Goal: Task Accomplishment & Management: Complete application form

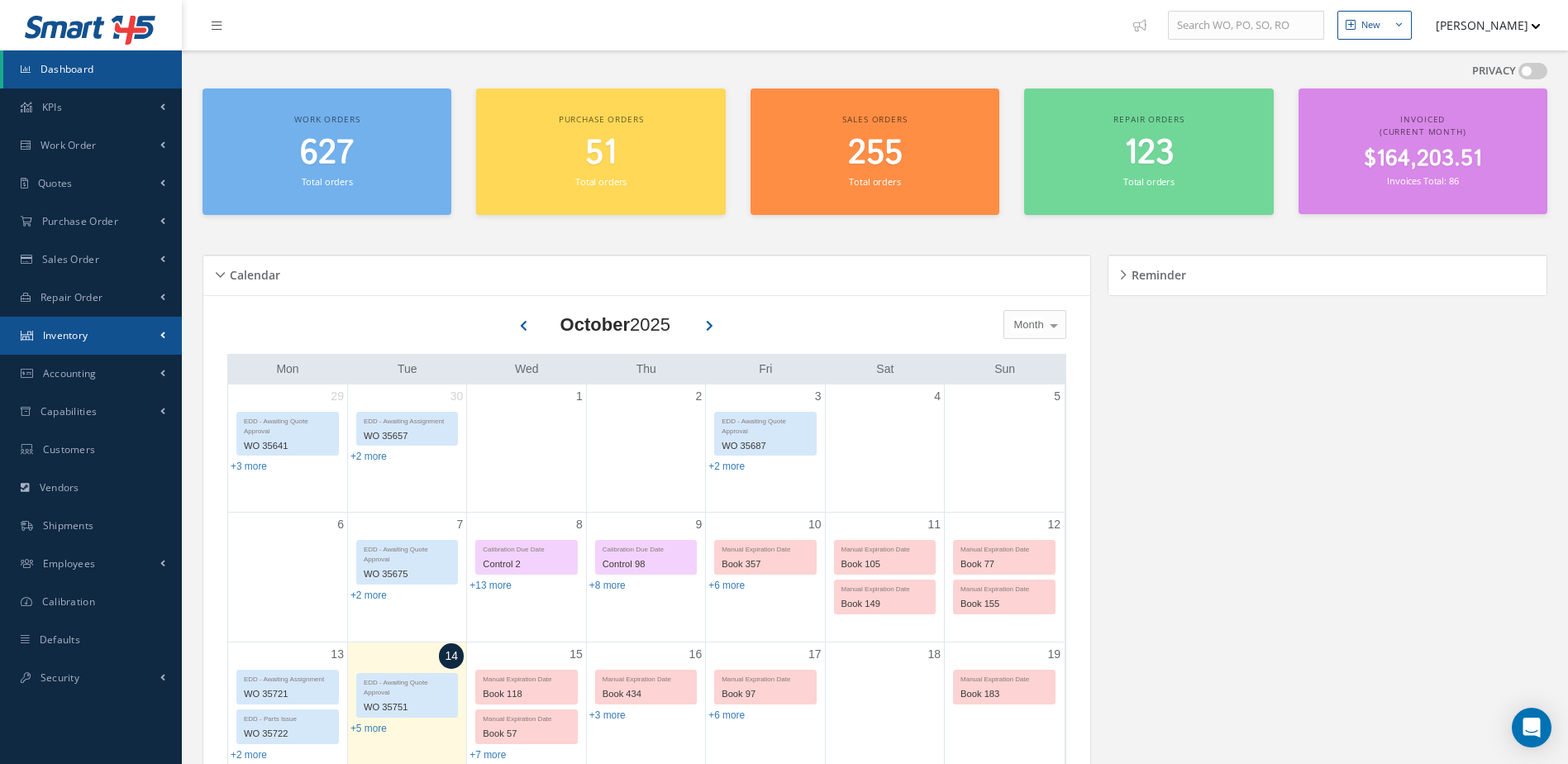
click at [126, 336] on link "Inventory" at bounding box center [90, 335] width 182 height 38
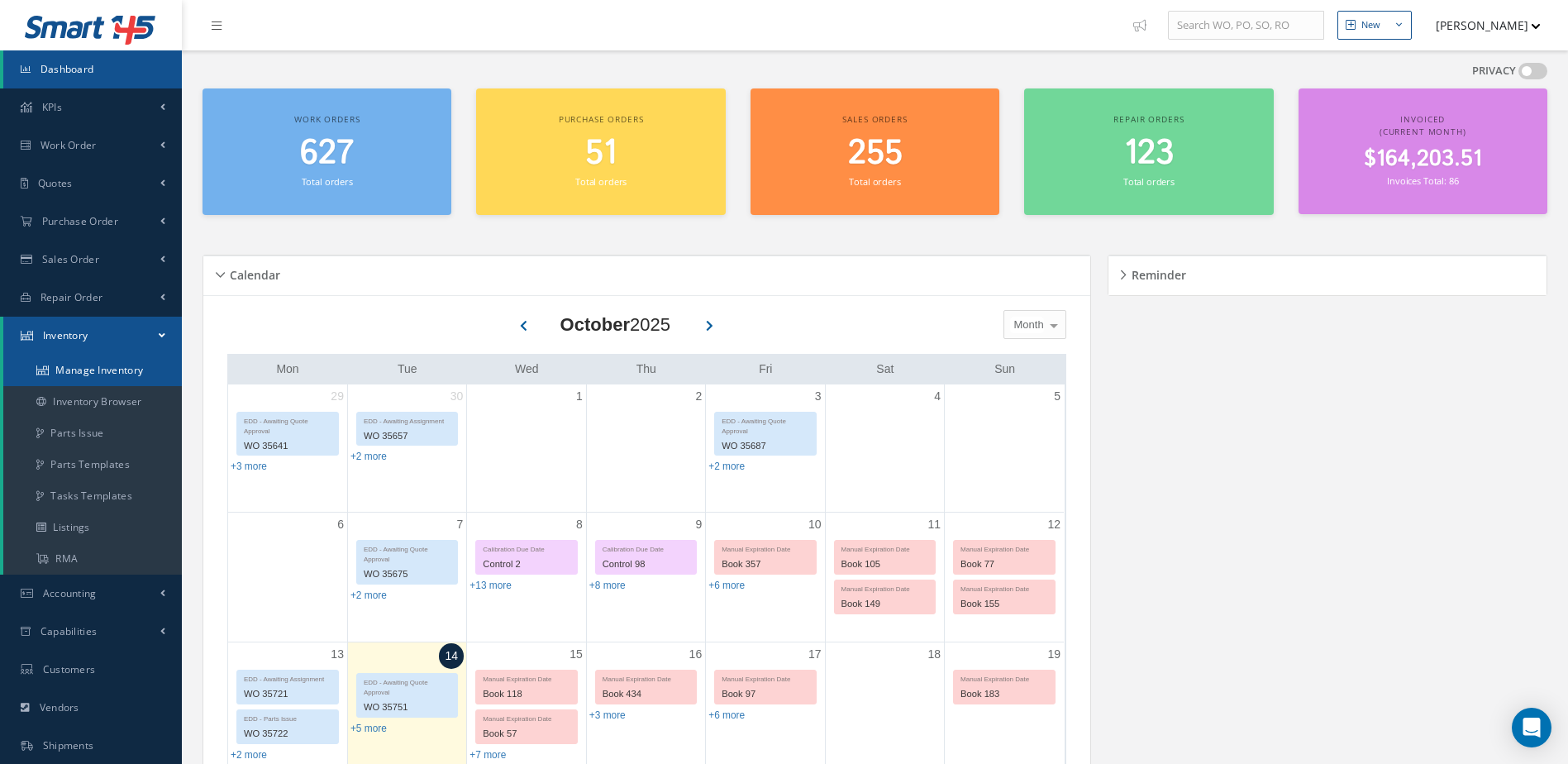
click at [110, 372] on link "Manage Inventory" at bounding box center [92, 371] width 178 height 32
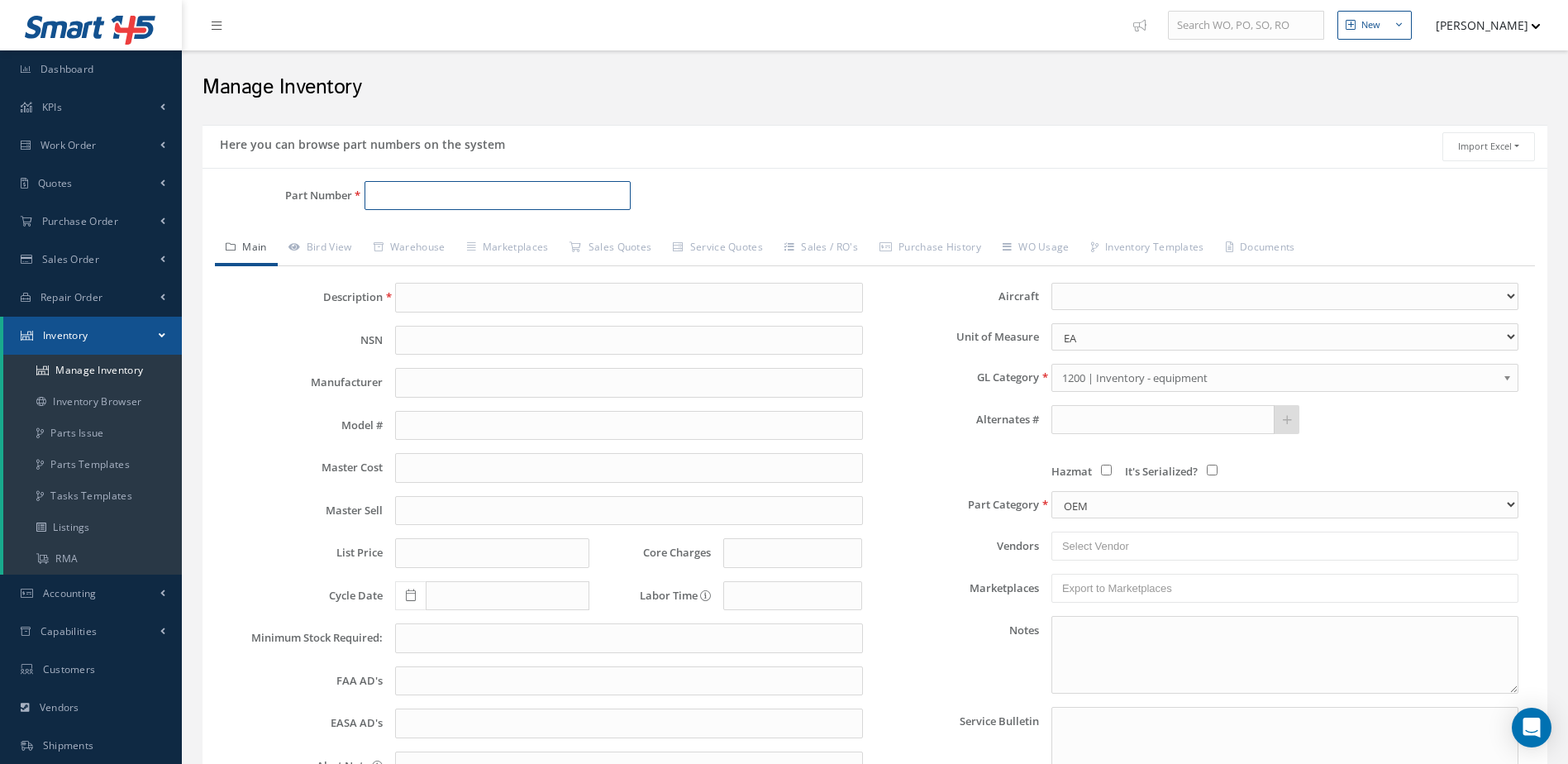
click at [420, 188] on input "Part Number" at bounding box center [498, 196] width 267 height 30
type input "5006566"
type input "MAIN WHEEL ASSEMBLY"
type input "MABS"
type input "0.00"
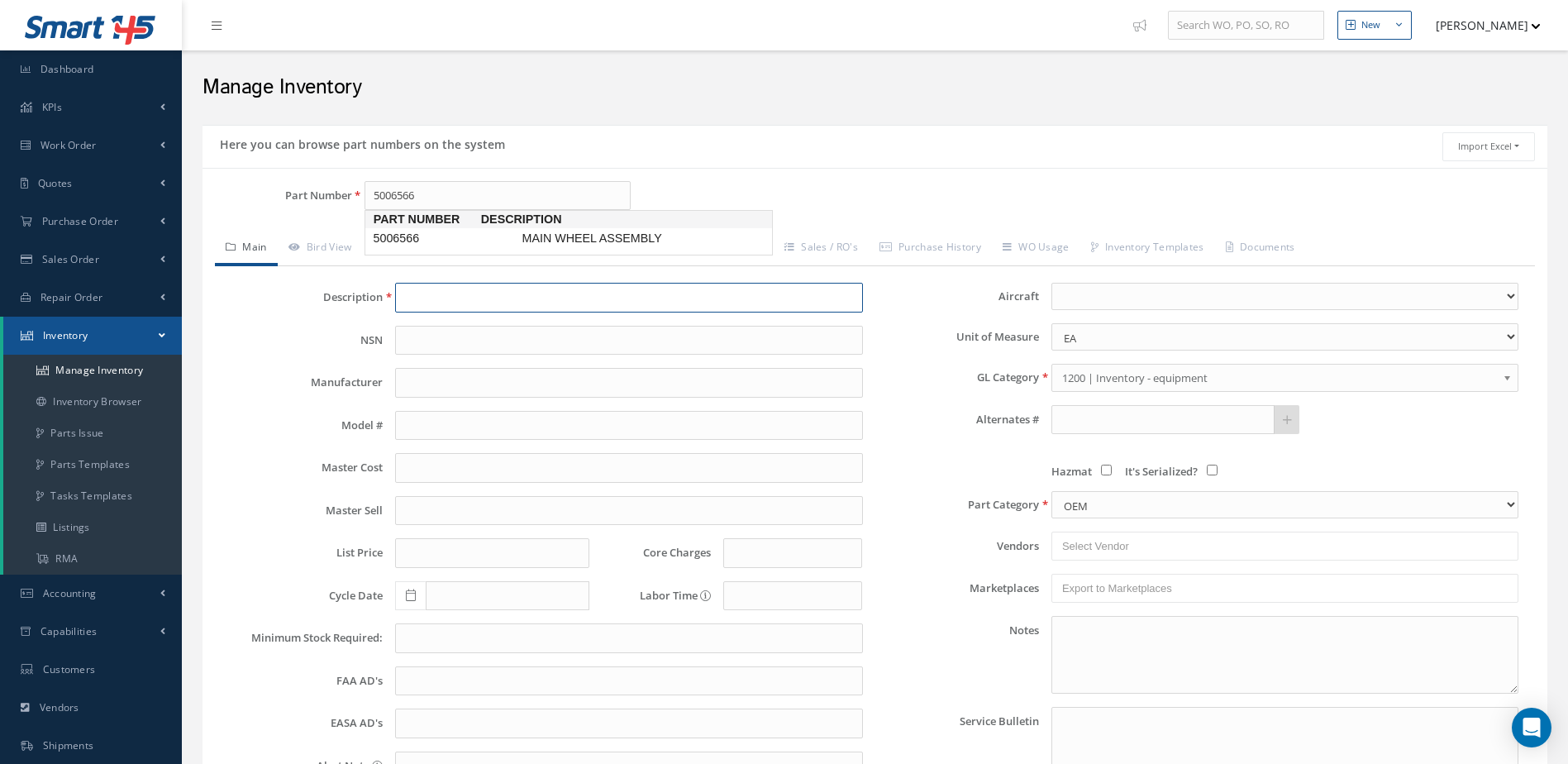
type input "0.00"
type textarea "FEBRUARY 2025: WITH TIRE GOODYEAR 237K23-2 -OH EX WITH TIRE $2,350, CORE VALUE …"
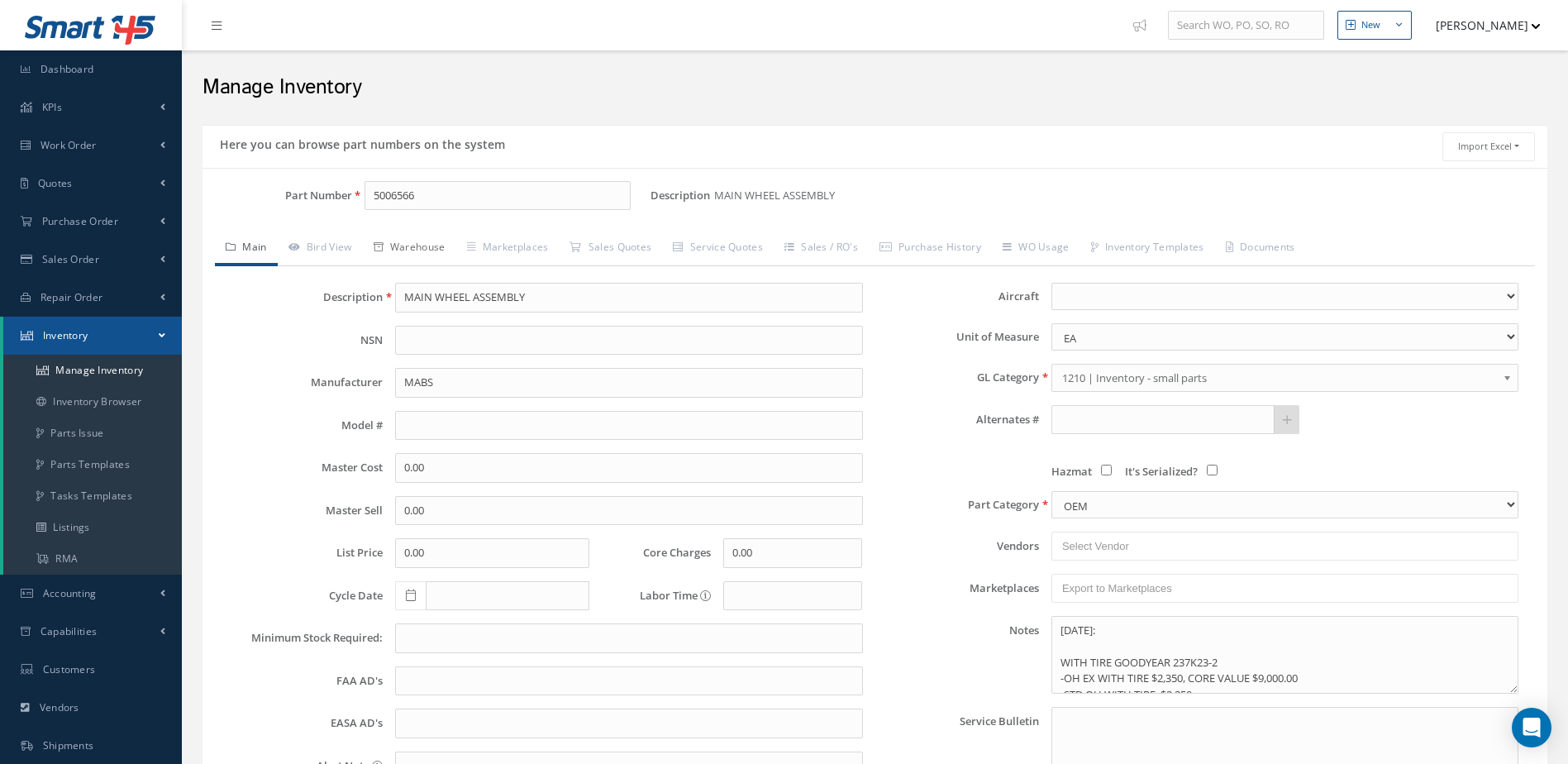
click at [431, 242] on link "Warehouse" at bounding box center [409, 249] width 93 height 35
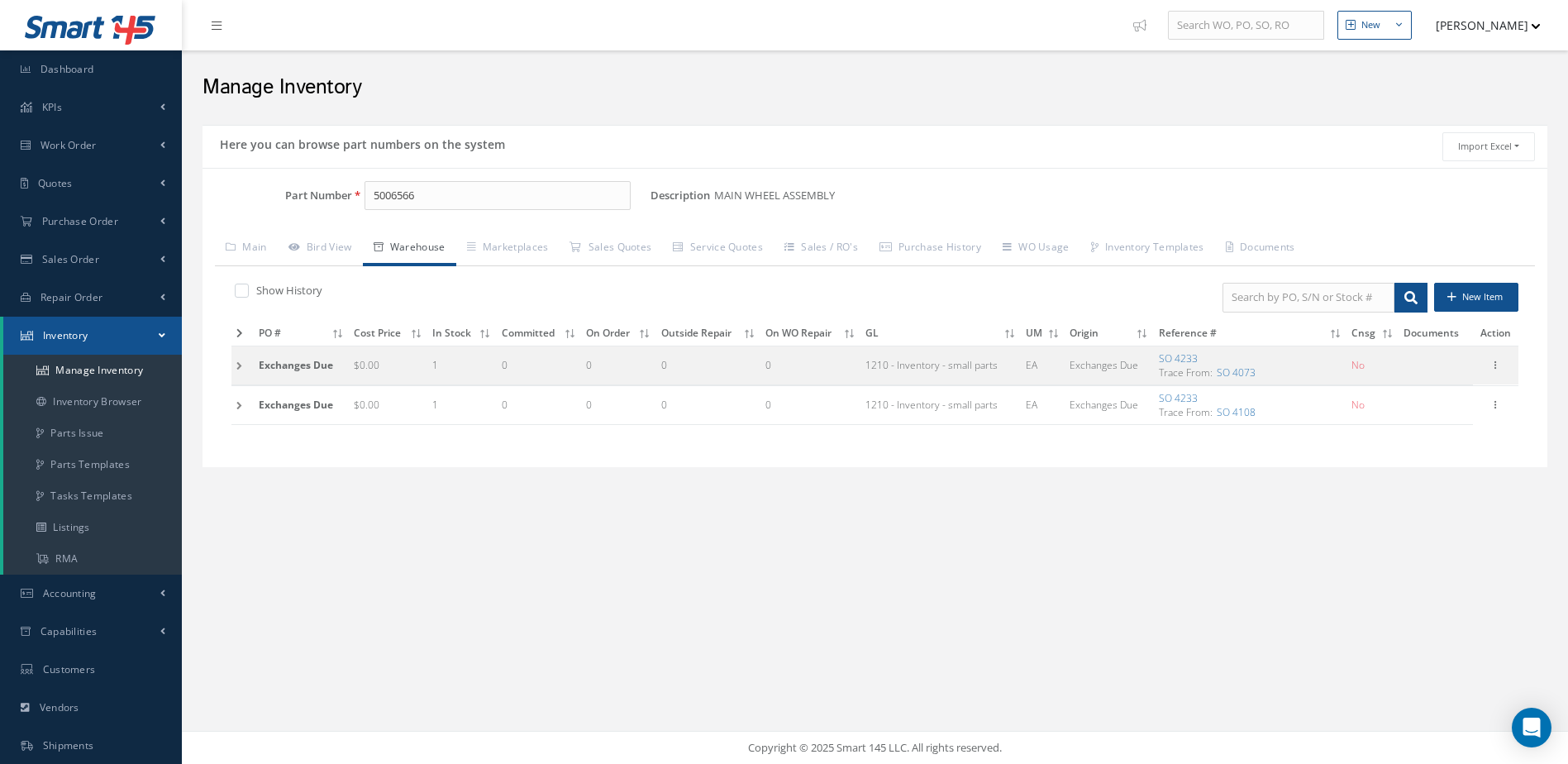
click at [238, 332] on icon at bounding box center [240, 333] width 7 height 10
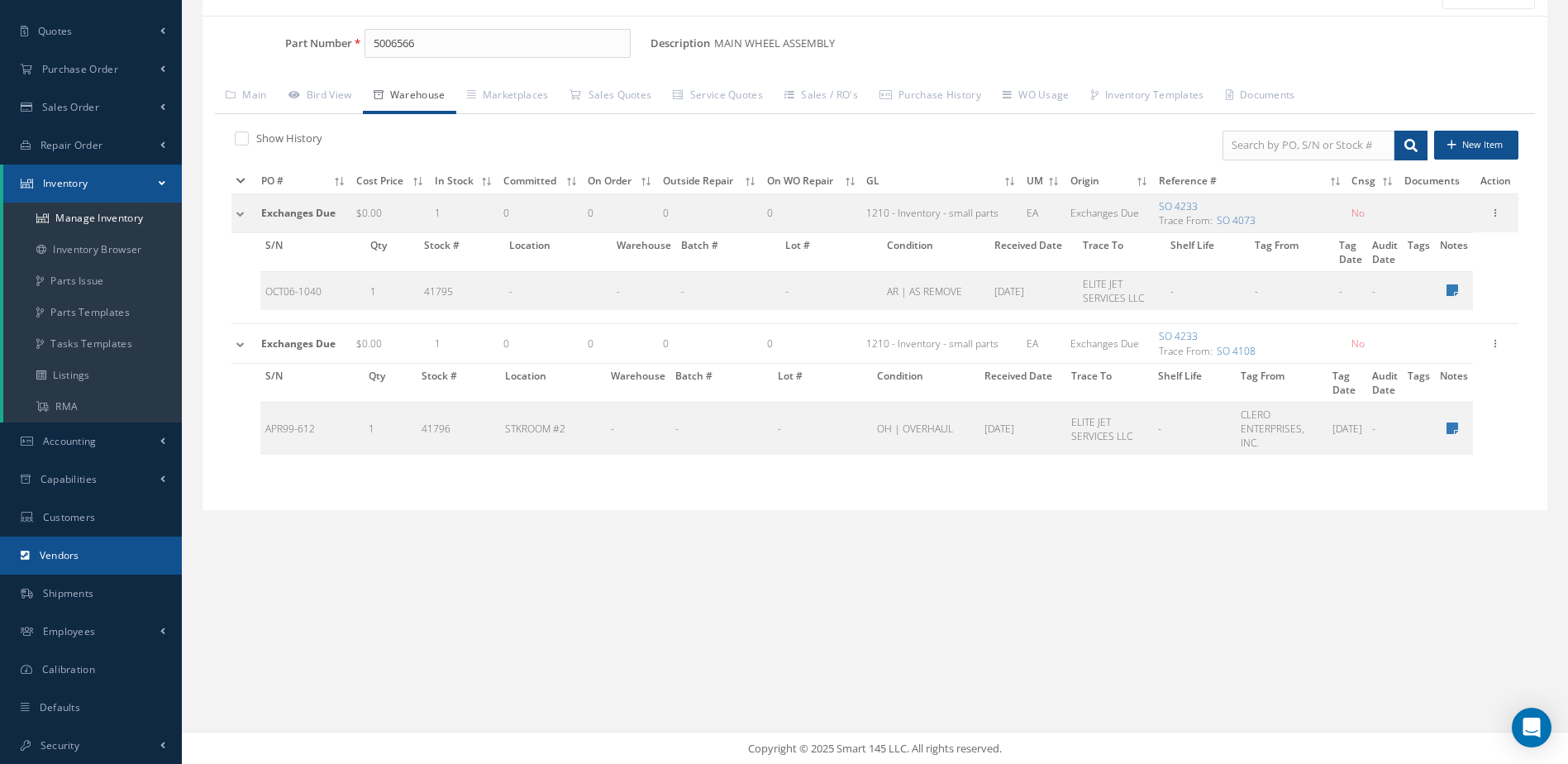
scroll to position [153, 0]
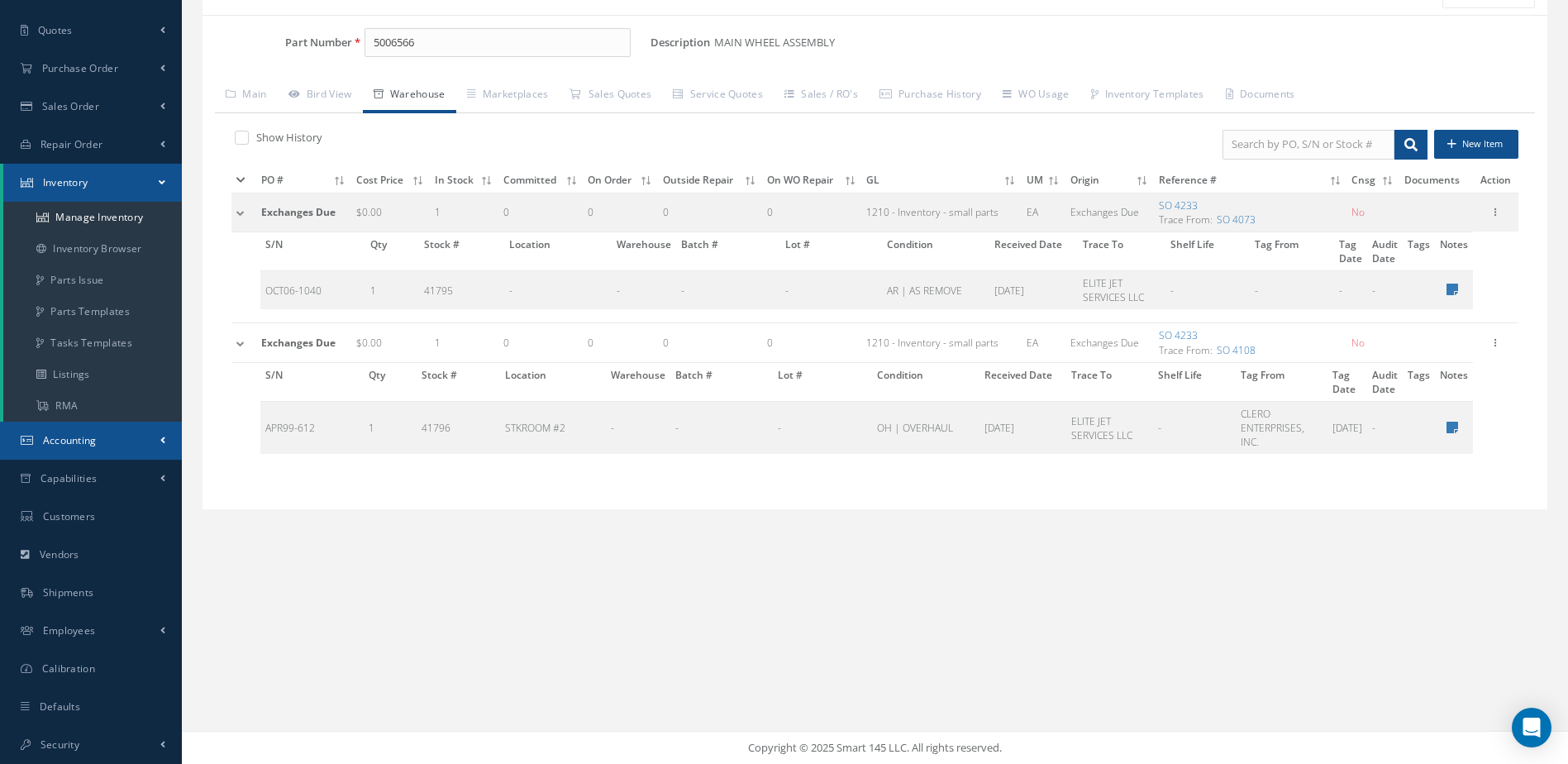
click at [105, 430] on link "Accounting" at bounding box center [90, 440] width 182 height 38
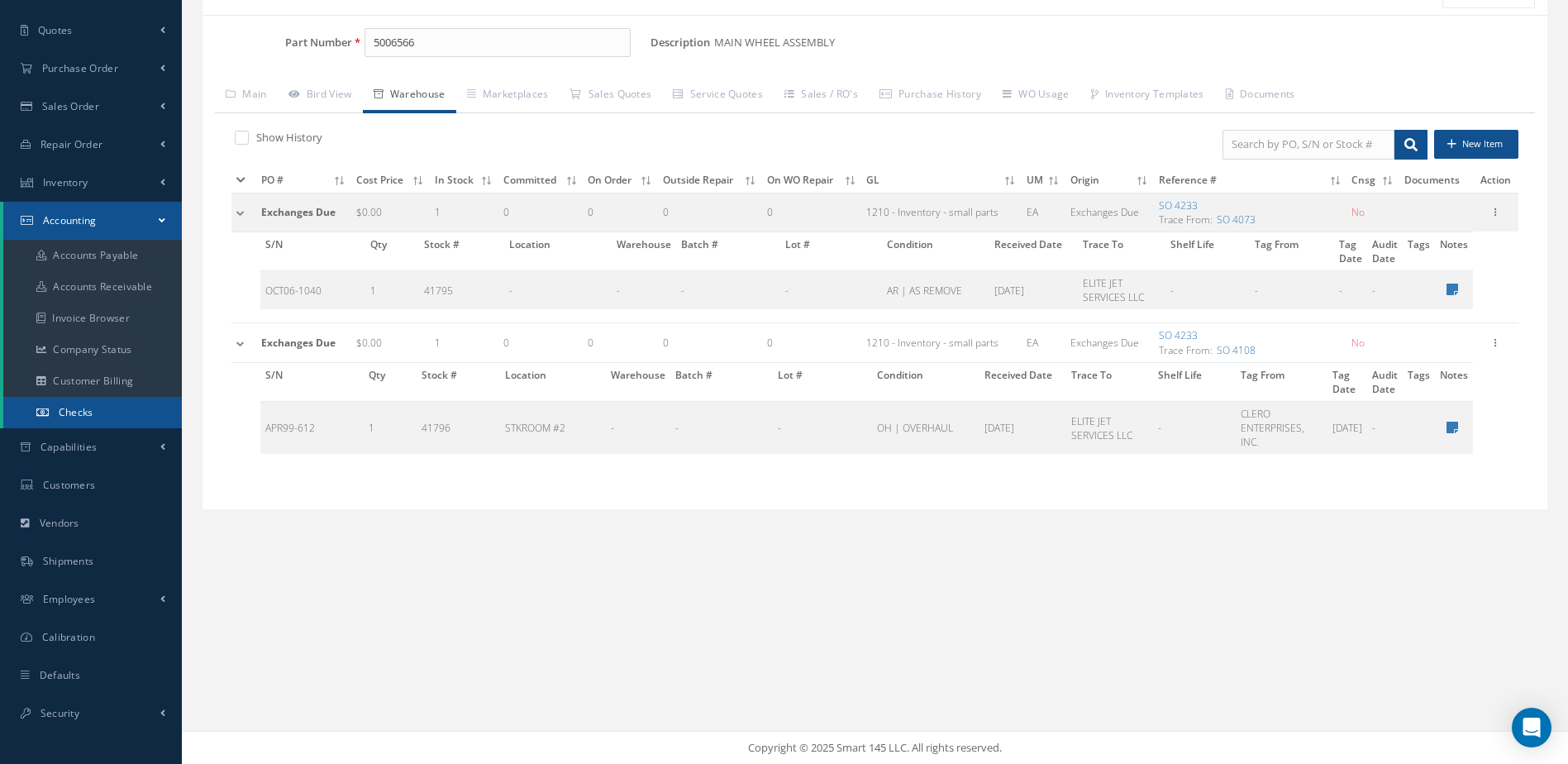
click at [97, 412] on link "Checks" at bounding box center [92, 413] width 178 height 32
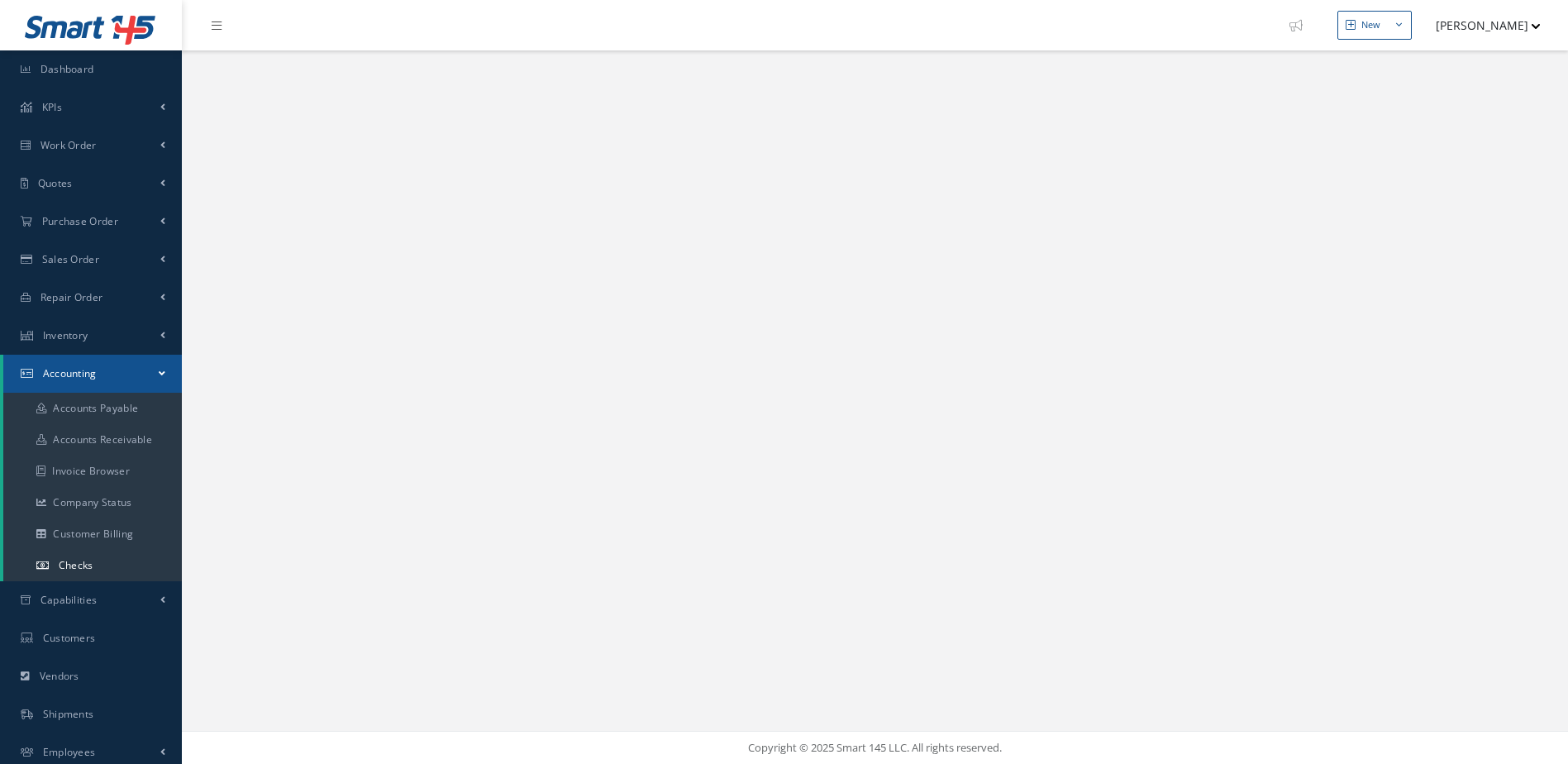
select select "25"
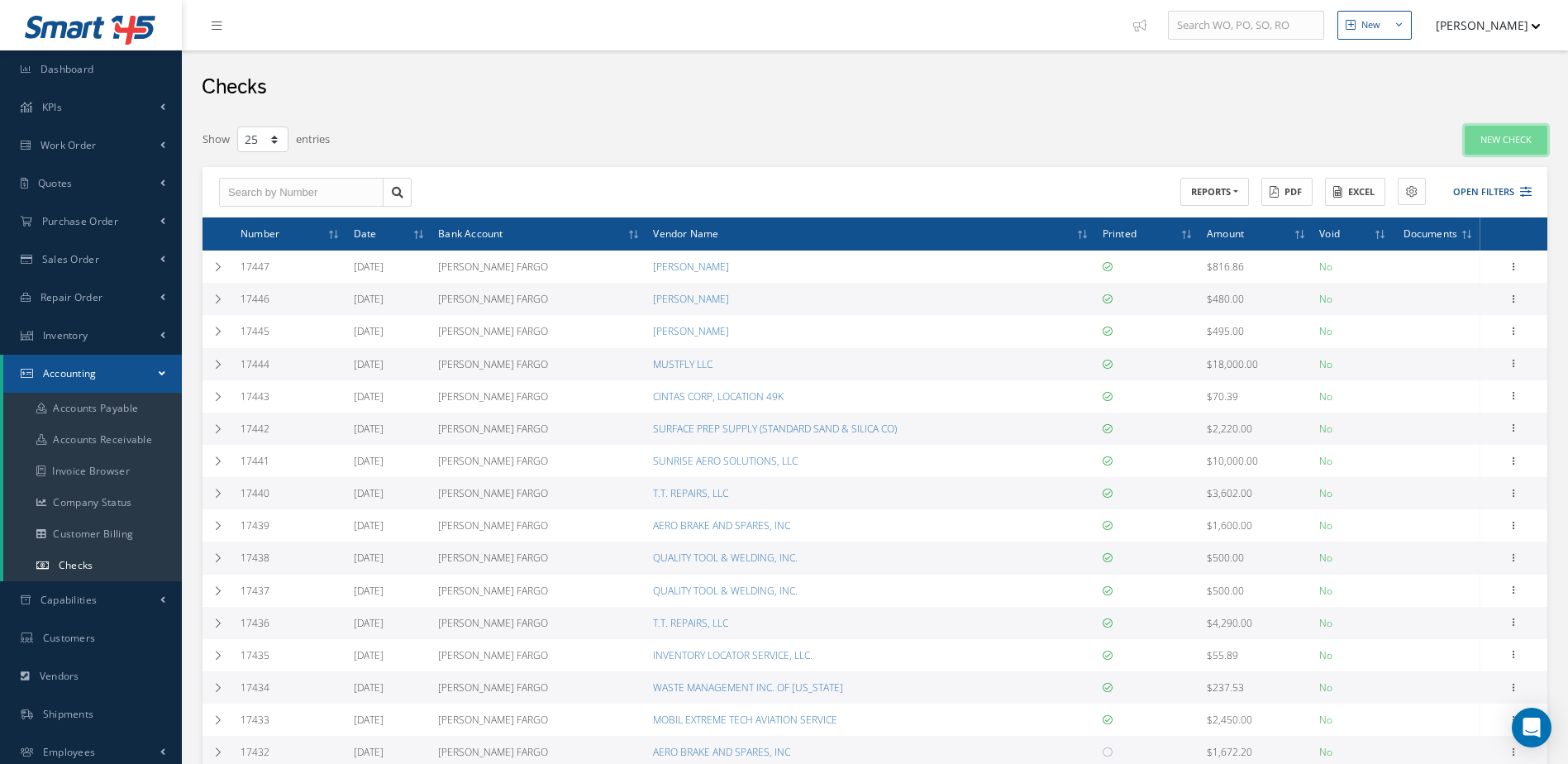
click at [1489, 144] on link "New Check" at bounding box center [1506, 140] width 83 height 29
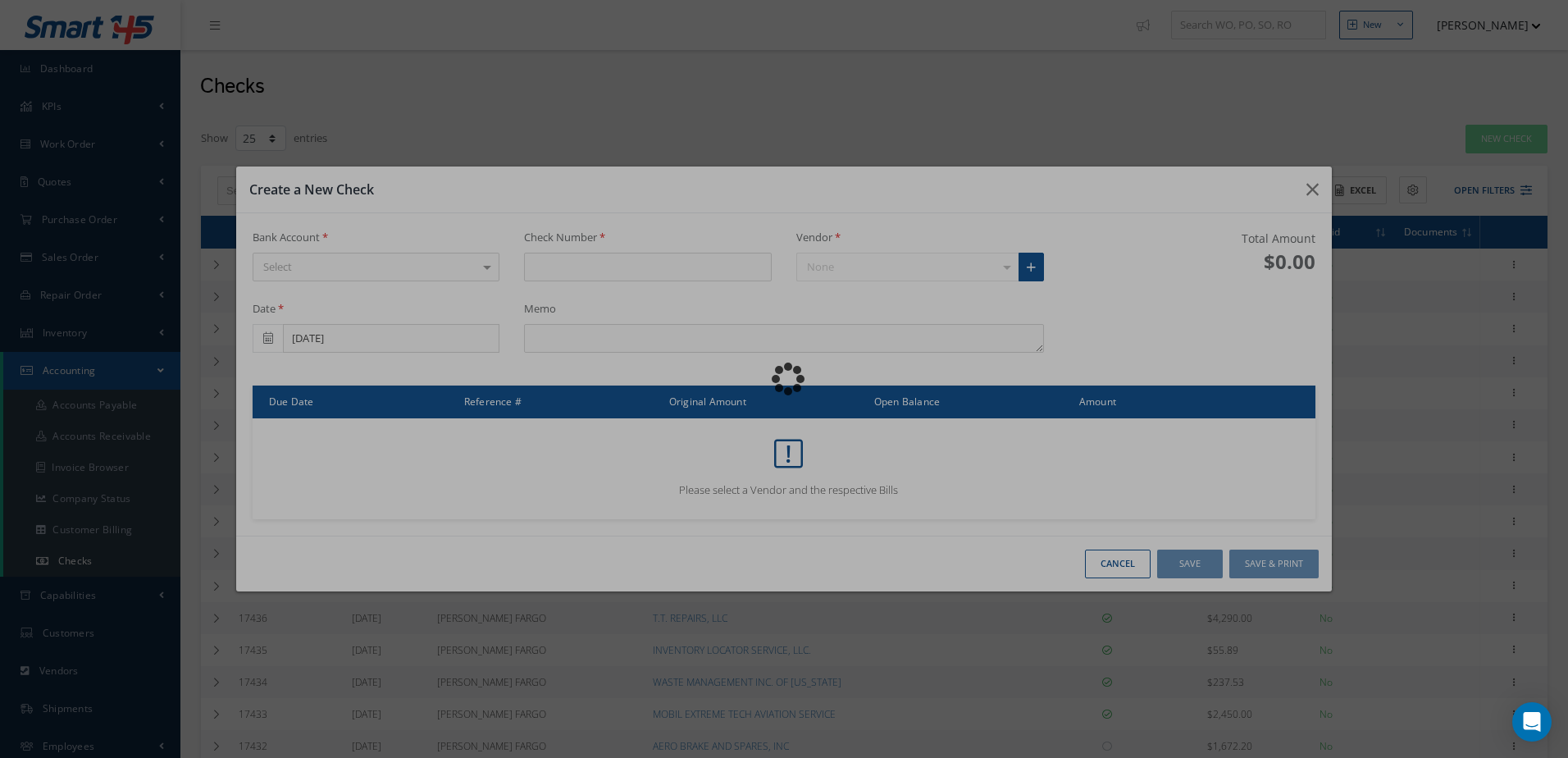
click at [470, 264] on div "Bank Account Select [PERSON_NAME] FARGO No elements found. List is empty. Check…" at bounding box center [784, 375] width 1096 height 322
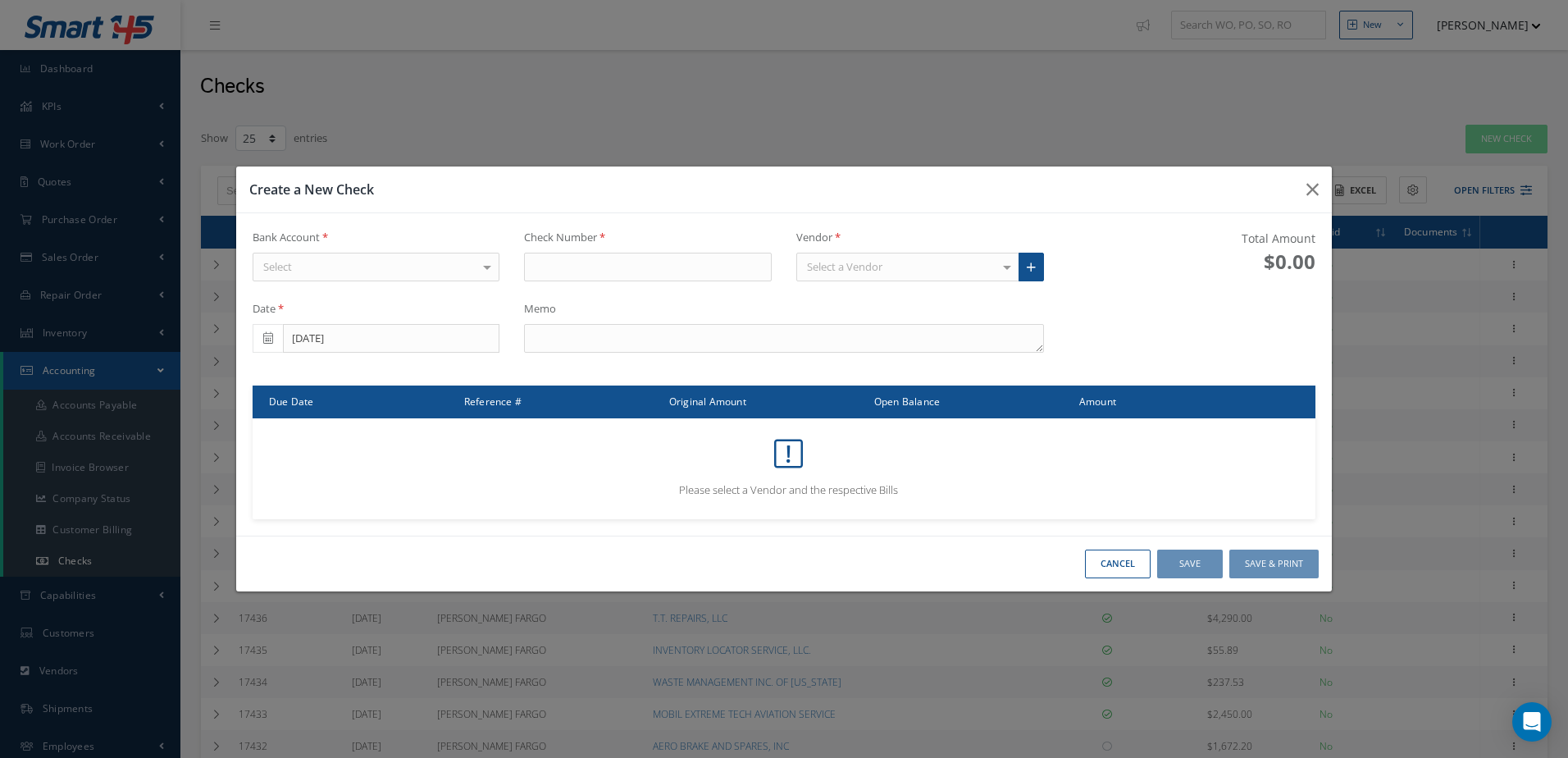
click at [443, 267] on div "Select" at bounding box center [376, 267] width 247 height 30
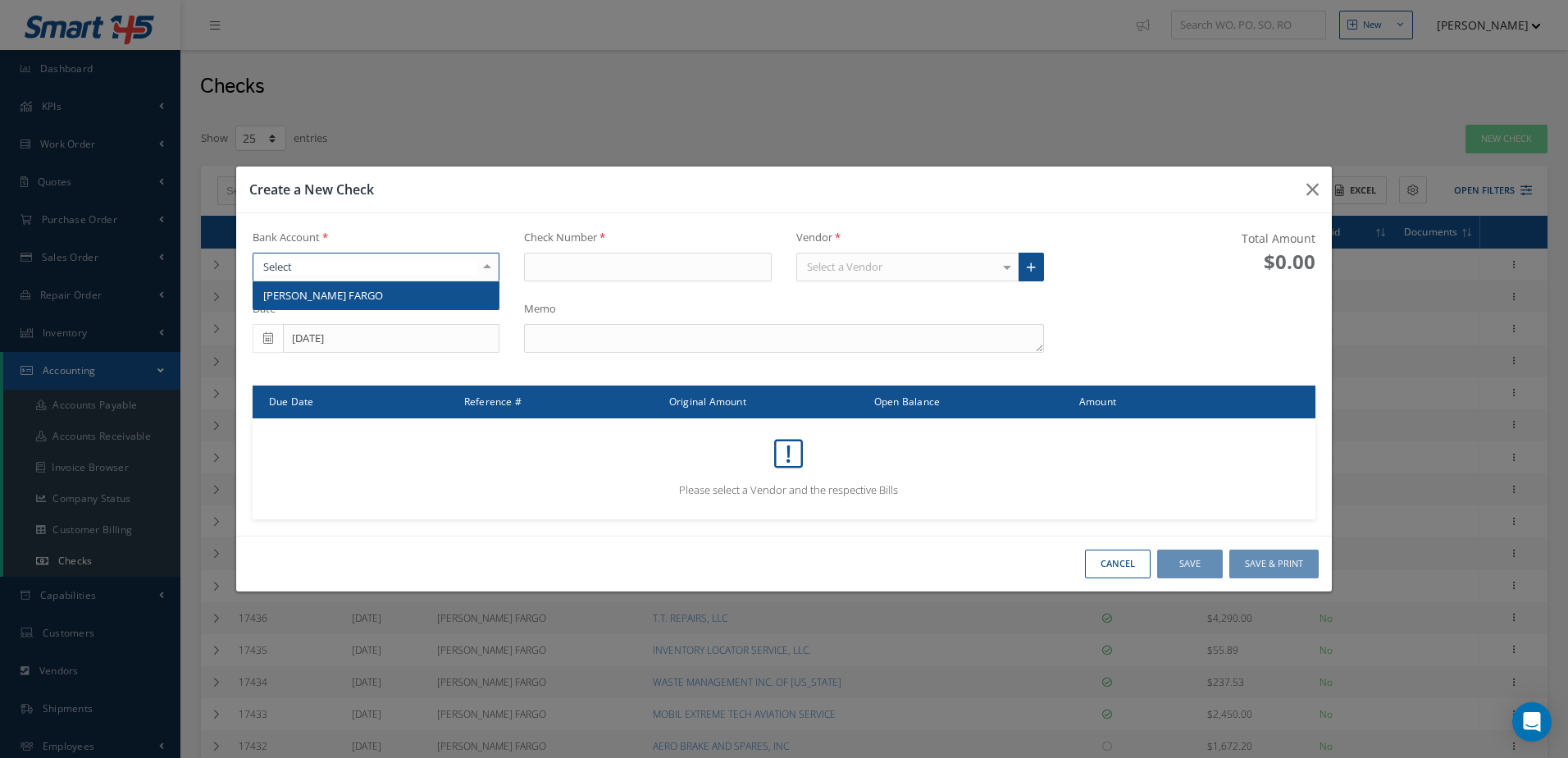
click at [443, 303] on span "[PERSON_NAME] FARGO" at bounding box center [376, 295] width 246 height 28
type input "17448"
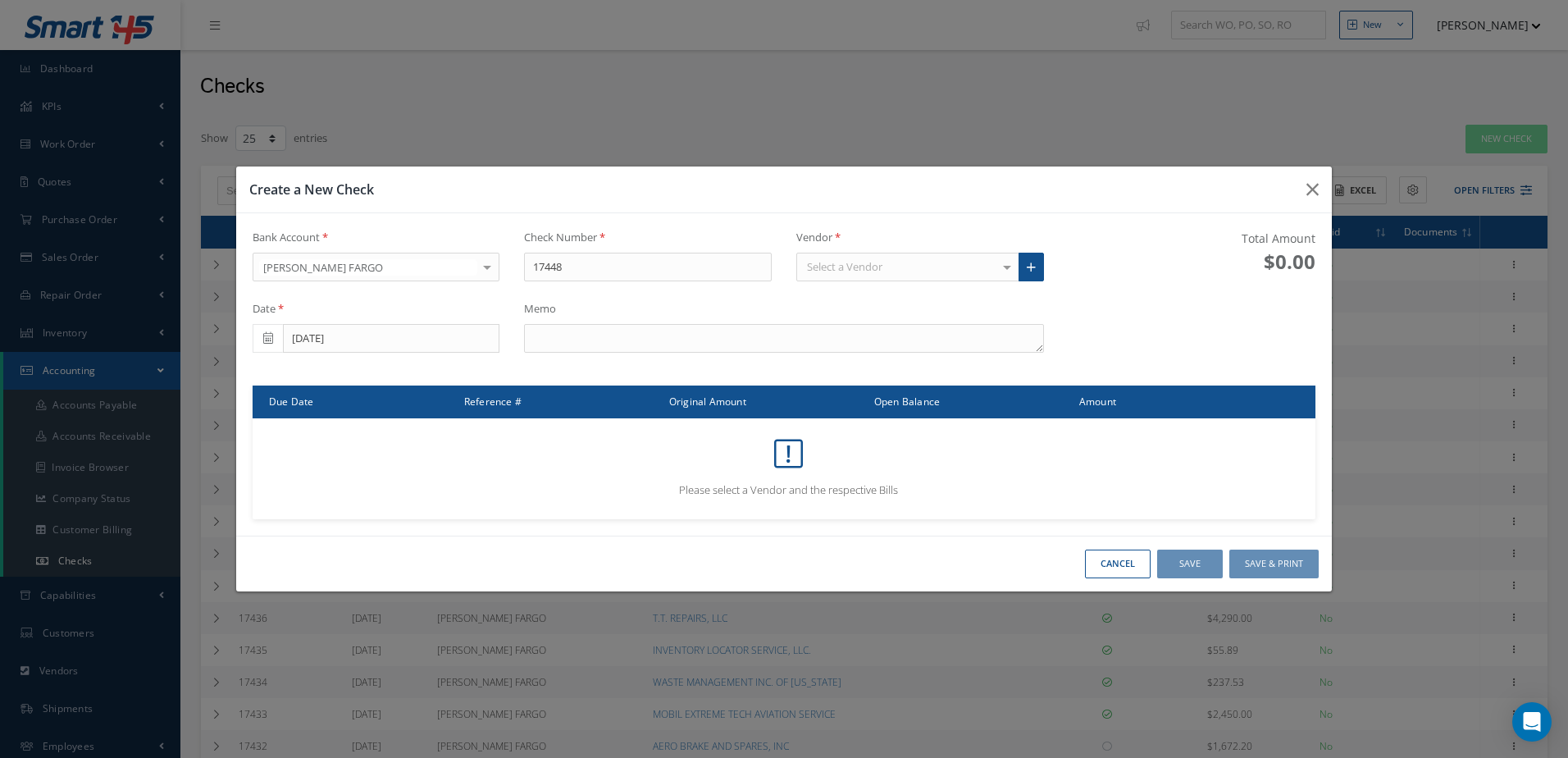
click at [837, 273] on div "Select a Vendor" at bounding box center [908, 267] width 223 height 30
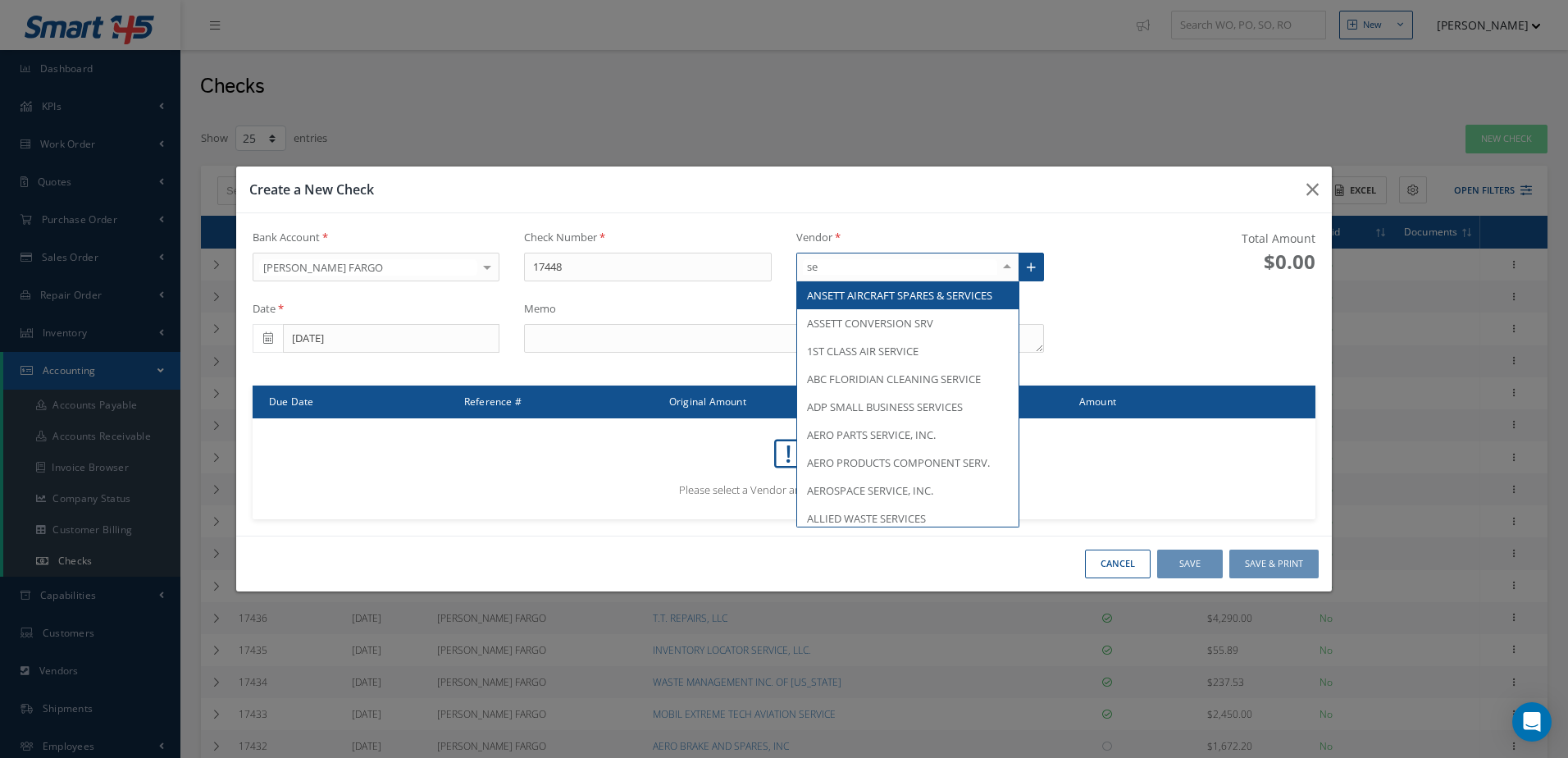
type input "s"
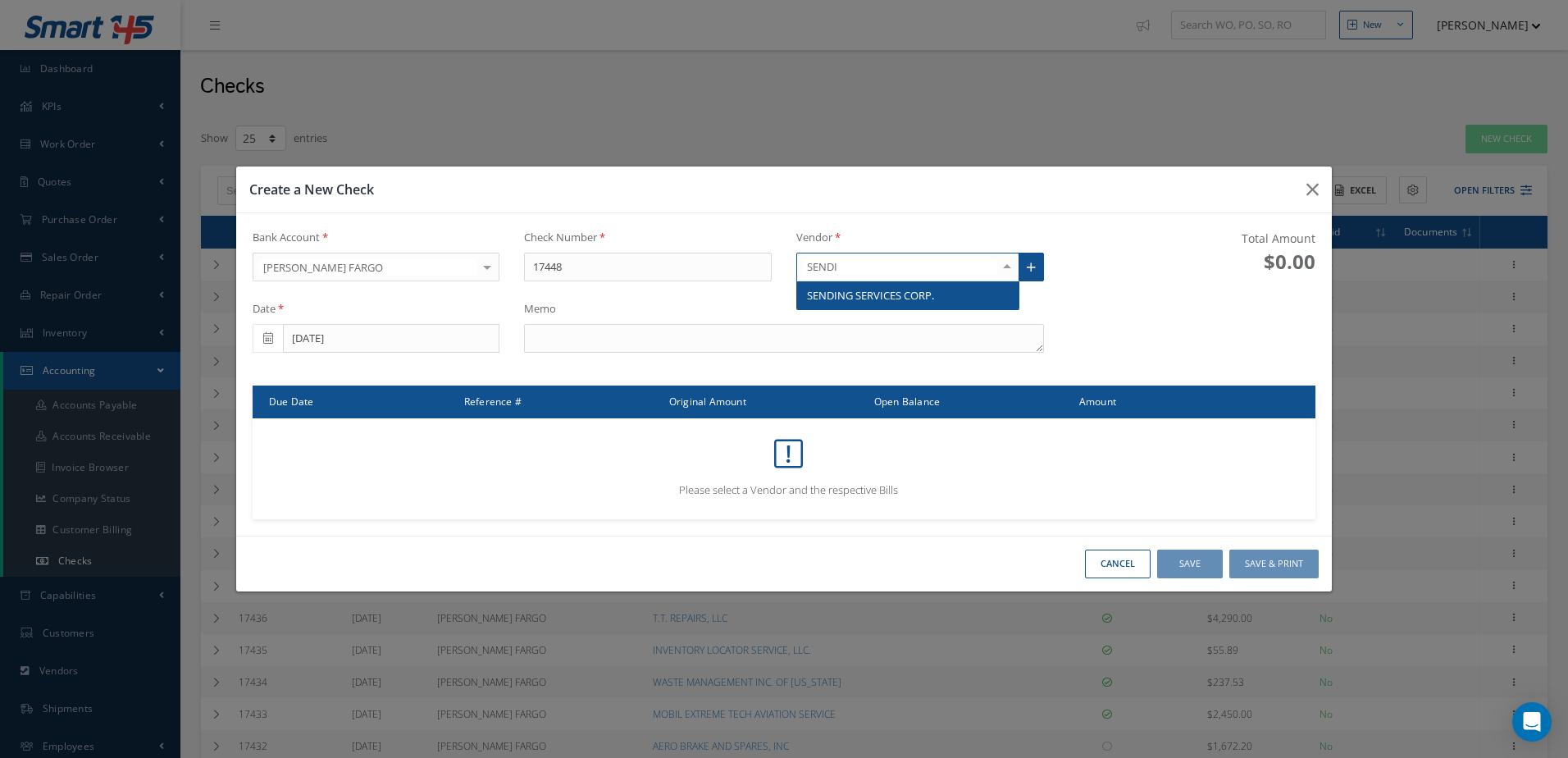
type input "SENDIN"
click at [859, 298] on span "SENDING SERVICES CORP." at bounding box center [870, 294] width 127 height 15
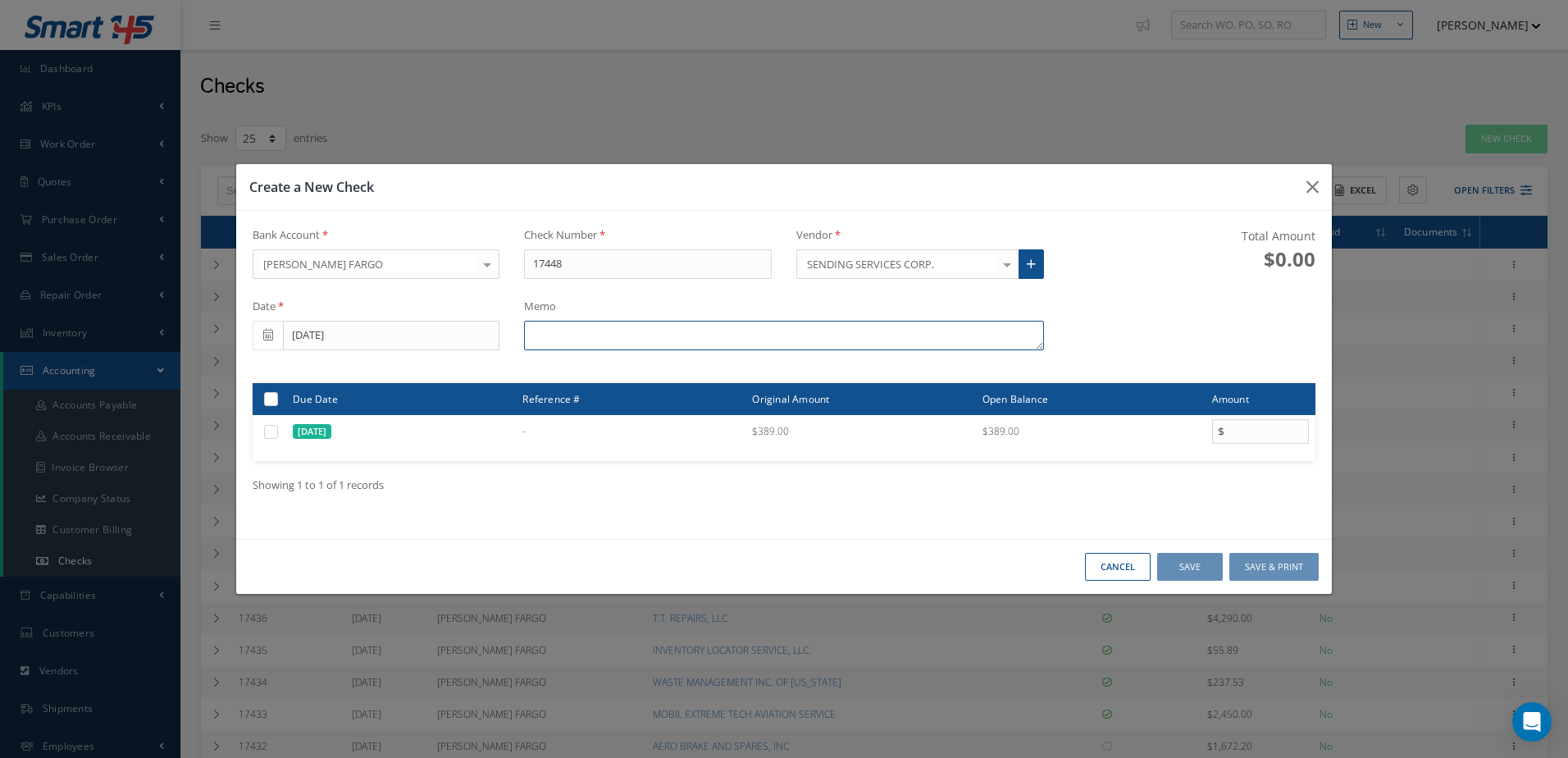
click at [718, 334] on textarea at bounding box center [784, 335] width 519 height 30
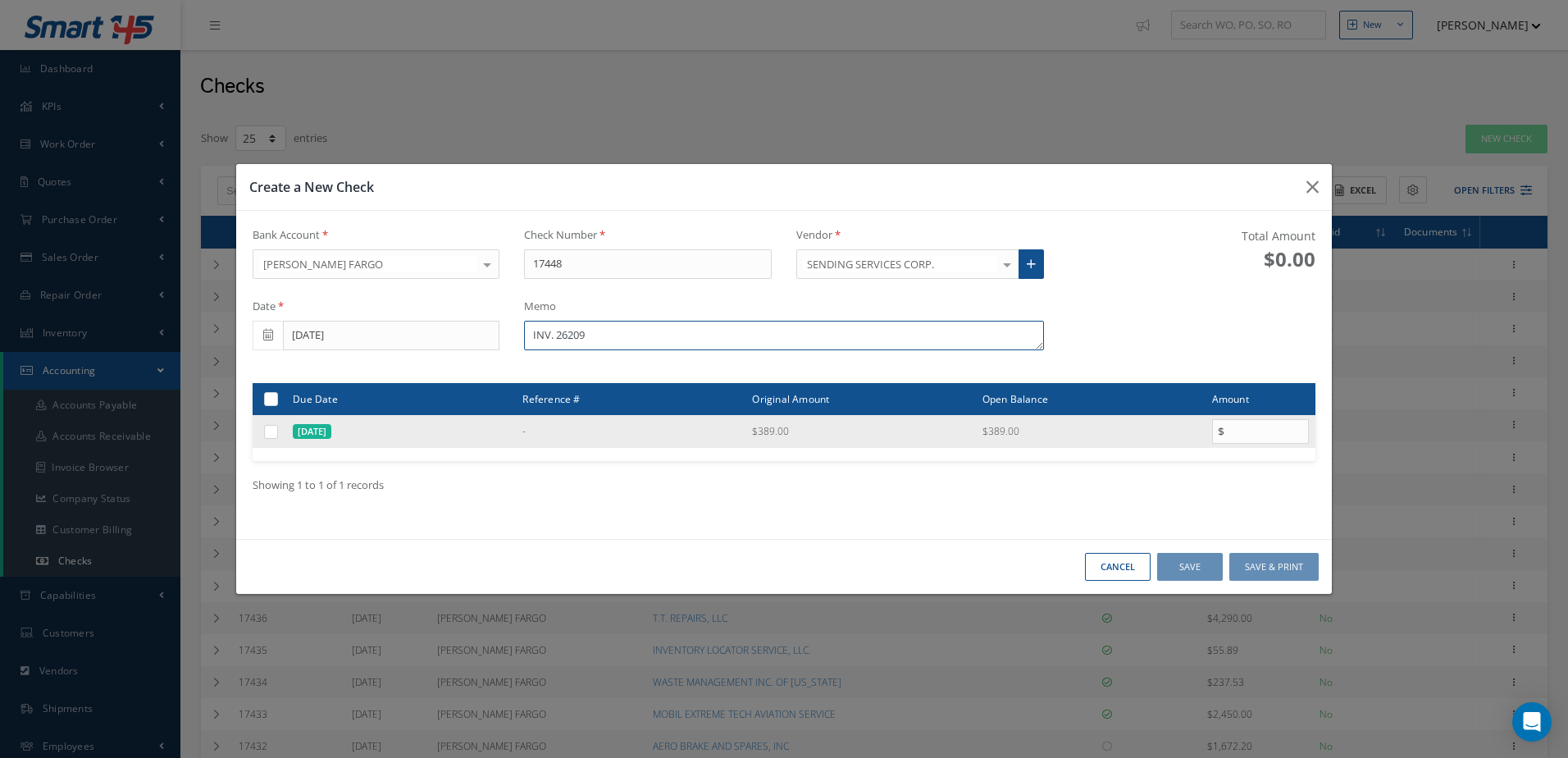
type textarea "INV. 26209"
click at [277, 437] on label at bounding box center [277, 431] width 0 height 14
click at [274, 437] on input "checkbox" at bounding box center [272, 432] width 10 height 10
checkbox input "true"
type input "389.00"
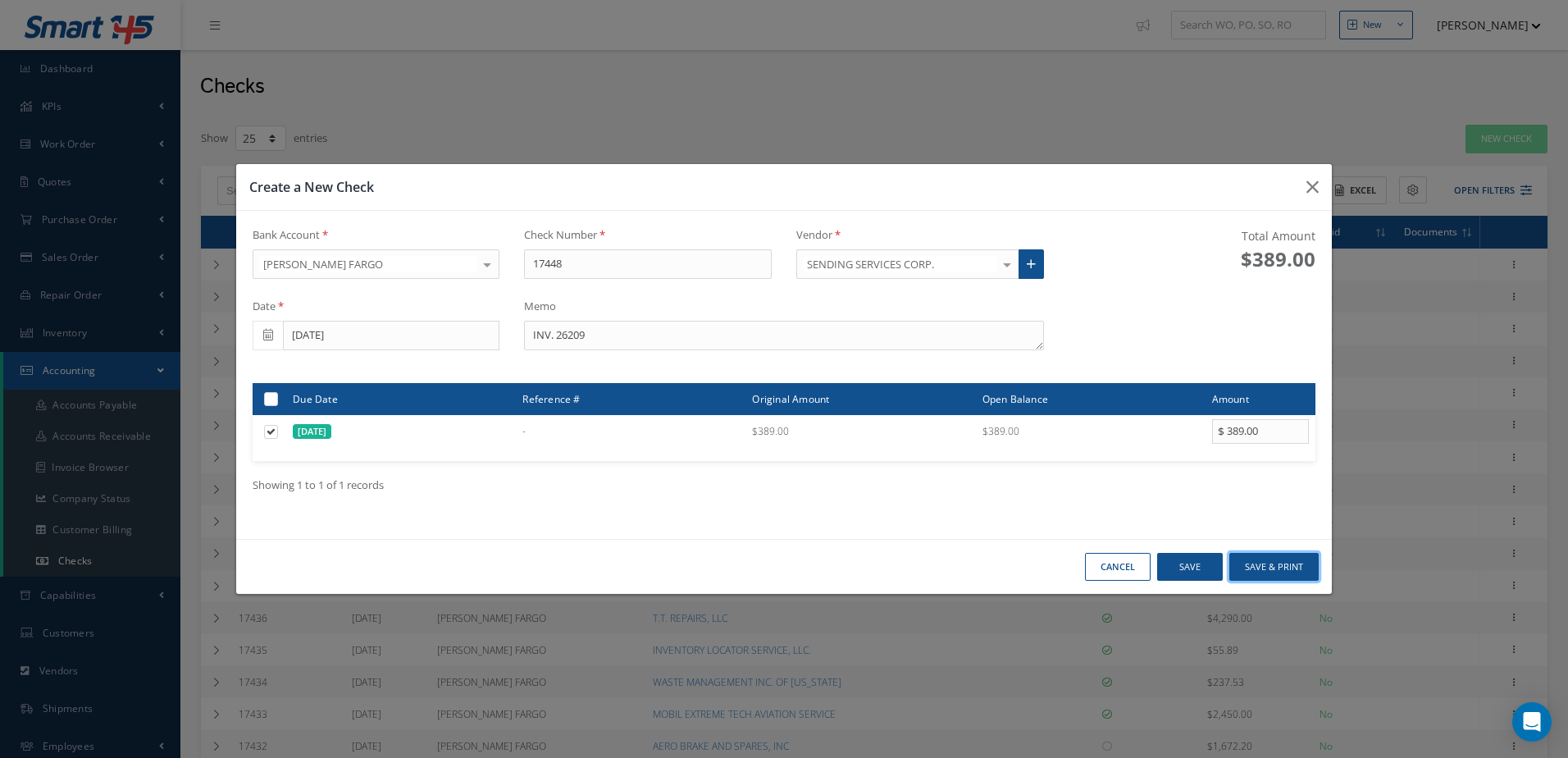
click at [1267, 559] on button "Save & Print" at bounding box center [1274, 567] width 90 height 29
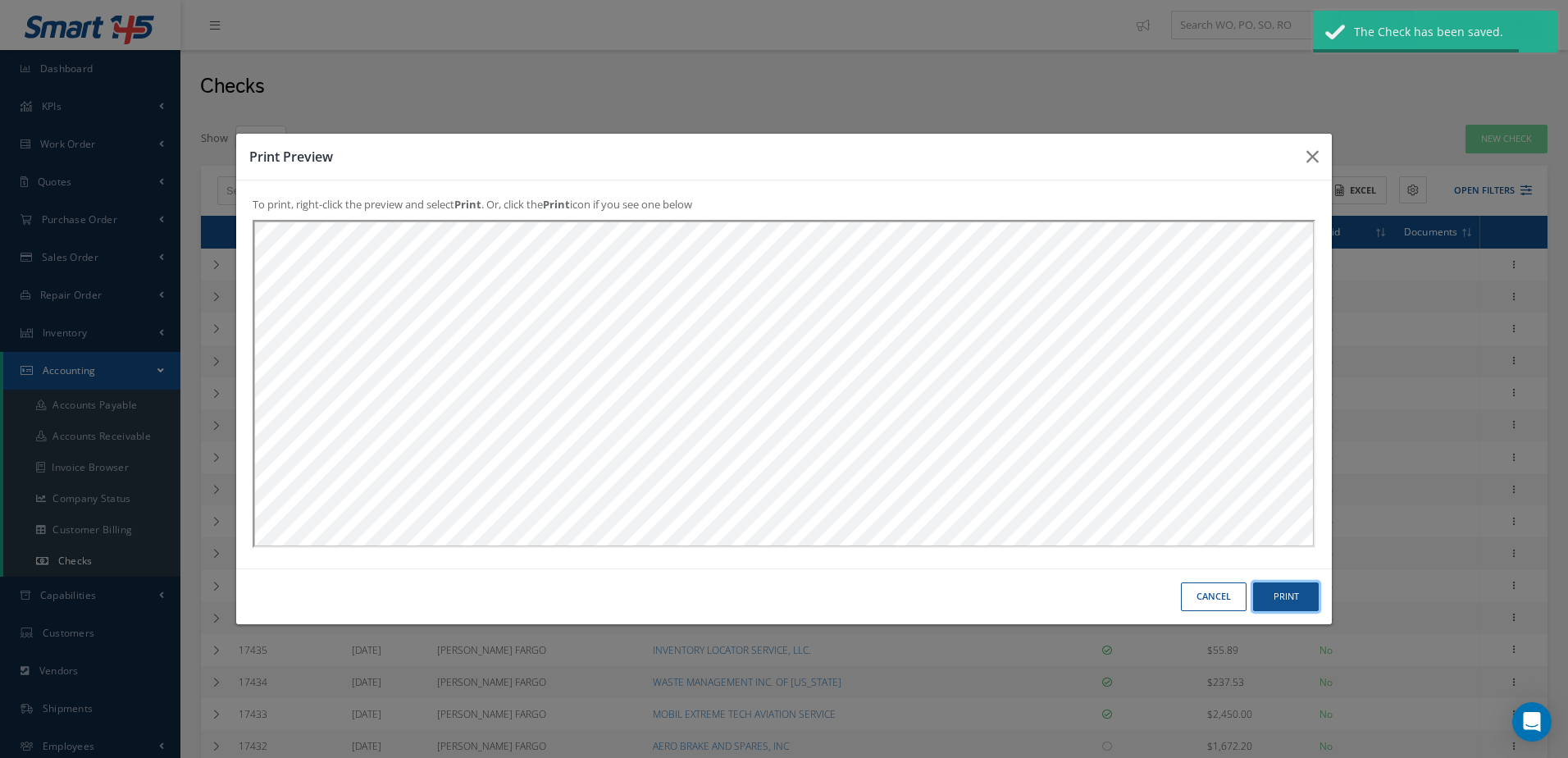
click at [1277, 588] on button "Print" at bounding box center [1285, 596] width 65 height 29
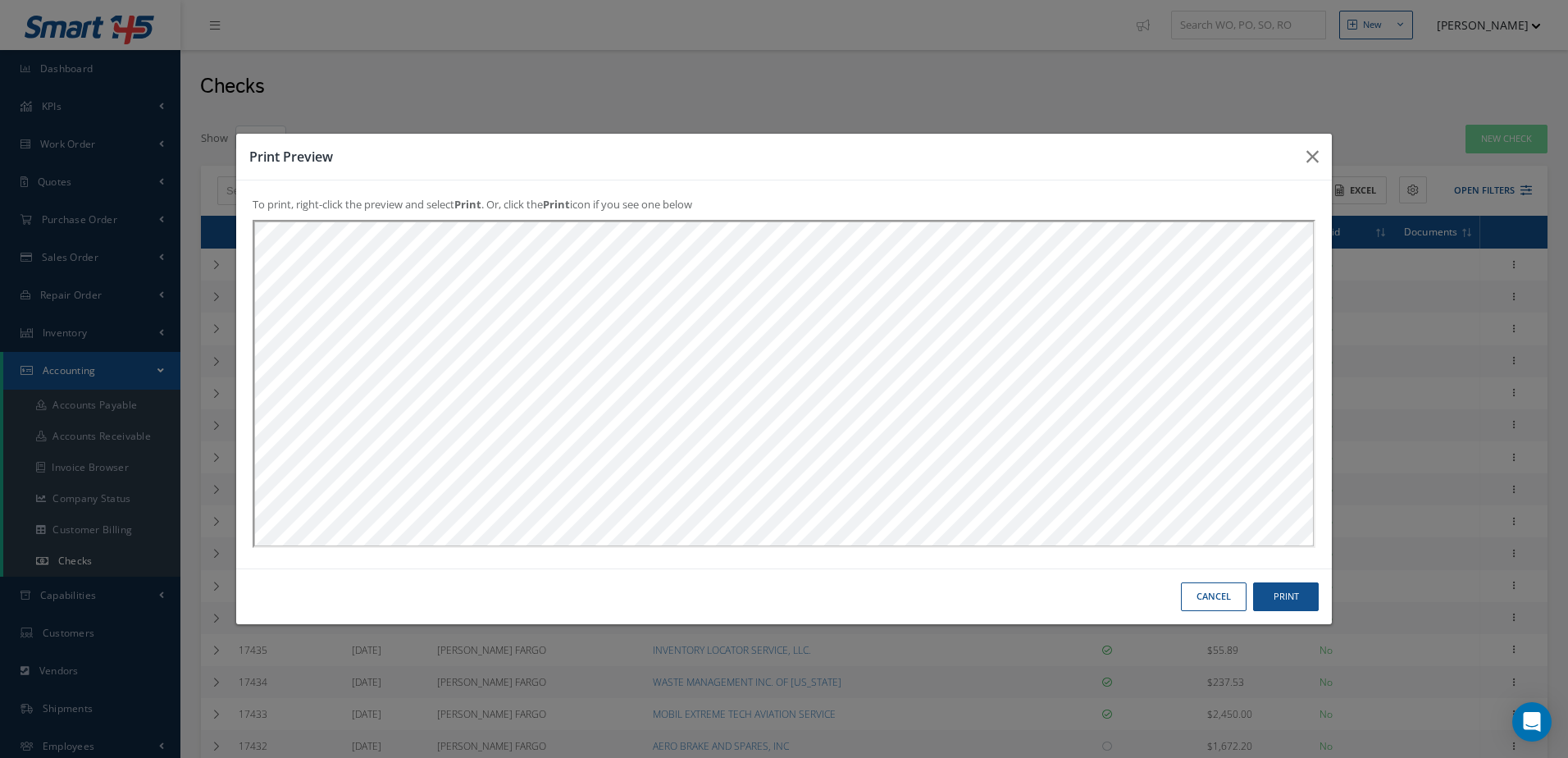
click at [1208, 592] on button "Cancel" at bounding box center [1213, 596] width 65 height 29
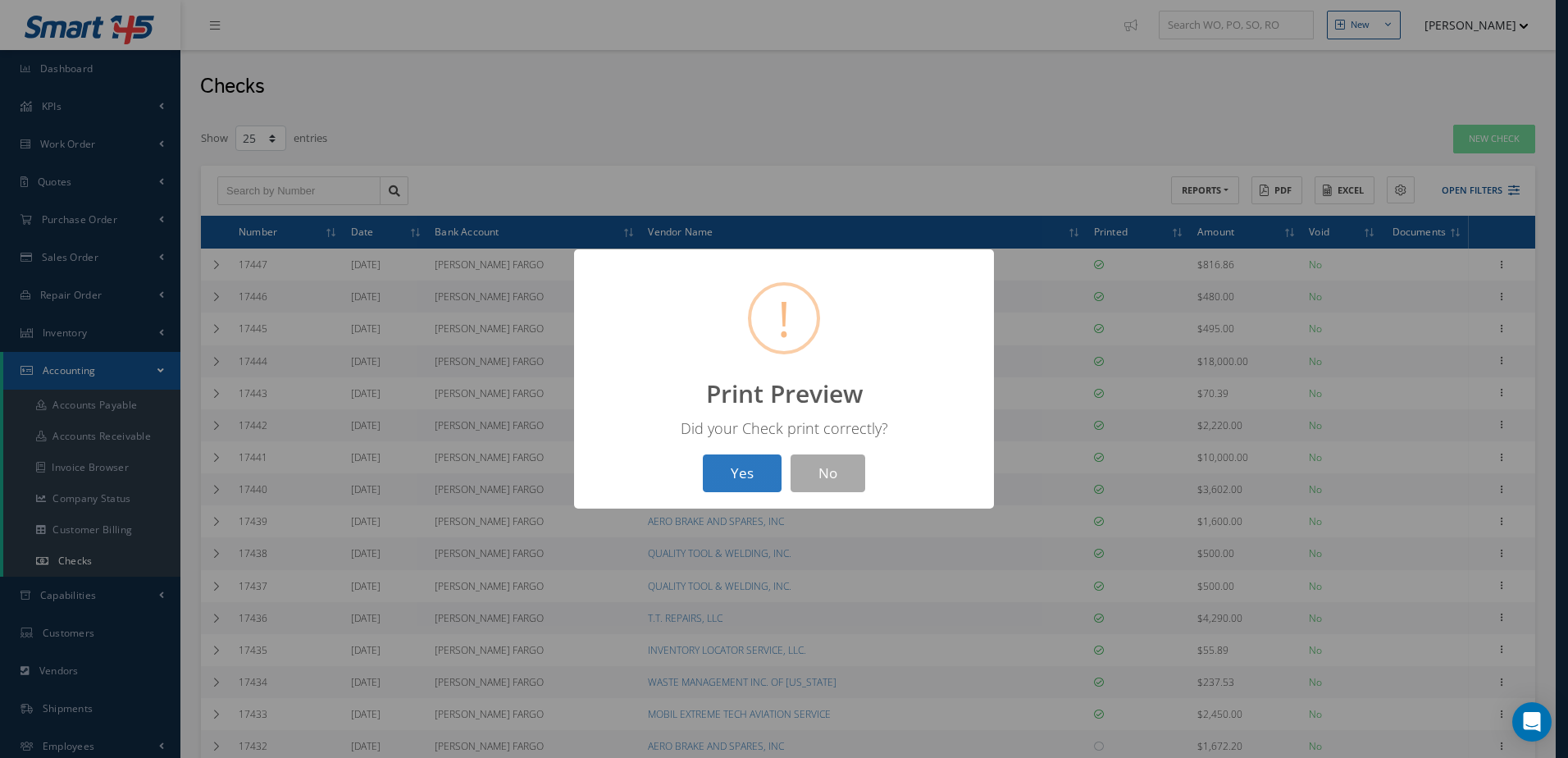
click at [723, 476] on button "Yes" at bounding box center [742, 474] width 78 height 38
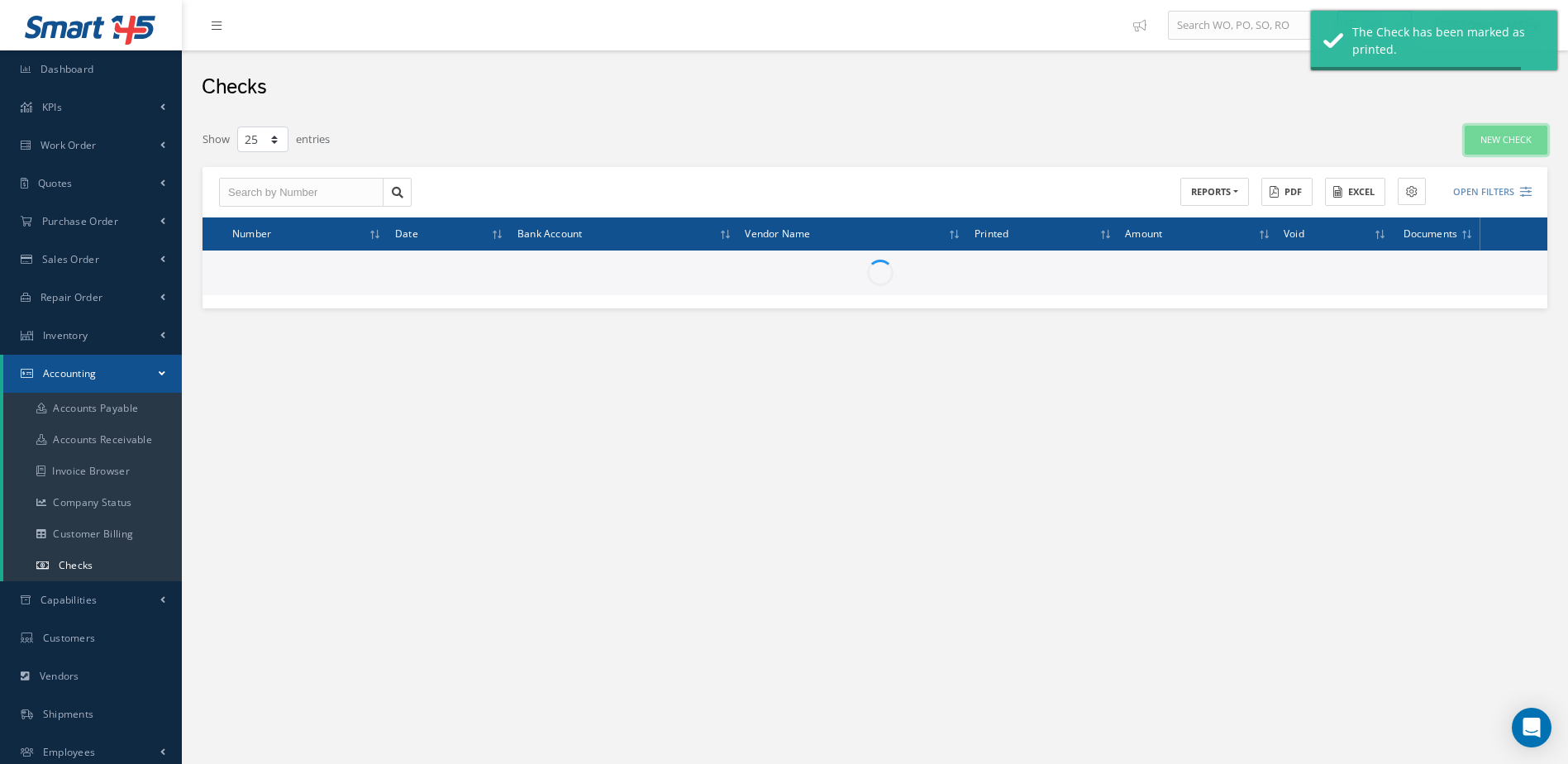
click at [1495, 152] on link "New Check" at bounding box center [1506, 140] width 83 height 29
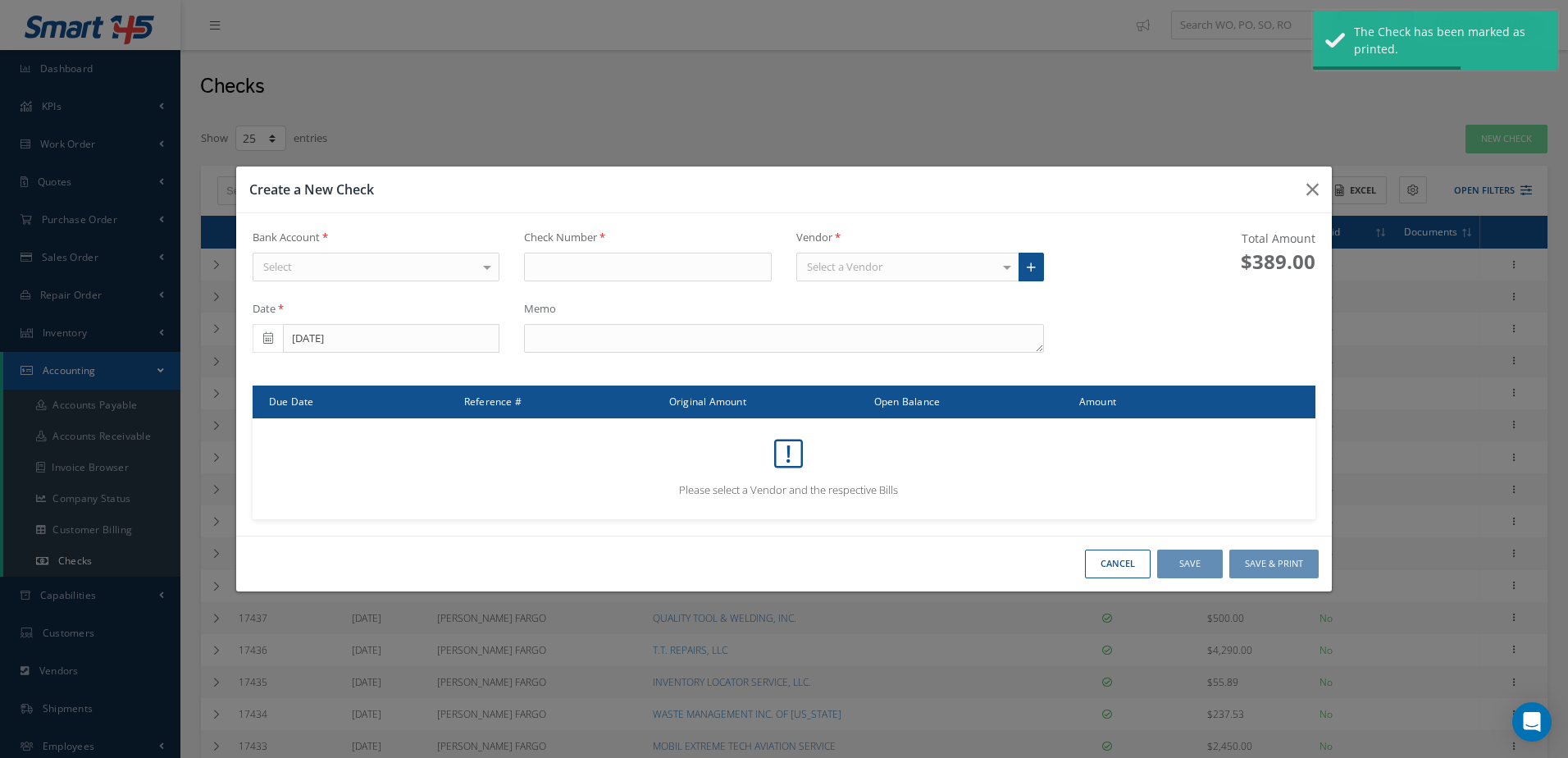
click at [463, 269] on div "Select" at bounding box center [376, 267] width 247 height 30
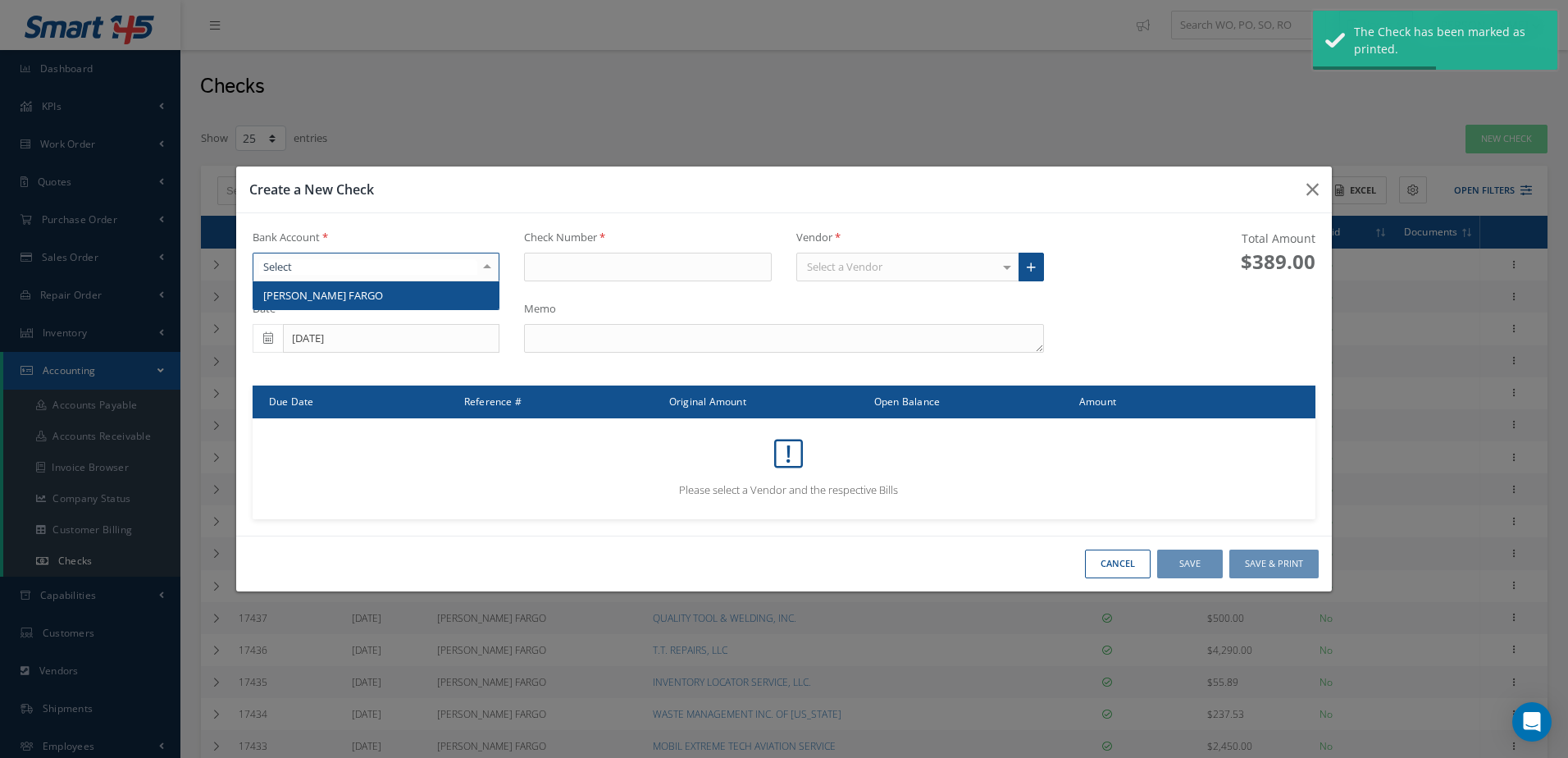
click at [463, 291] on span "[PERSON_NAME] FARGO" at bounding box center [376, 295] width 246 height 28
type input "17449"
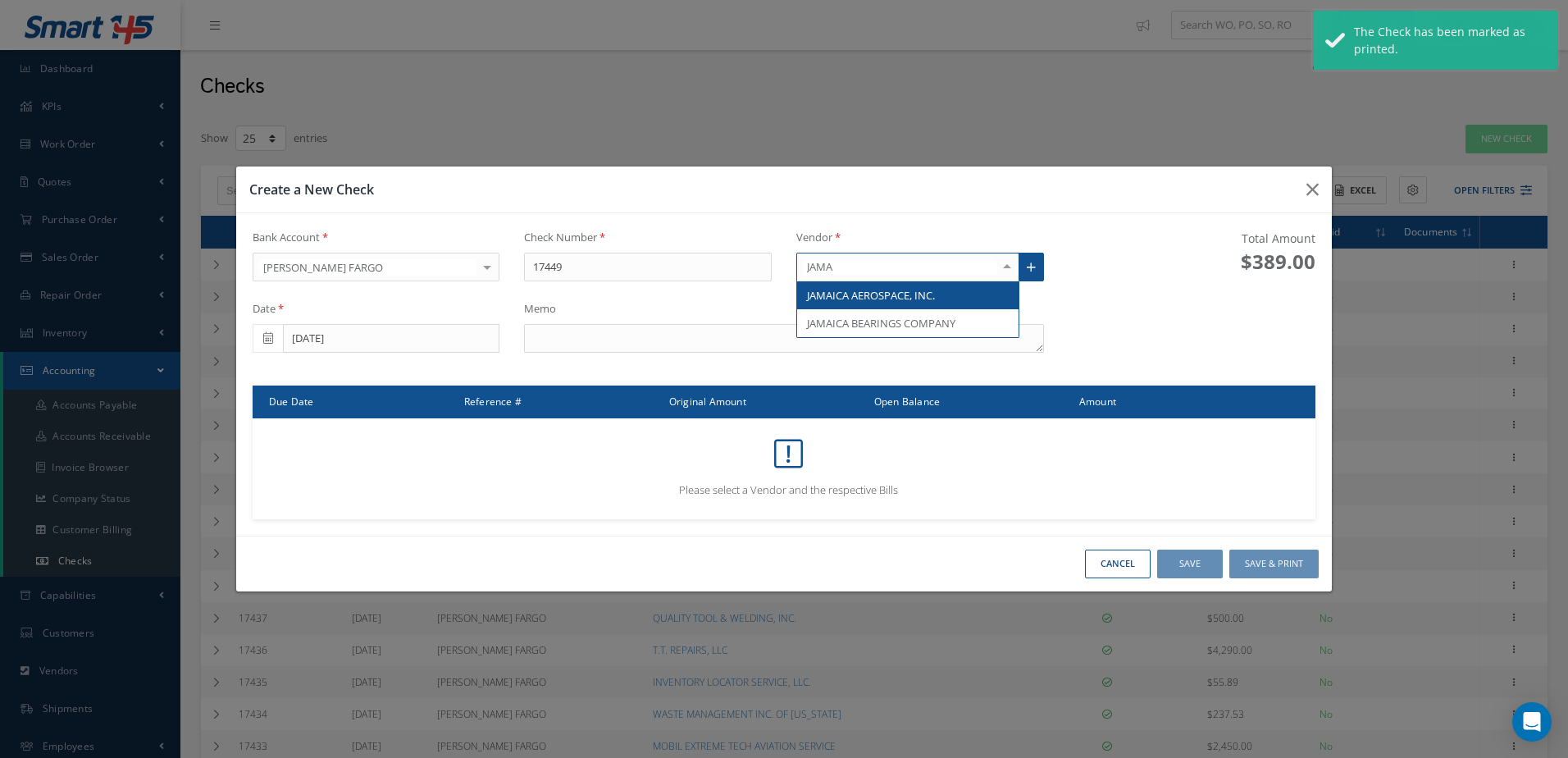
type input "JAMAI"
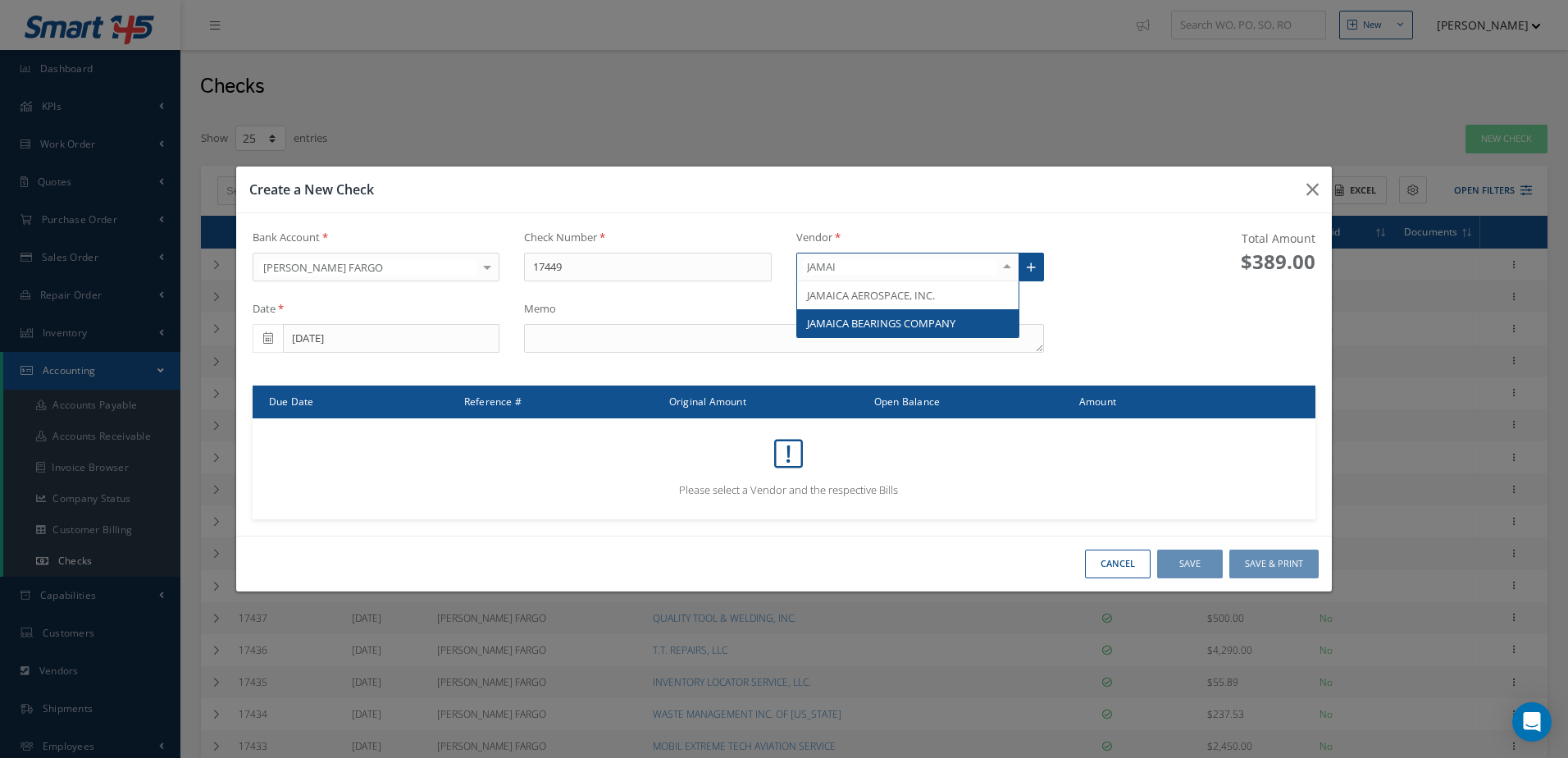
click at [838, 327] on span "JAMAICA BEARINGS COMPANY" at bounding box center [881, 322] width 148 height 15
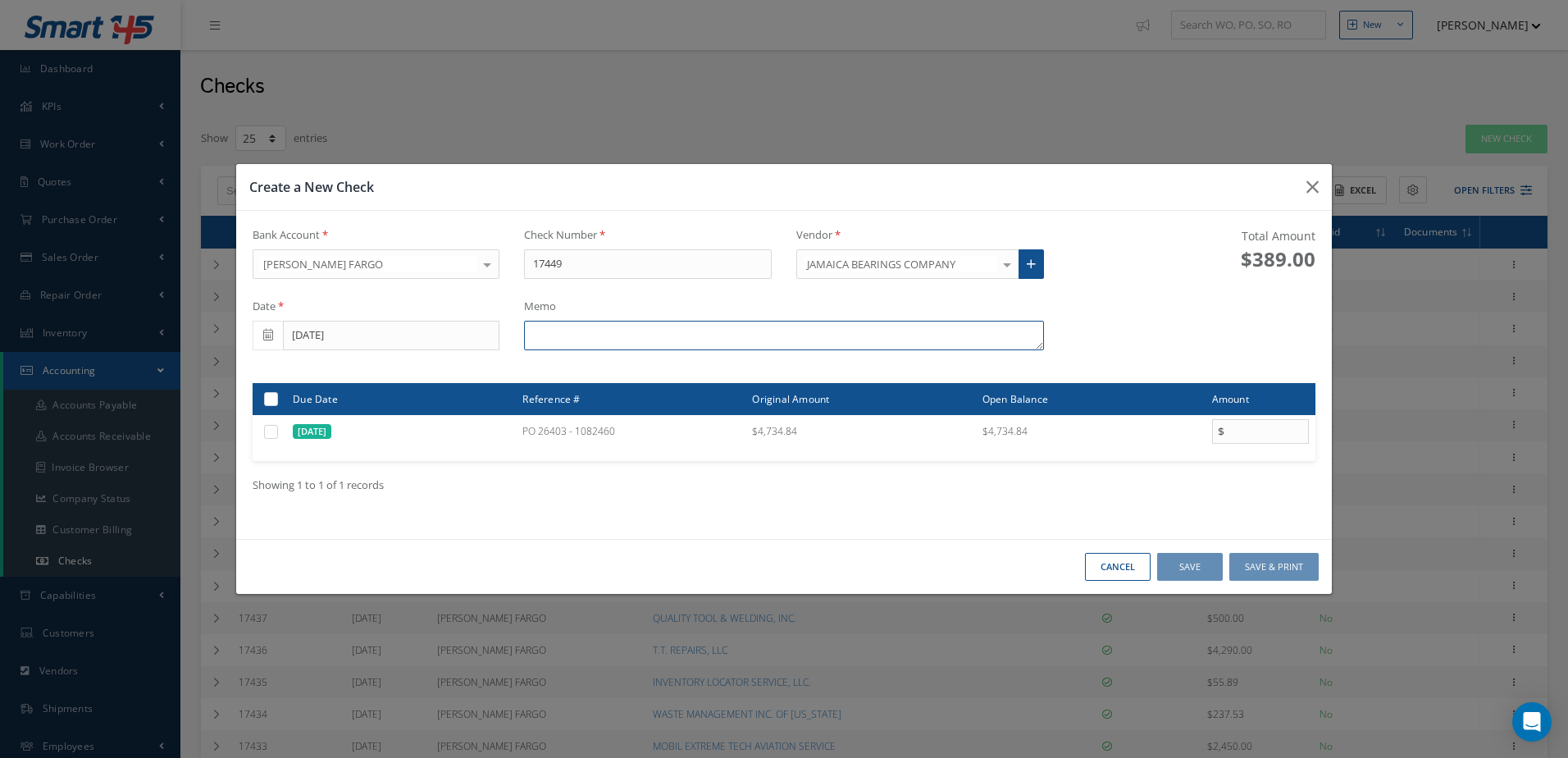
click at [569, 334] on textarea at bounding box center [784, 335] width 519 height 30
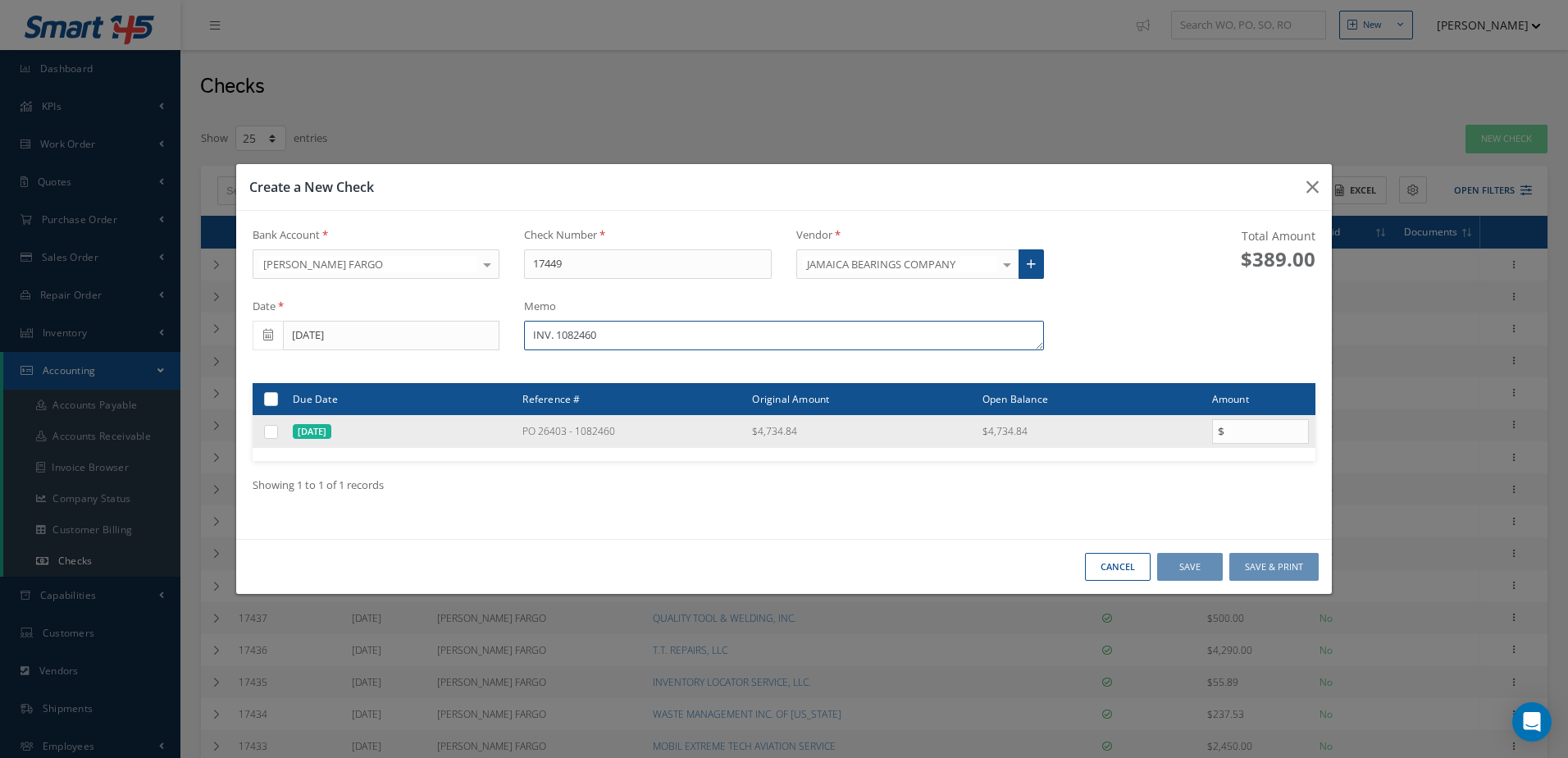
type textarea "INV. 1082460"
click at [277, 427] on label at bounding box center [277, 431] width 0 height 14
click at [273, 427] on input "checkbox" at bounding box center [272, 432] width 10 height 10
checkbox input "true"
type input "4734.84"
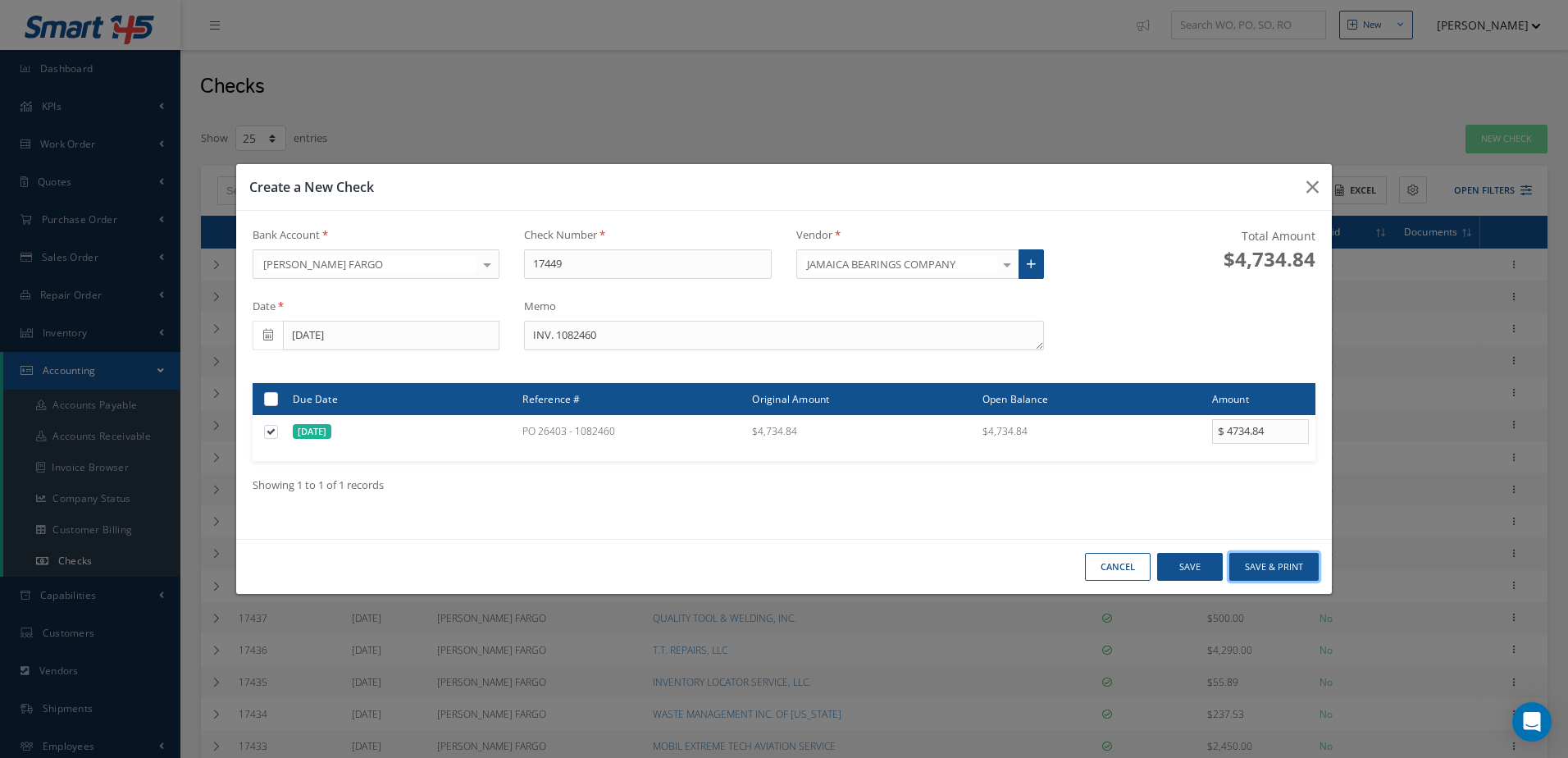
click at [1265, 564] on button "Save & Print" at bounding box center [1274, 567] width 90 height 29
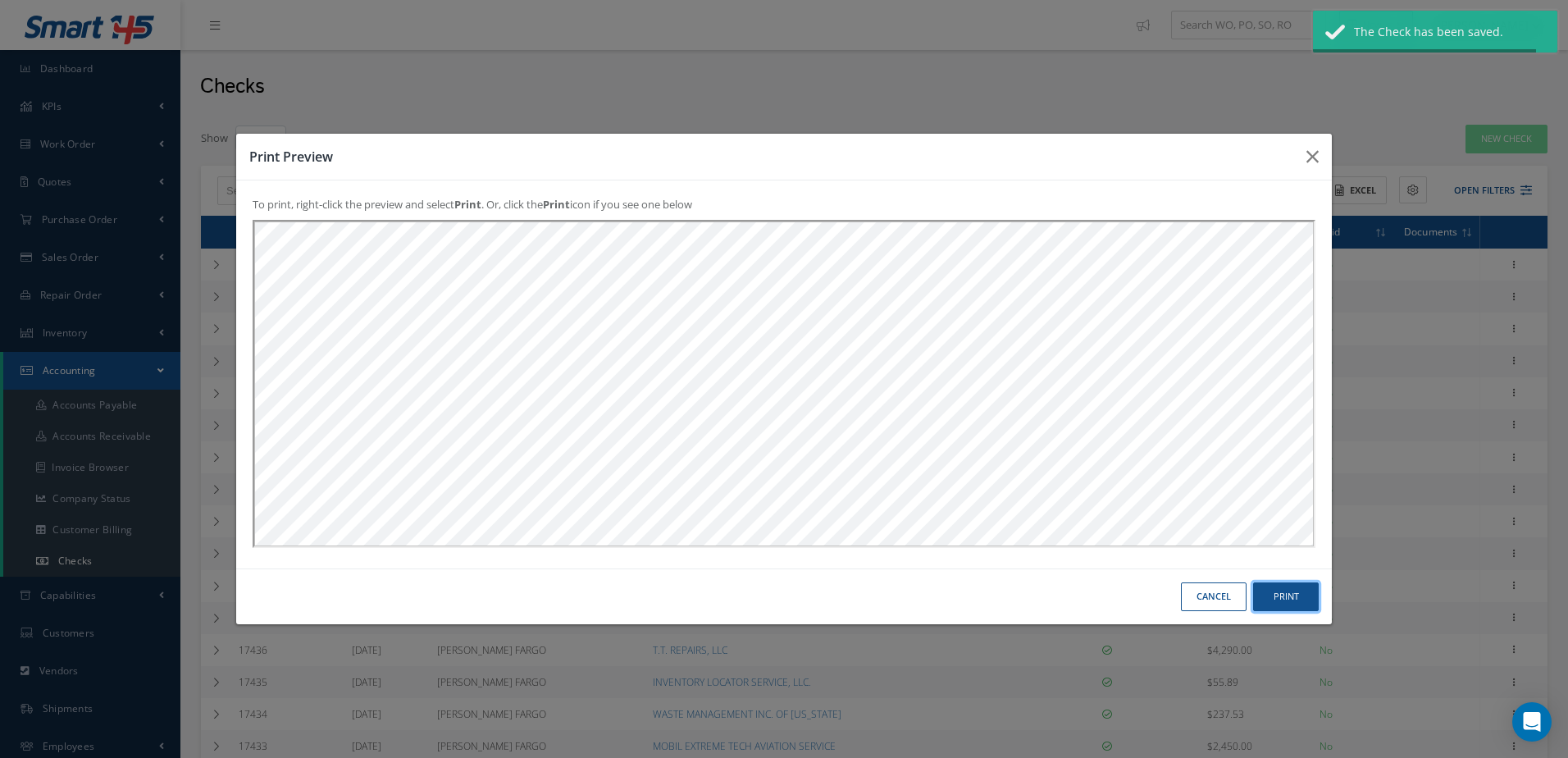
click at [1280, 590] on button "Print" at bounding box center [1285, 596] width 65 height 29
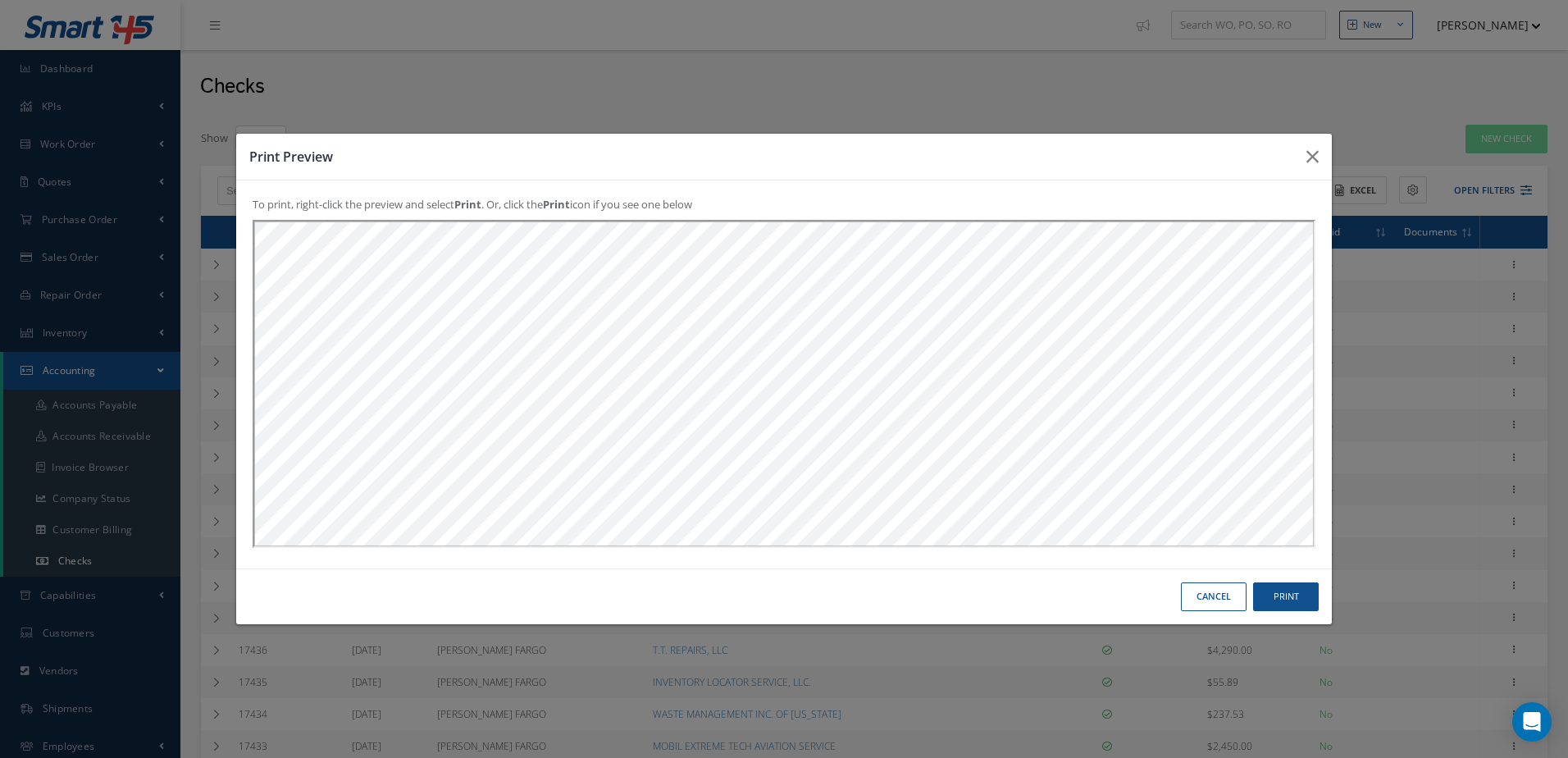
click at [1200, 597] on button "Cancel" at bounding box center [1213, 596] width 65 height 29
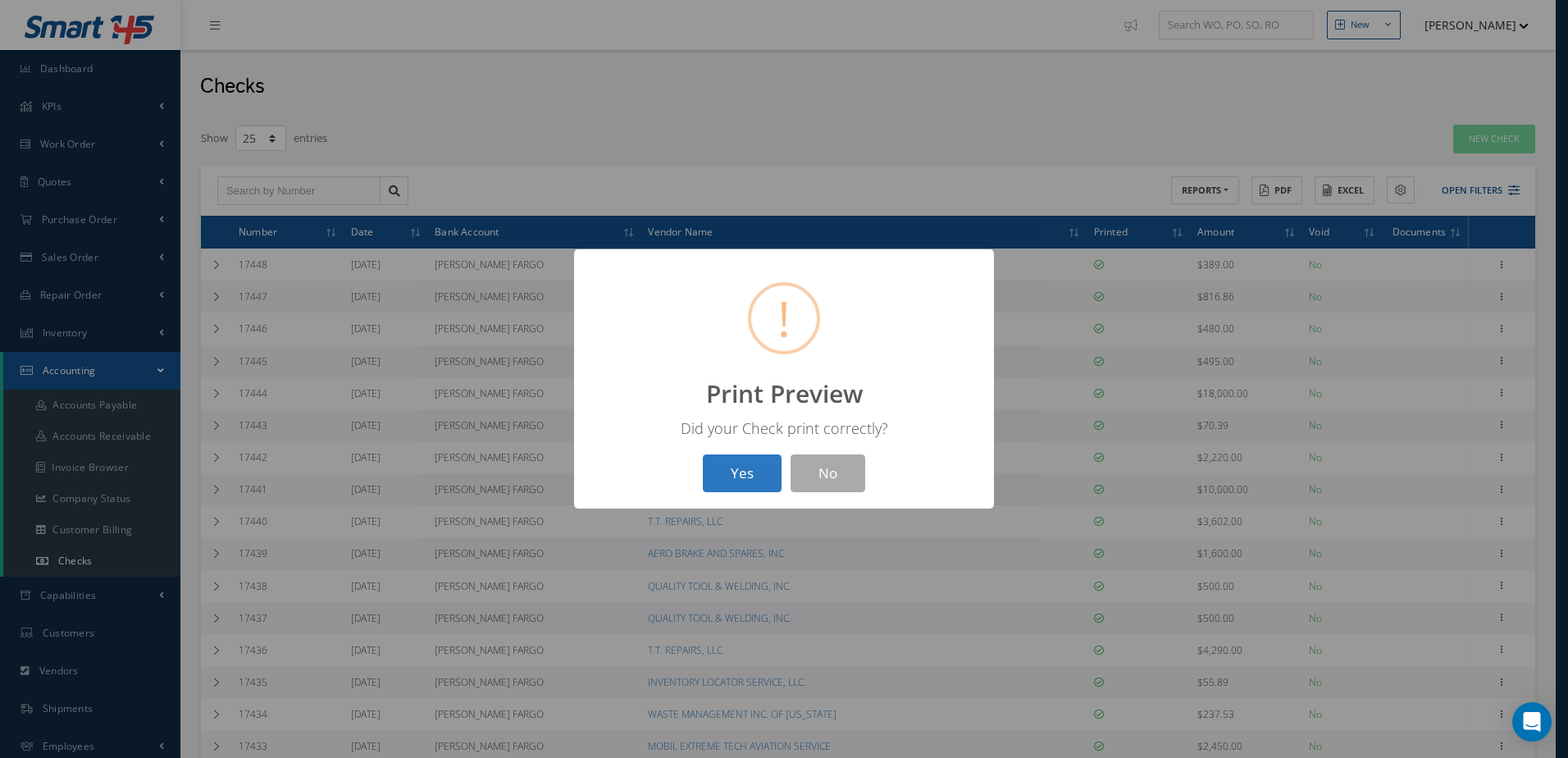
click at [725, 458] on button "Yes" at bounding box center [742, 474] width 78 height 38
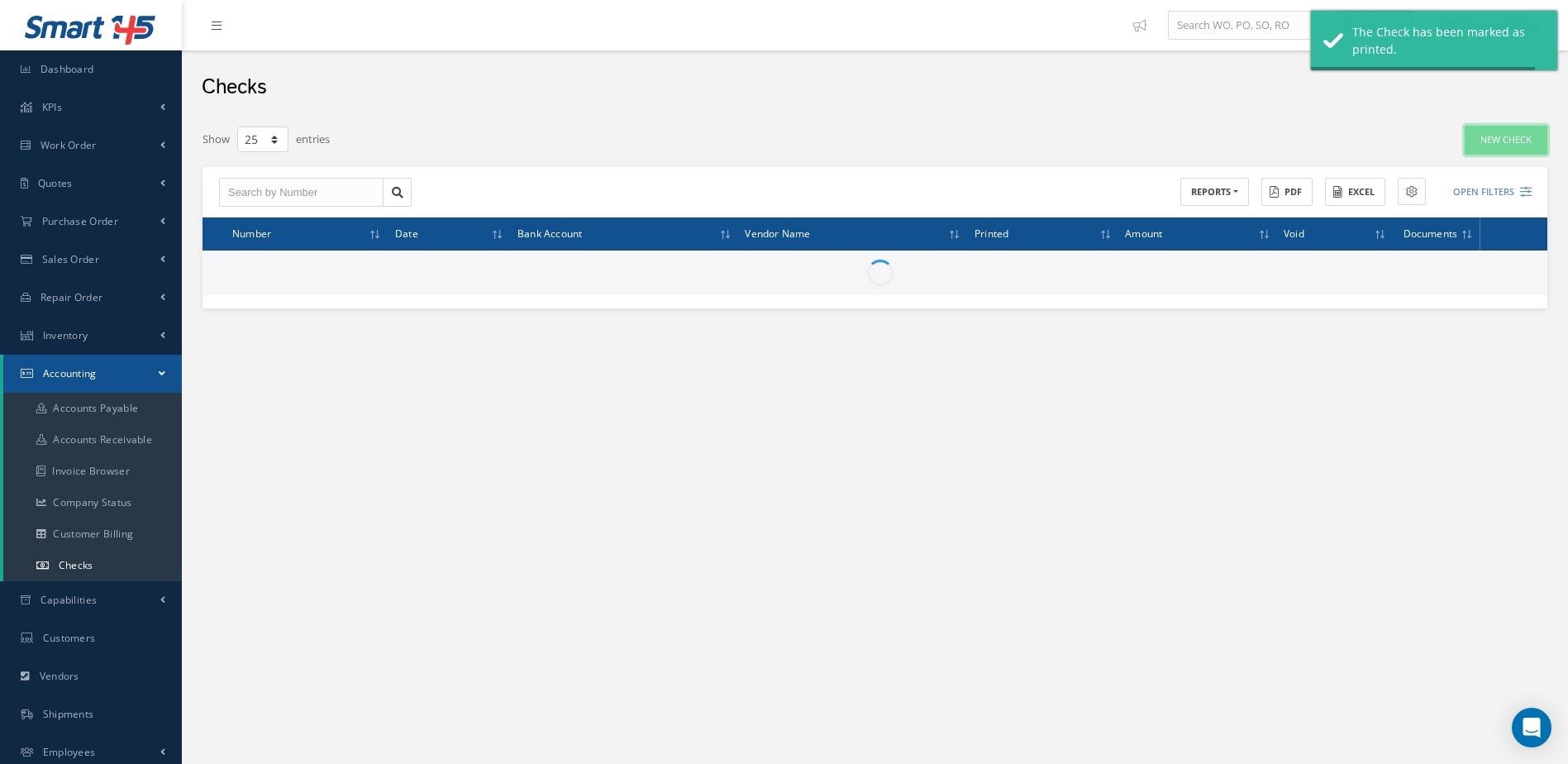
click at [1488, 148] on link "New Check" at bounding box center [1506, 140] width 83 height 29
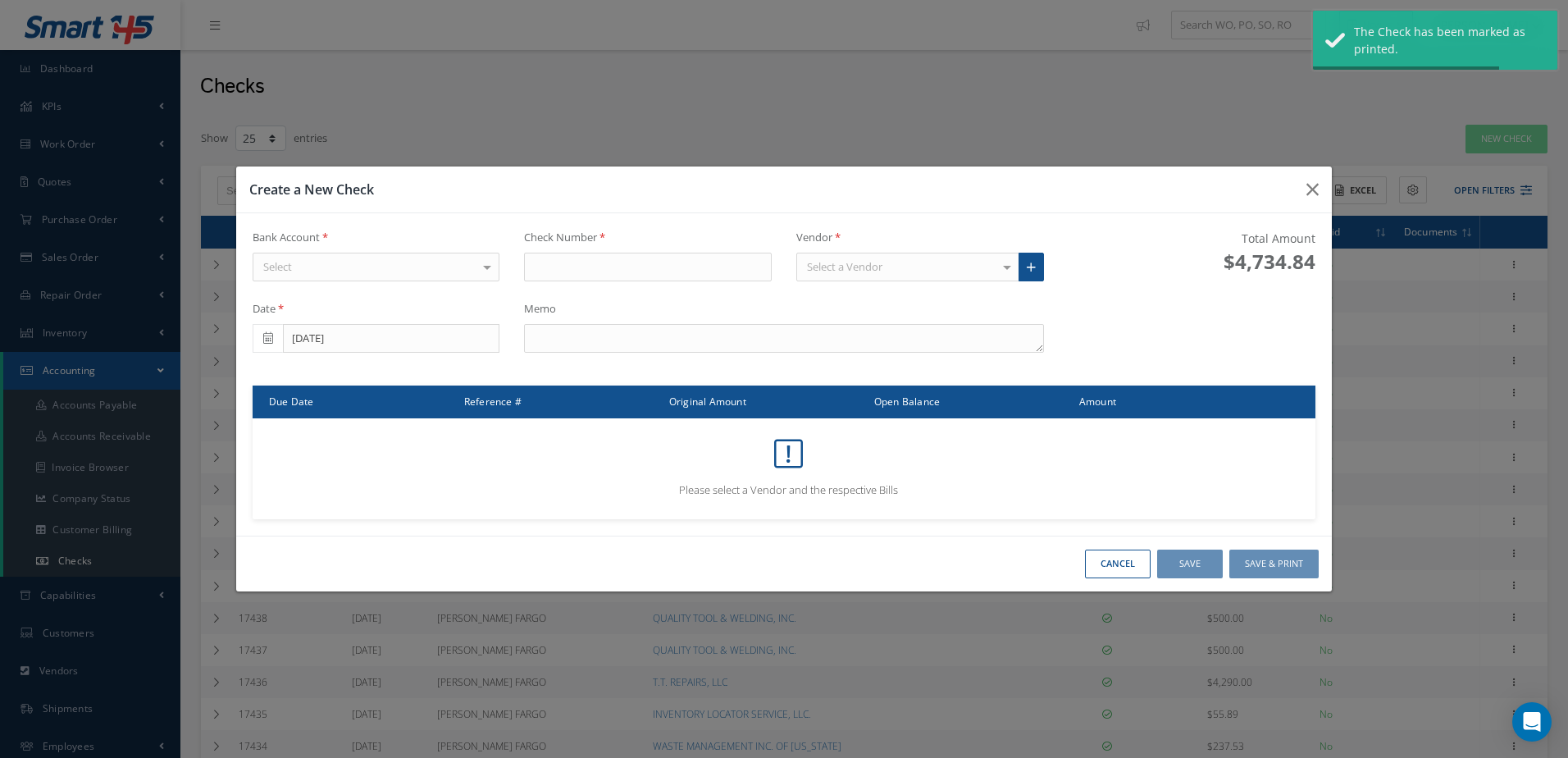
click at [418, 261] on div "Select" at bounding box center [376, 267] width 247 height 30
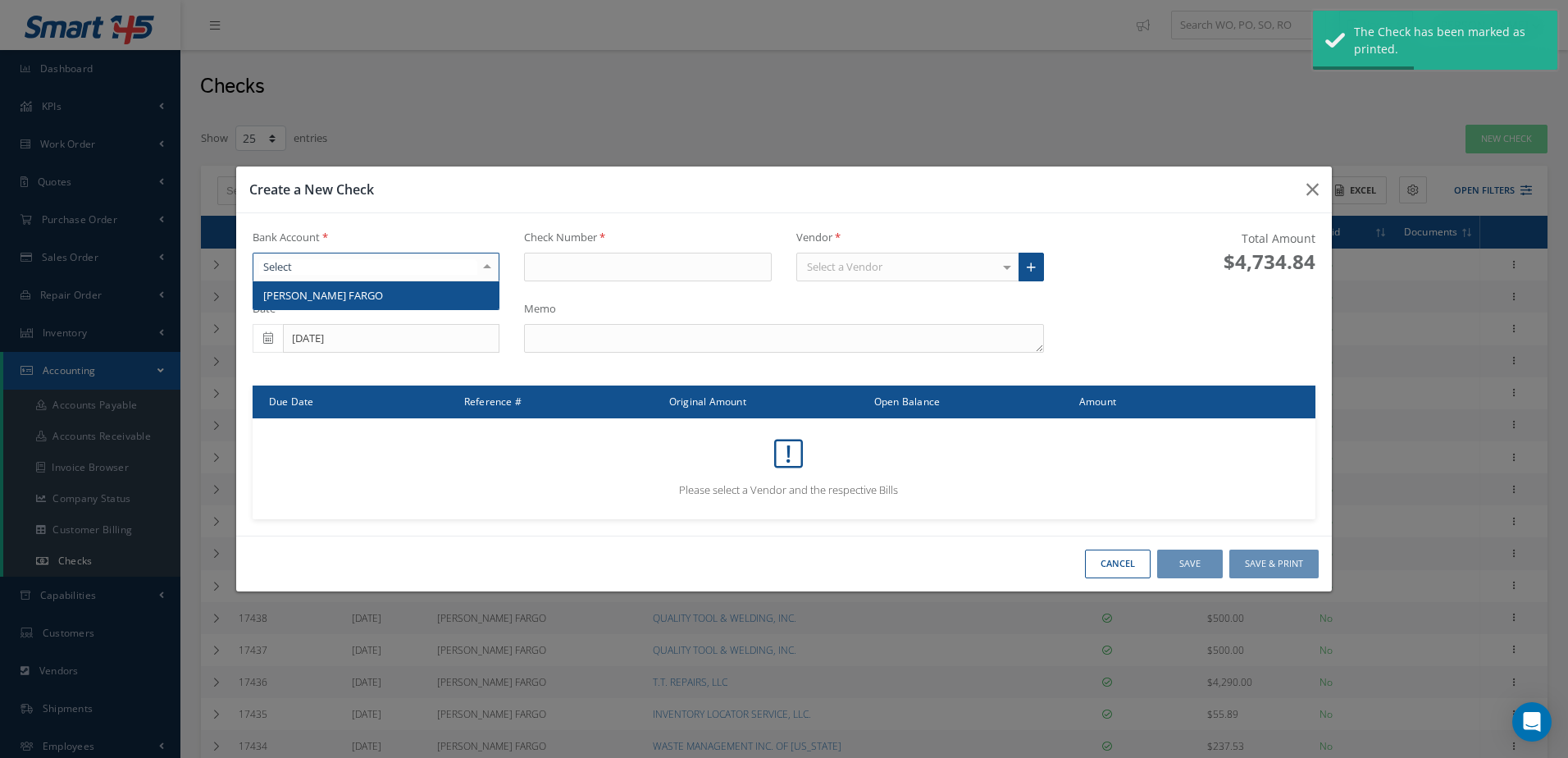
click at [417, 289] on span "[PERSON_NAME] FARGO" at bounding box center [376, 295] width 246 height 28
type input "17450"
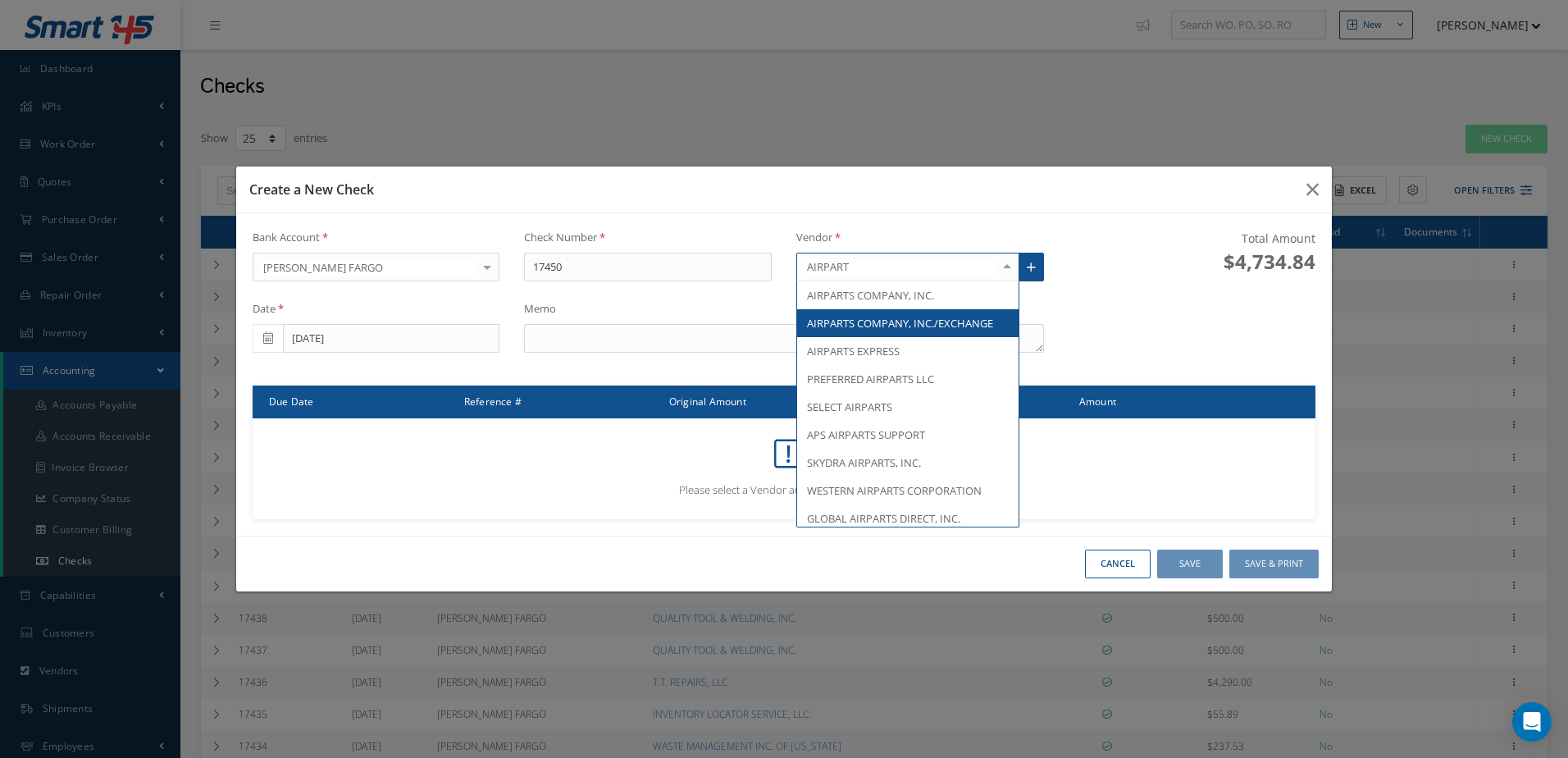
type input "AIRPARTS"
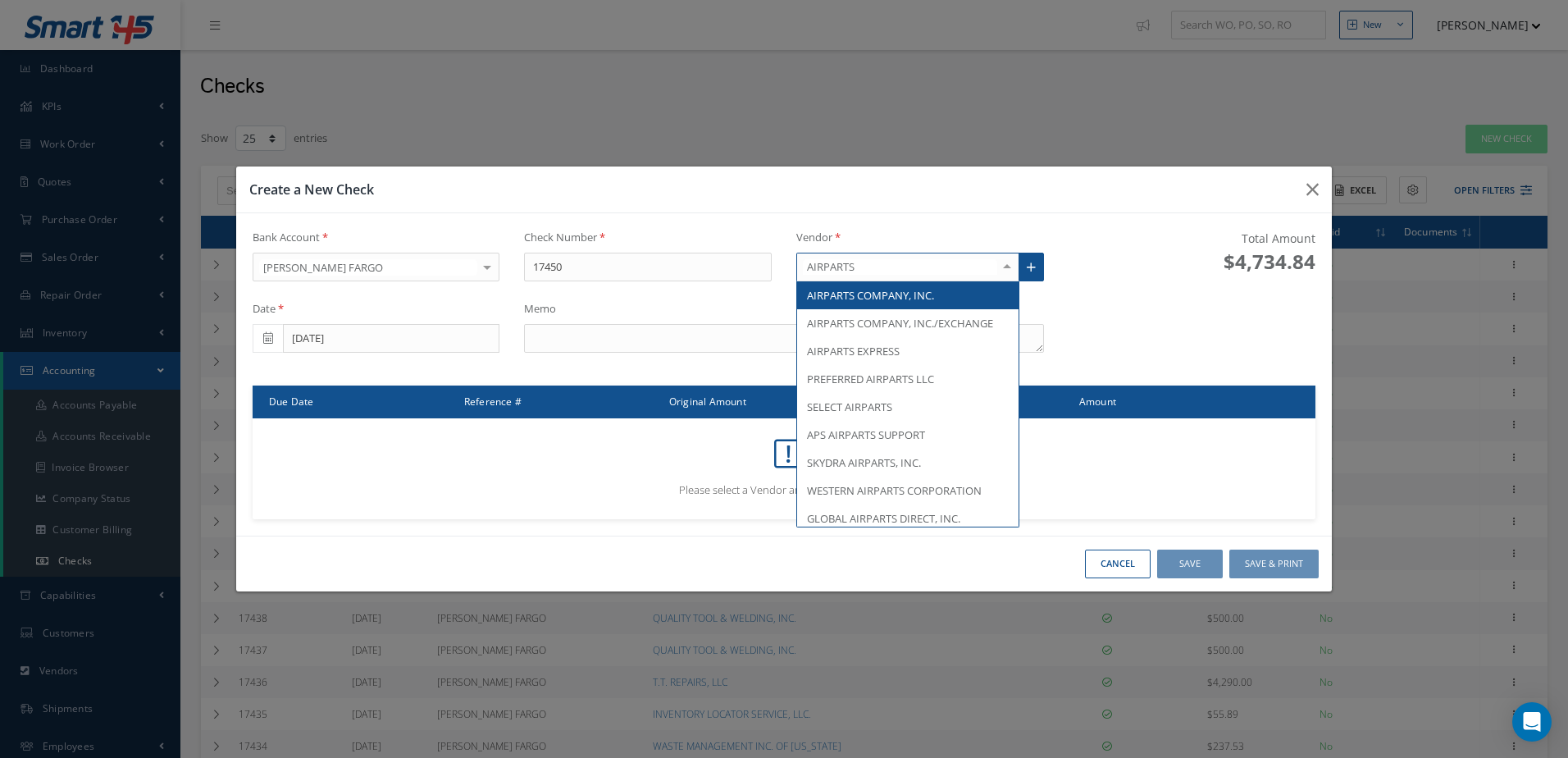
click at [928, 295] on span "AIRPARTS COMPANY, INC." at bounding box center [870, 294] width 127 height 15
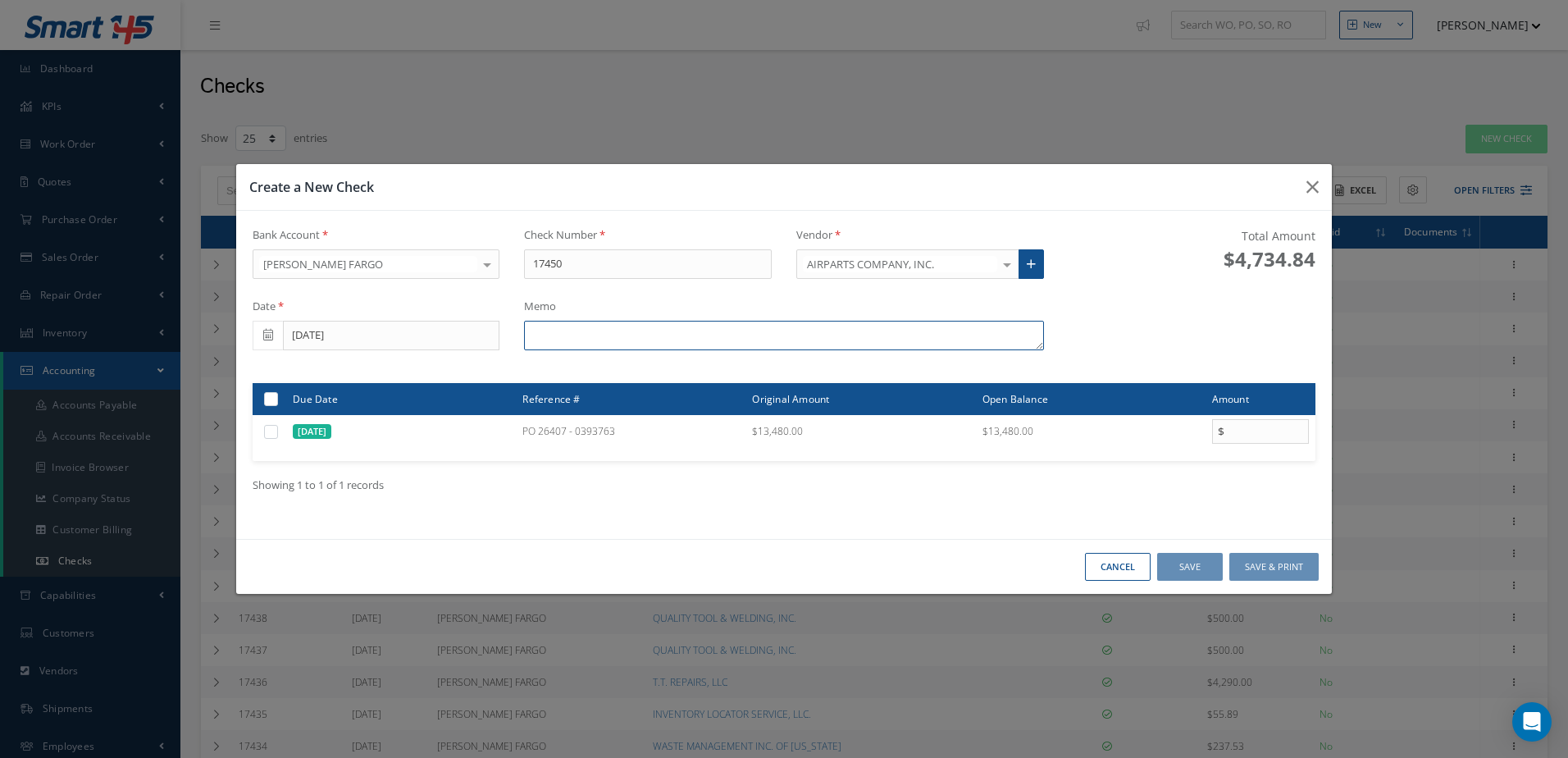
click at [723, 342] on textarea at bounding box center [784, 335] width 519 height 30
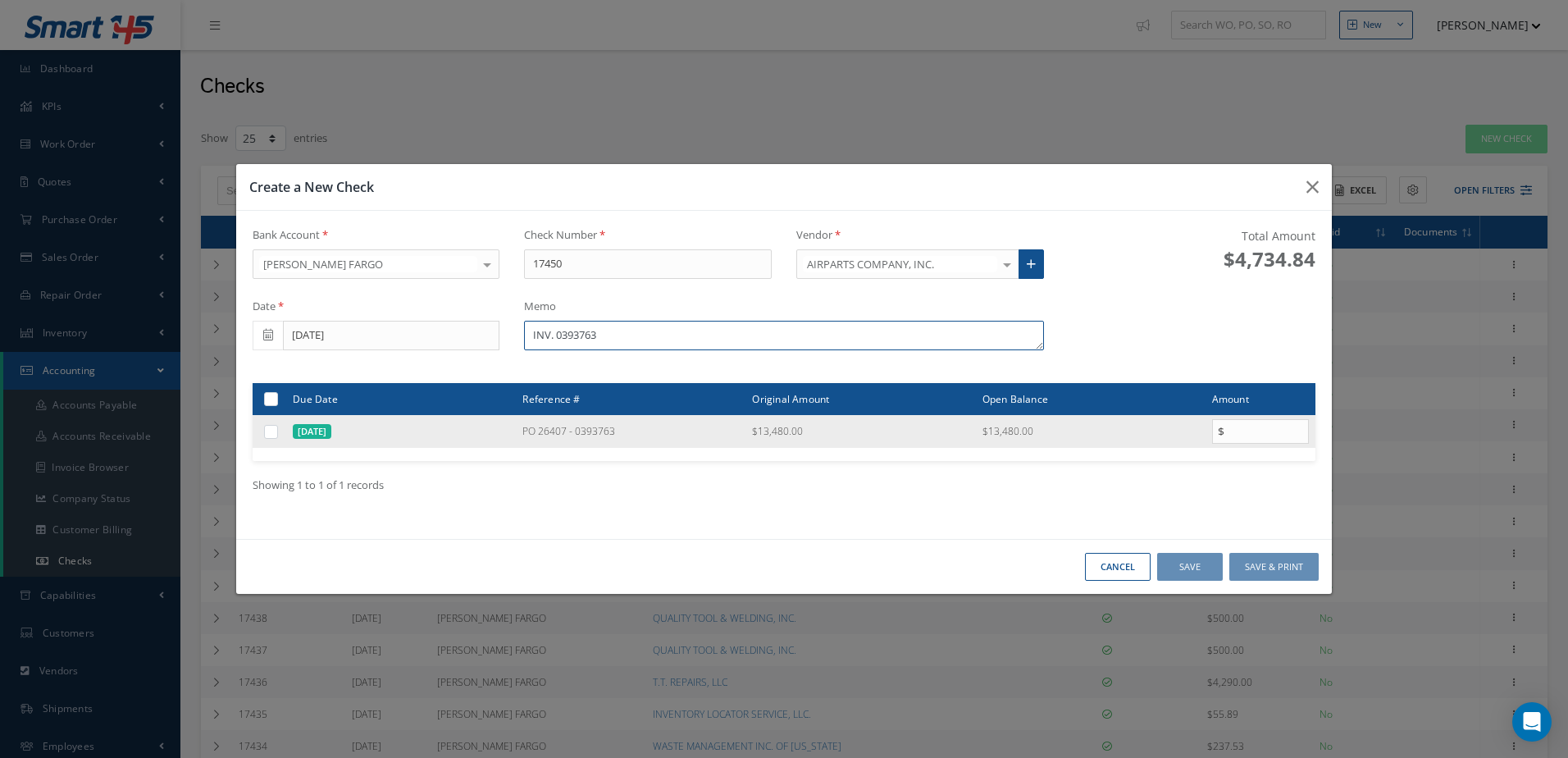
type textarea "INV. 0393763"
click at [277, 430] on label at bounding box center [277, 431] width 0 height 14
click at [268, 430] on input "checkbox" at bounding box center [272, 432] width 10 height 10
checkbox input "true"
type input "13480.00"
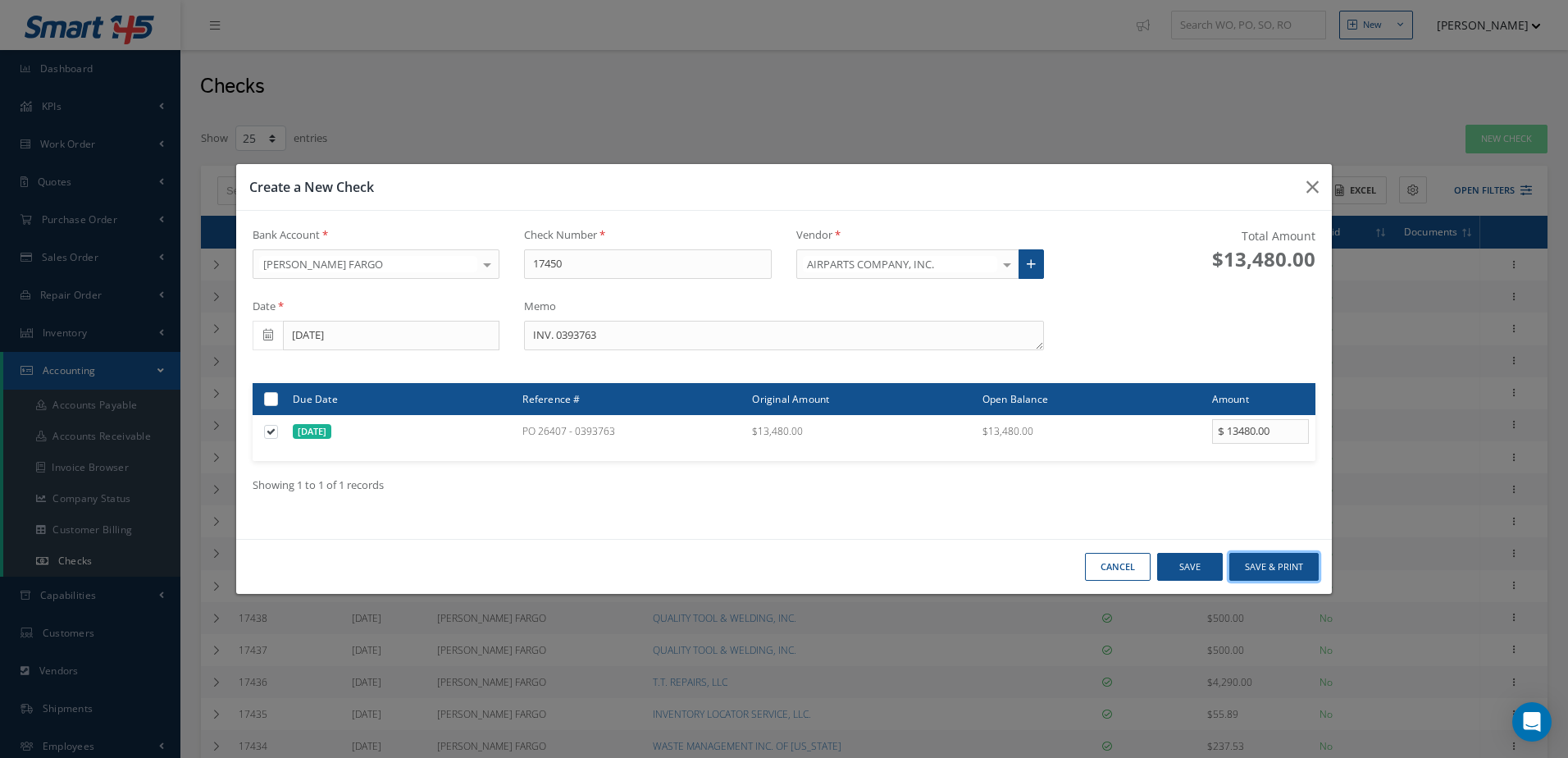
click at [1294, 566] on button "Save & Print" at bounding box center [1274, 567] width 90 height 29
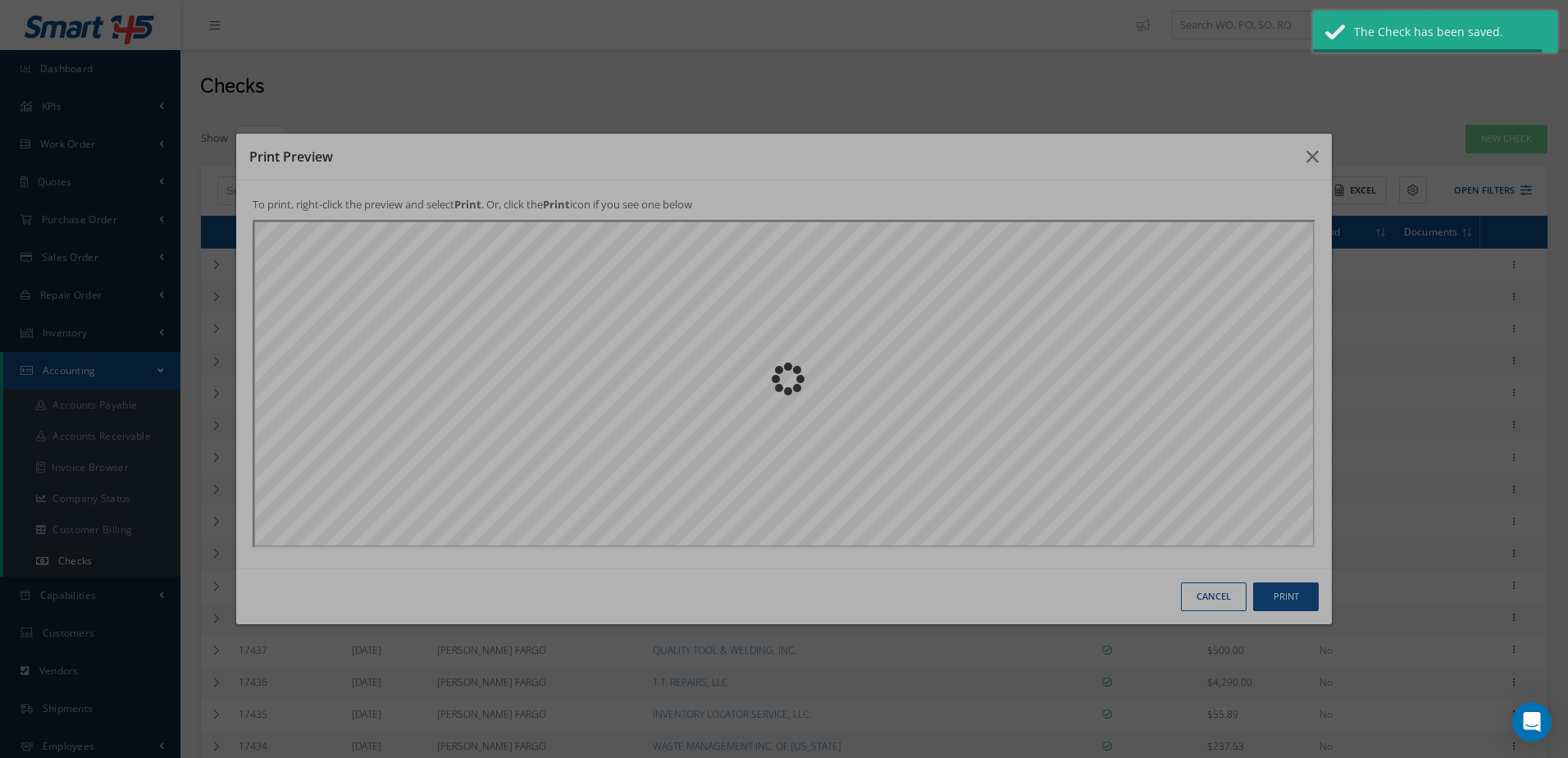
click at [1290, 603] on div "Print Preview To print, right-click the preview and select Print . Or, click th…" at bounding box center [784, 379] width 1098 height 492
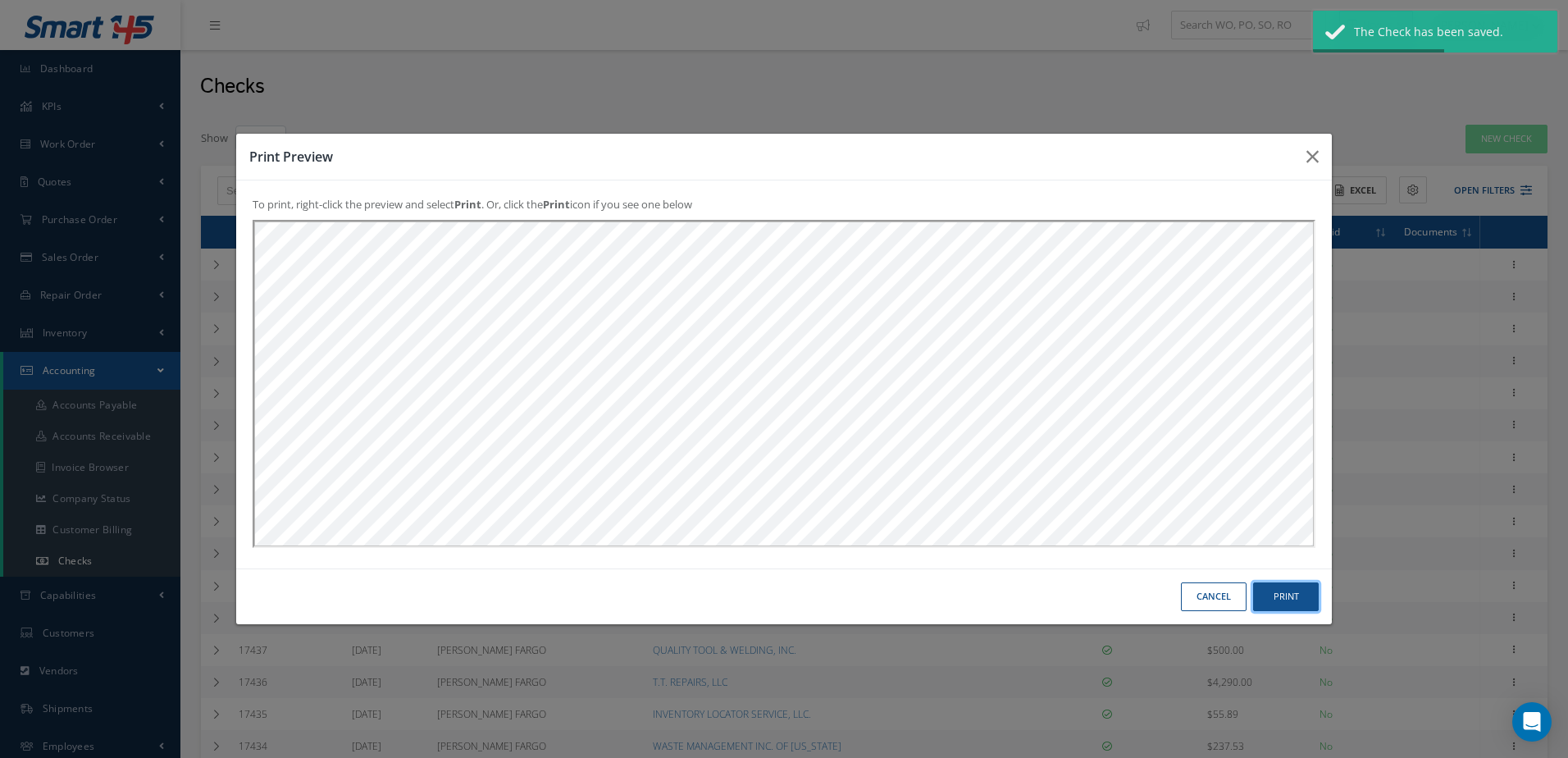
click at [1291, 589] on button "Print" at bounding box center [1285, 596] width 65 height 29
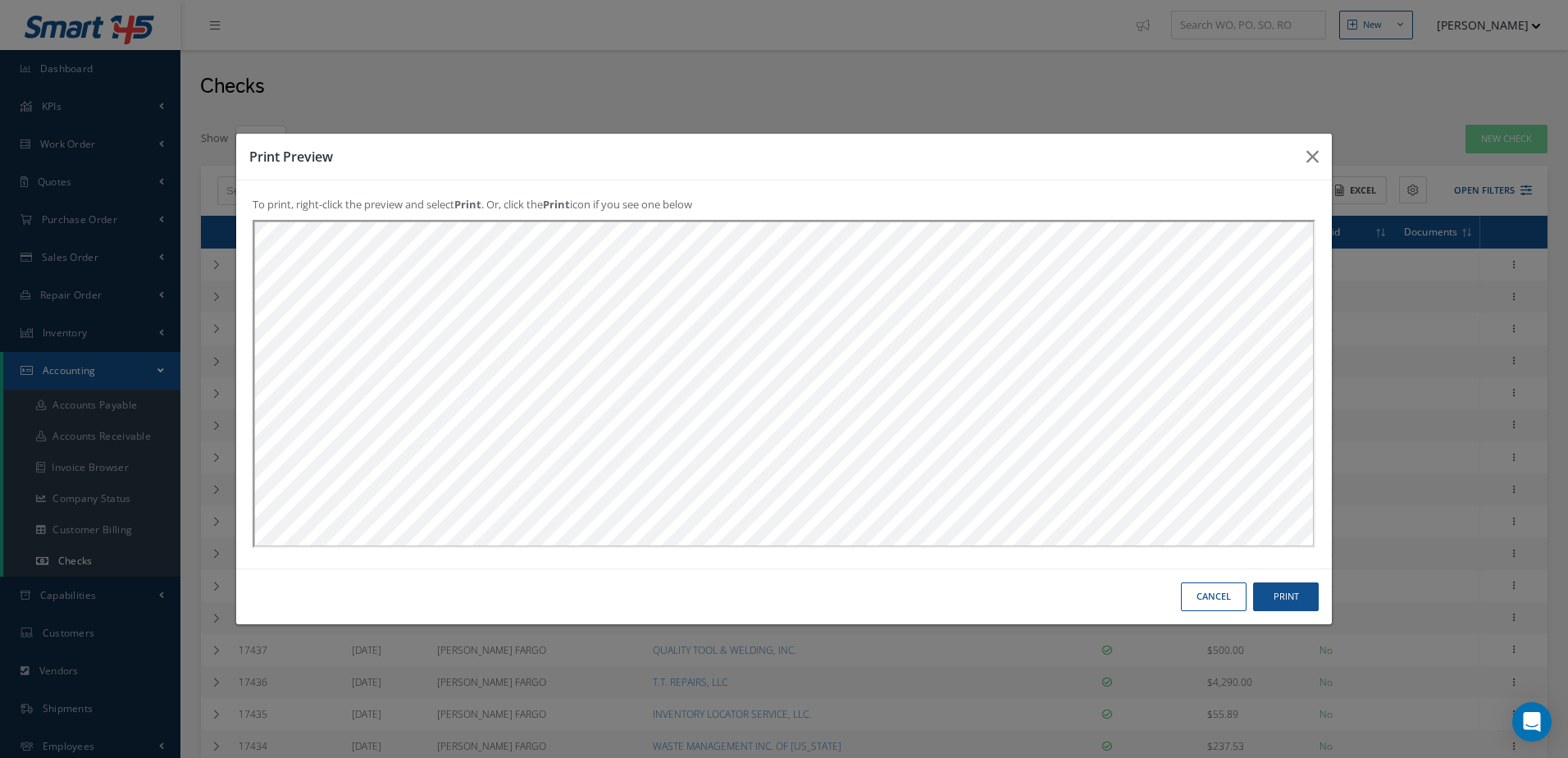
click at [1197, 599] on button "Cancel" at bounding box center [1213, 596] width 65 height 29
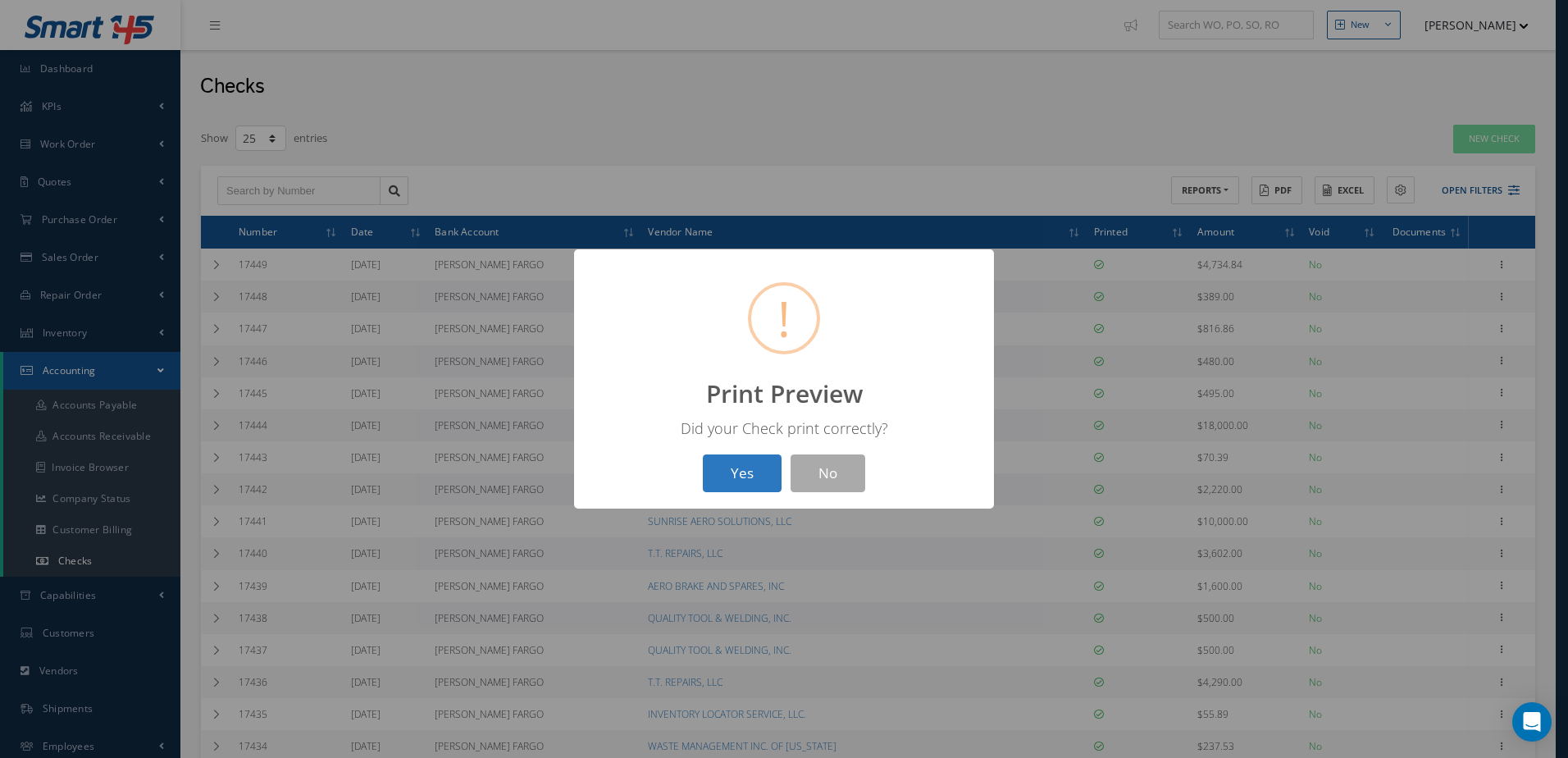
click at [738, 455] on button "Yes" at bounding box center [742, 474] width 78 height 38
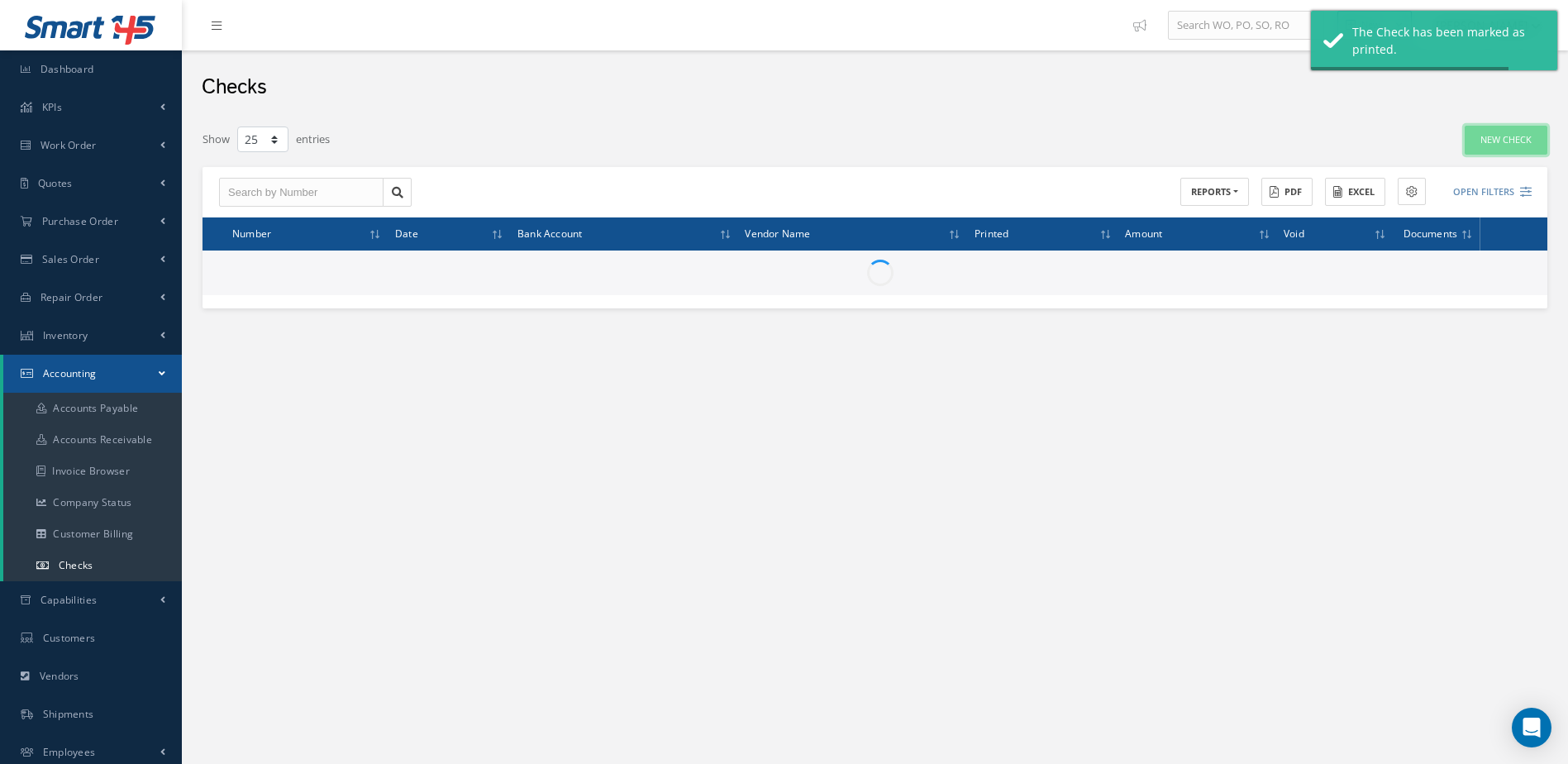
click at [1512, 145] on link "New Check" at bounding box center [1506, 140] width 83 height 29
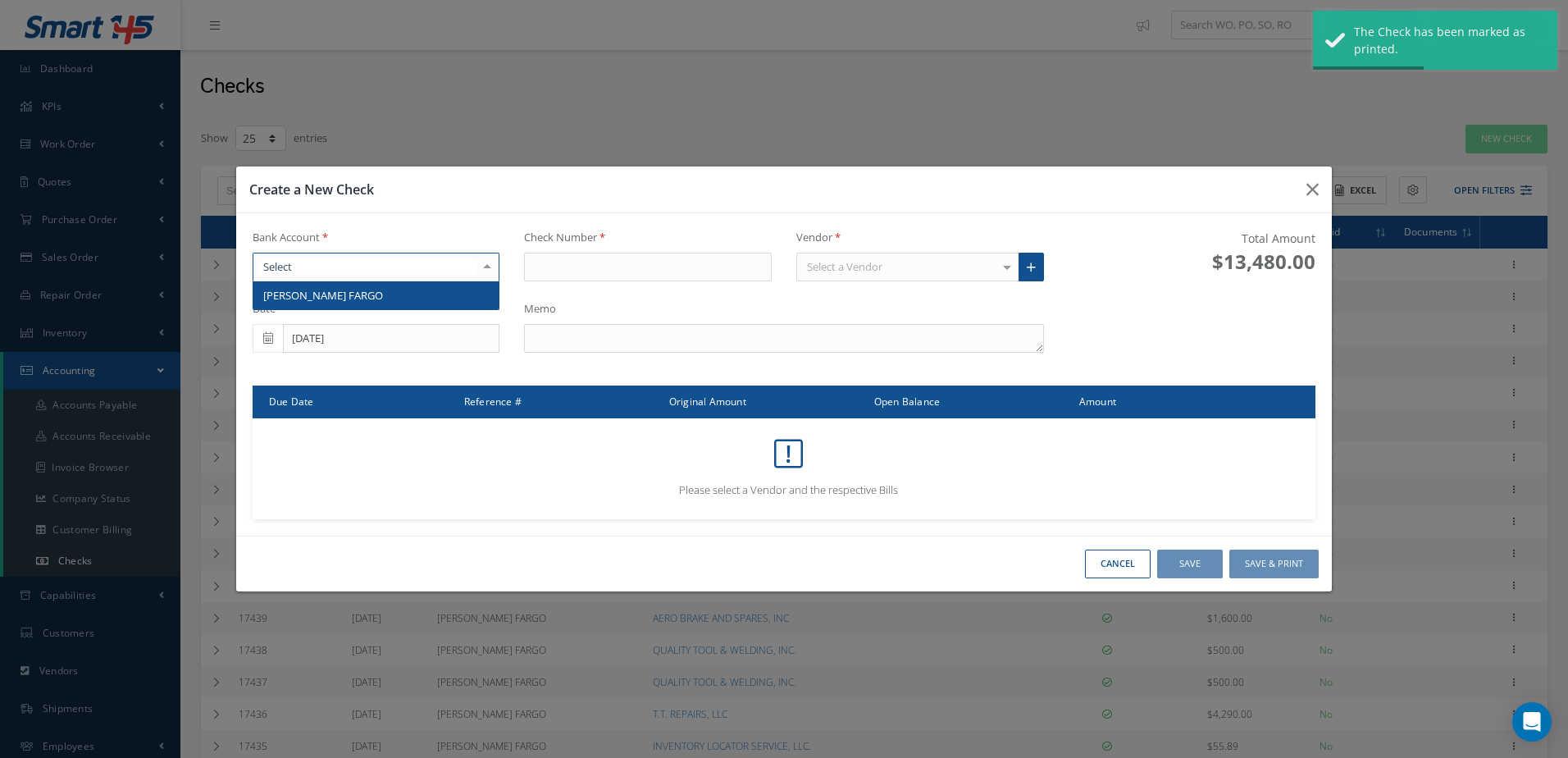
click at [417, 257] on div at bounding box center [376, 267] width 247 height 30
click at [418, 297] on span "[PERSON_NAME] FARGO" at bounding box center [376, 295] width 246 height 28
type input "17451"
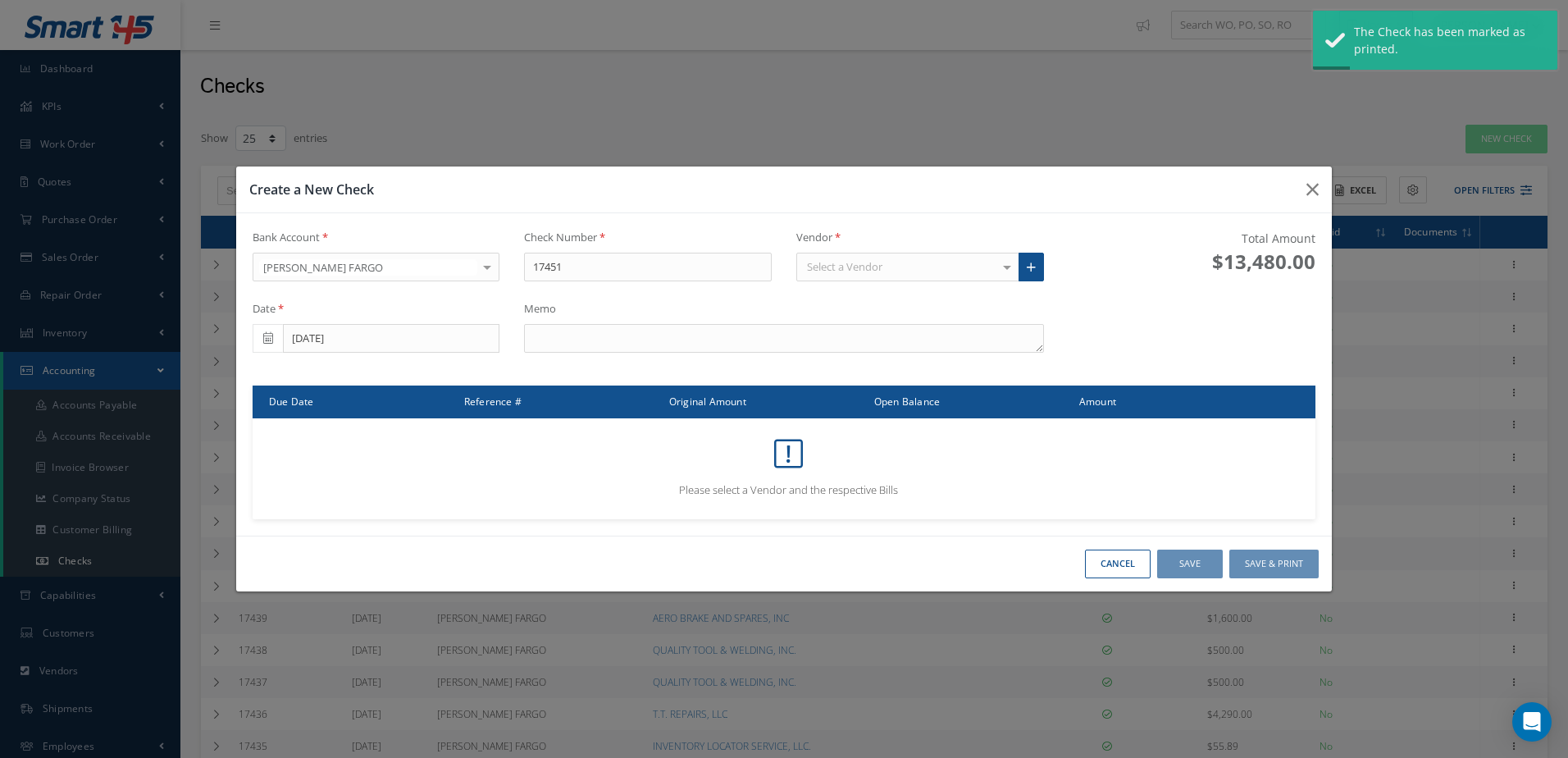
click at [945, 267] on div "Select a Vendor" at bounding box center [908, 267] width 223 height 30
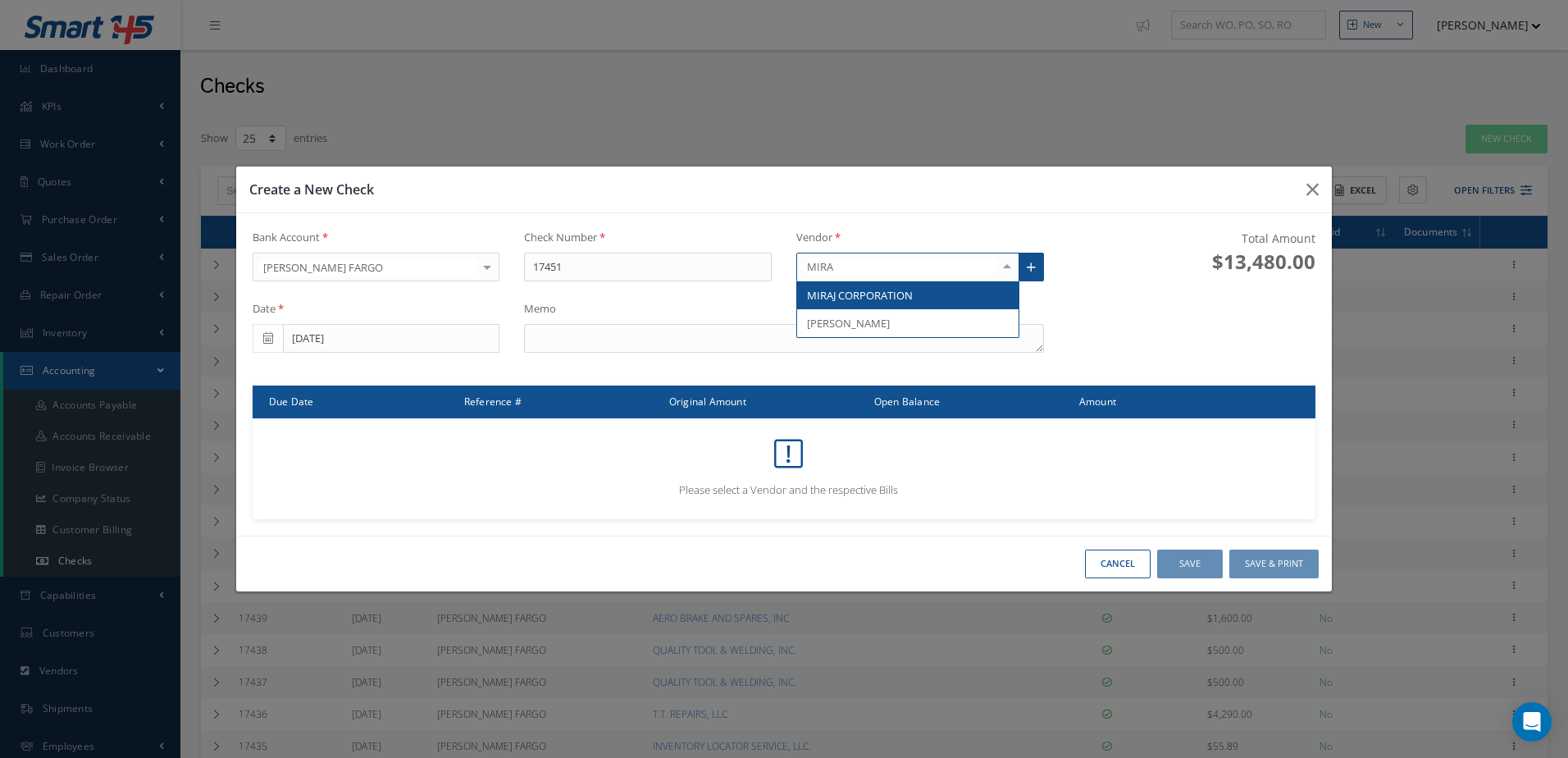
type input "MIRAJ"
click at [945, 294] on span "MIRAJ CORPORATION" at bounding box center [908, 295] width 221 height 28
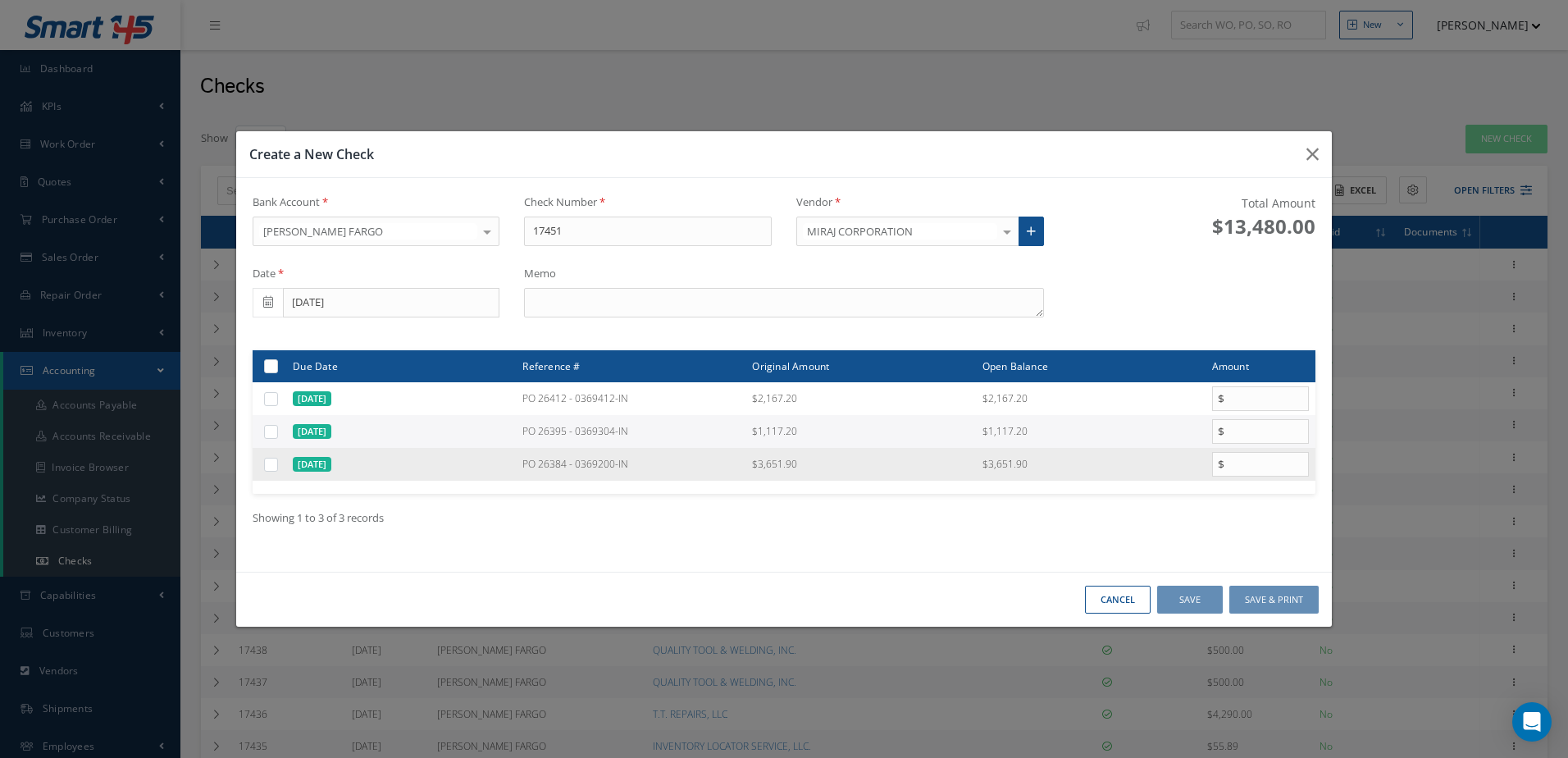
click at [277, 466] on label at bounding box center [277, 464] width 0 height 14
click at [273, 466] on input "checkbox" at bounding box center [272, 465] width 10 height 10
checkbox input "true"
type input "3651.90"
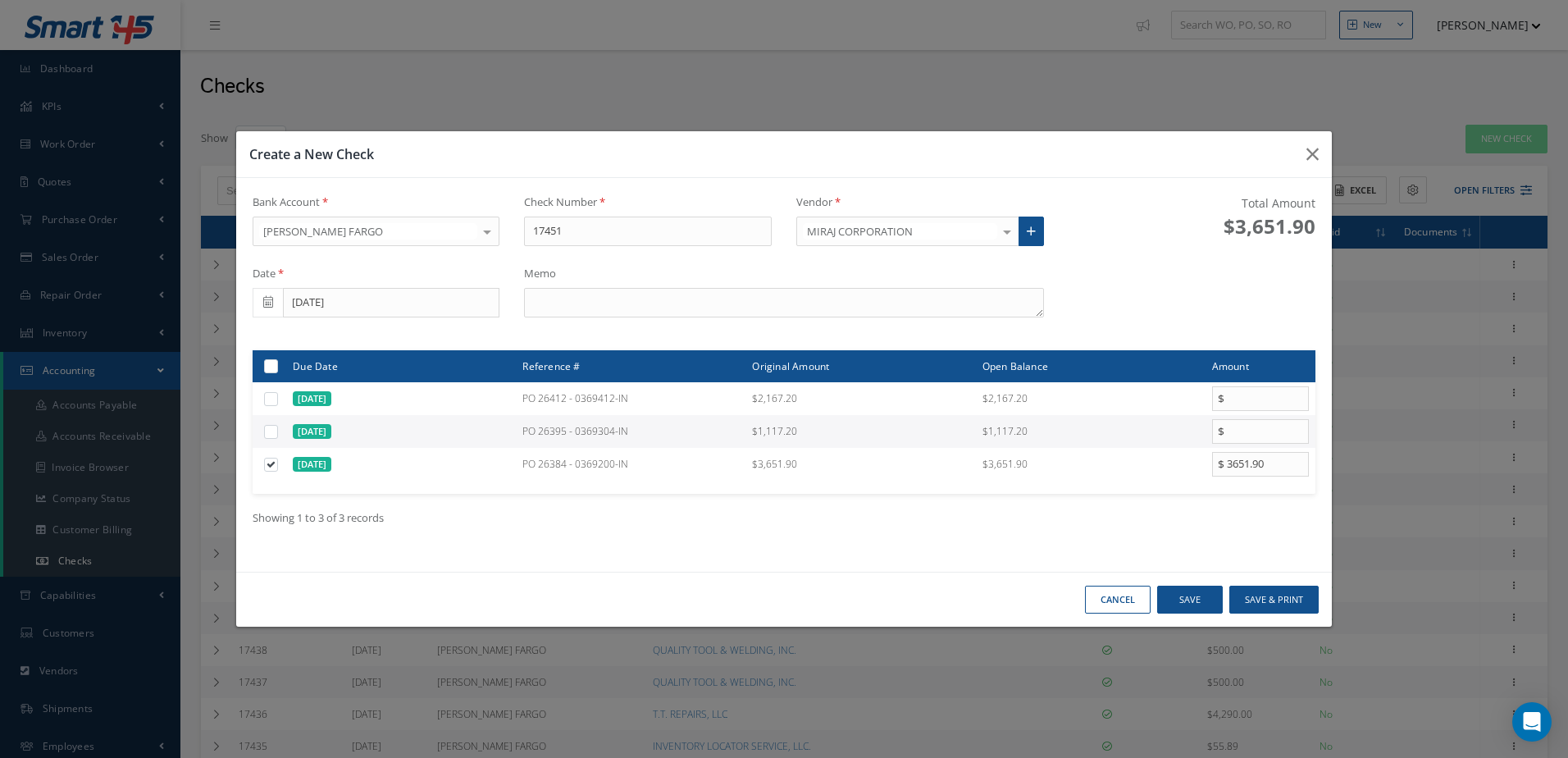
click at [277, 435] on label at bounding box center [277, 431] width 0 height 14
click at [272, 435] on input "checkbox" at bounding box center [272, 432] width 10 height 10
checkbox input "true"
type input "1117.20"
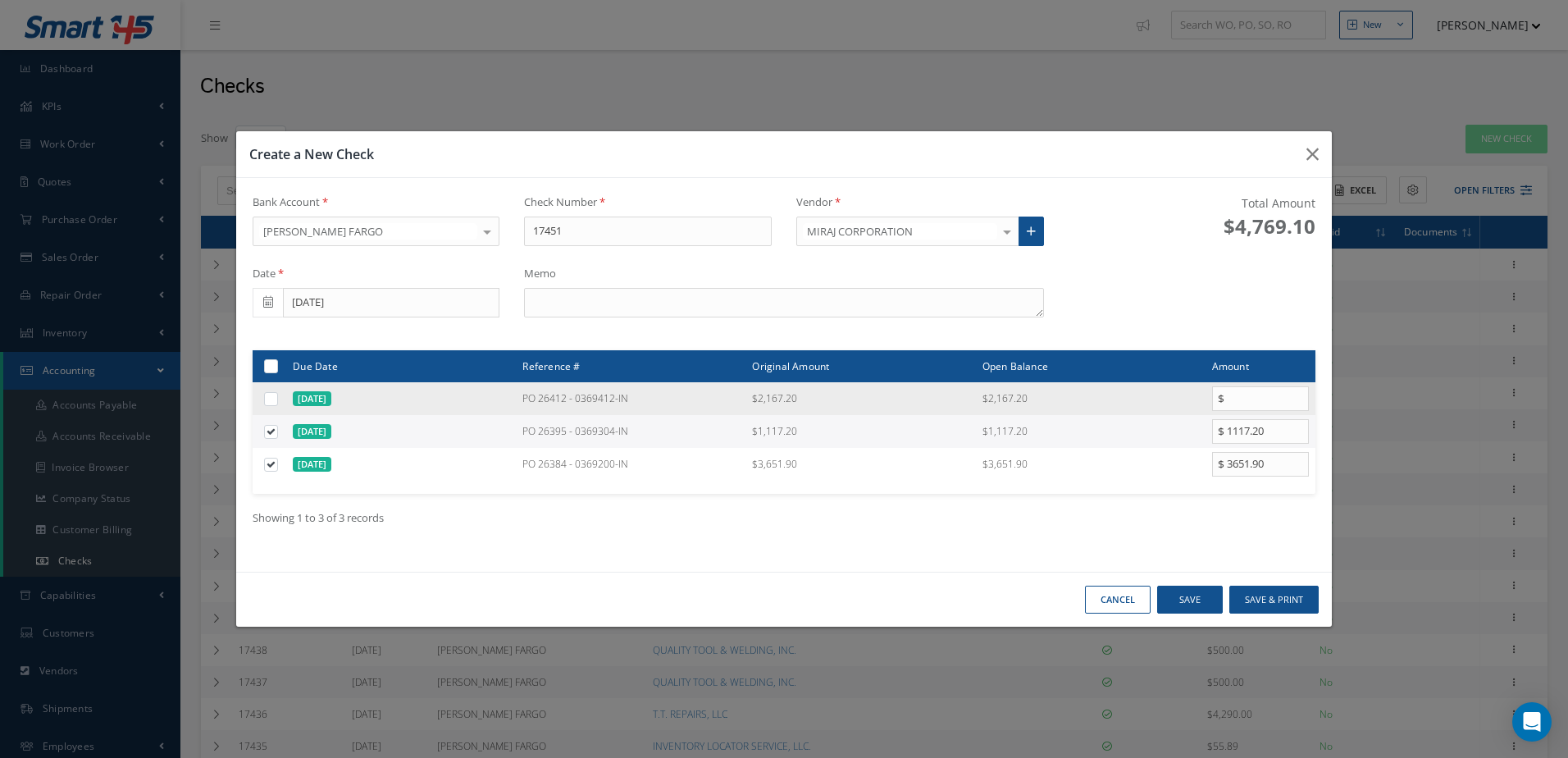
click at [277, 397] on label at bounding box center [277, 398] width 0 height 14
click at [276, 397] on input "checkbox" at bounding box center [272, 400] width 10 height 10
checkbox input "true"
type input "2167.20"
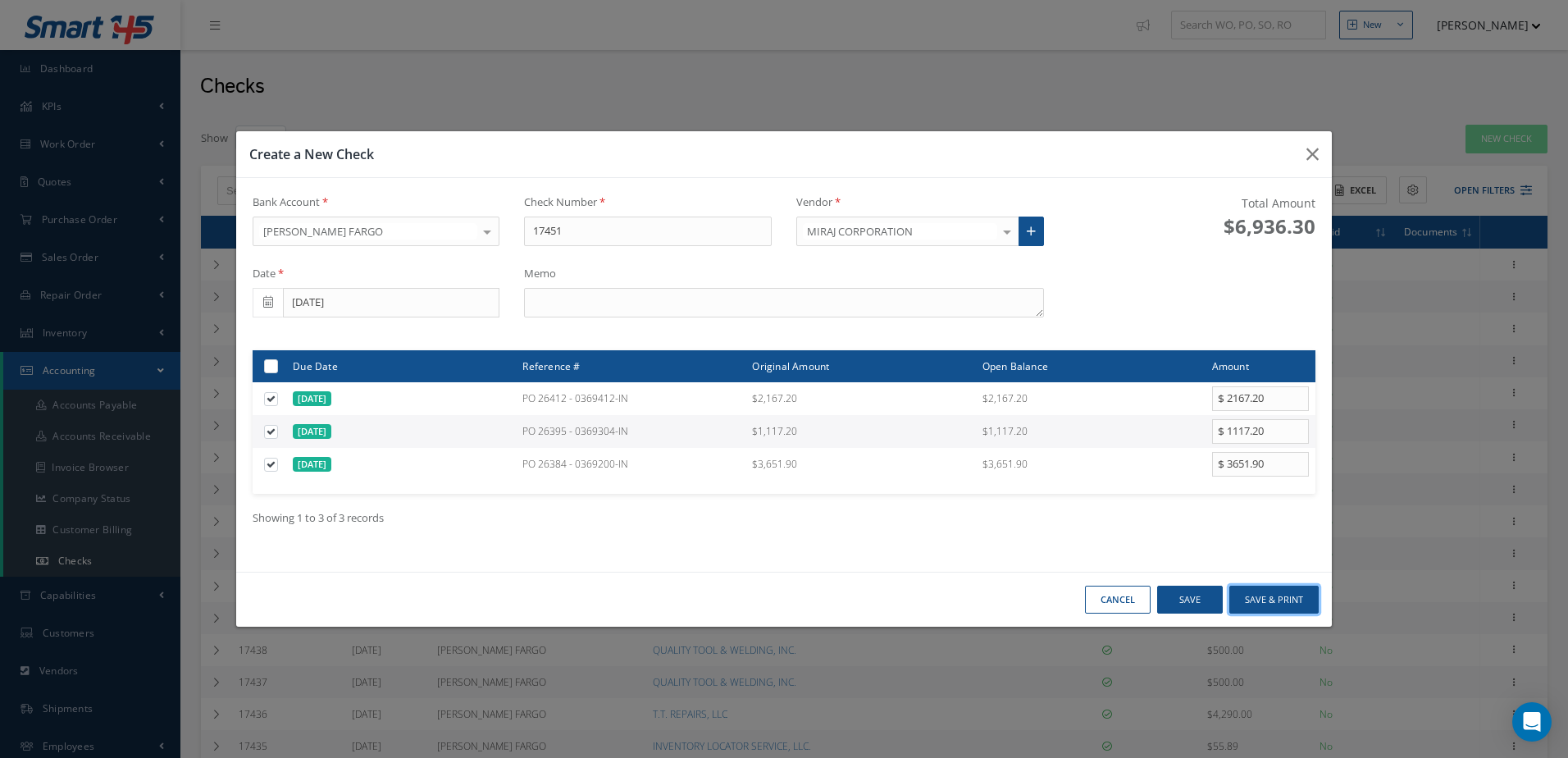
click at [1268, 603] on button "Save & Print" at bounding box center [1274, 599] width 90 height 29
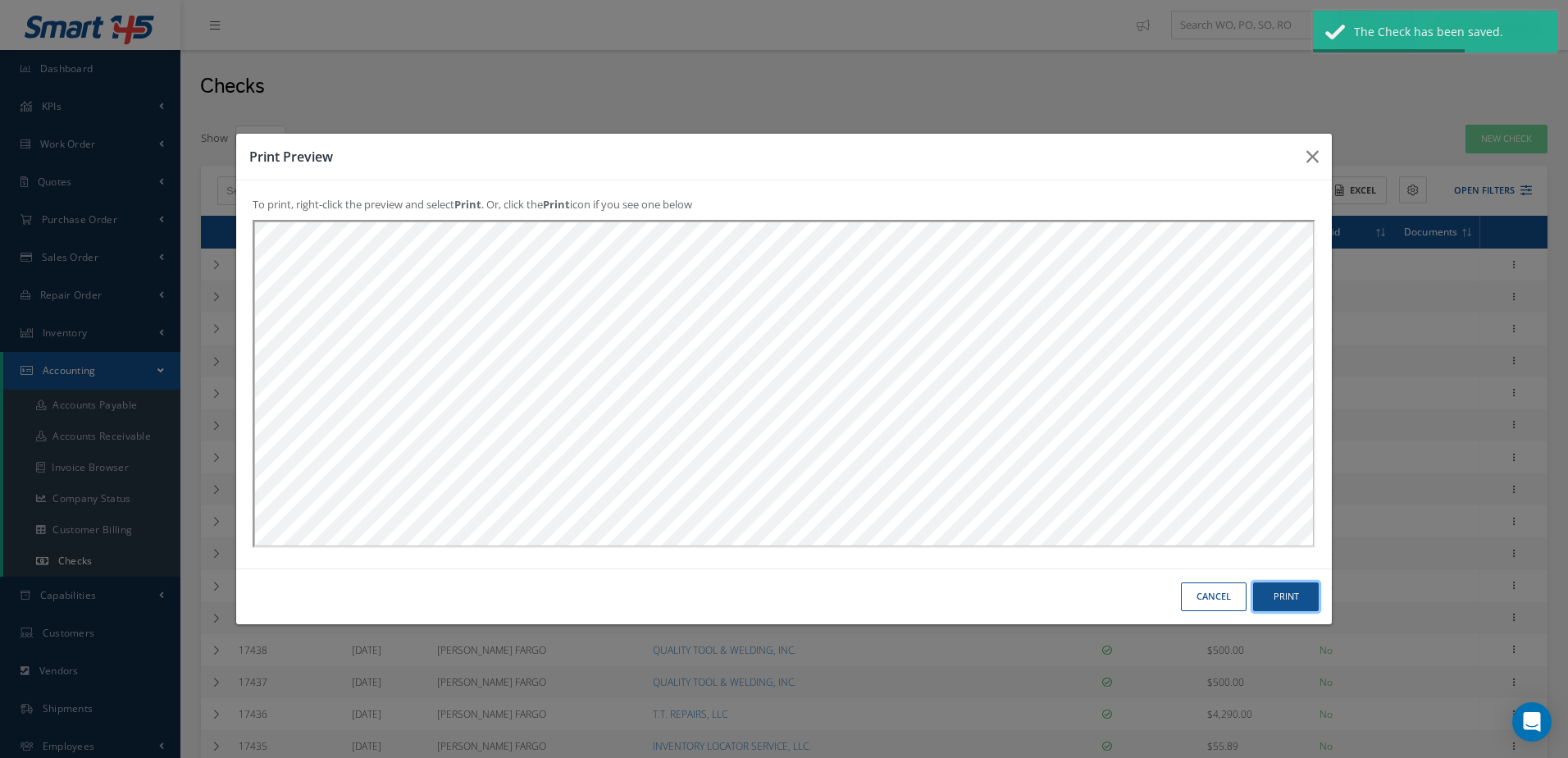
click at [1308, 596] on button "Print" at bounding box center [1285, 596] width 65 height 29
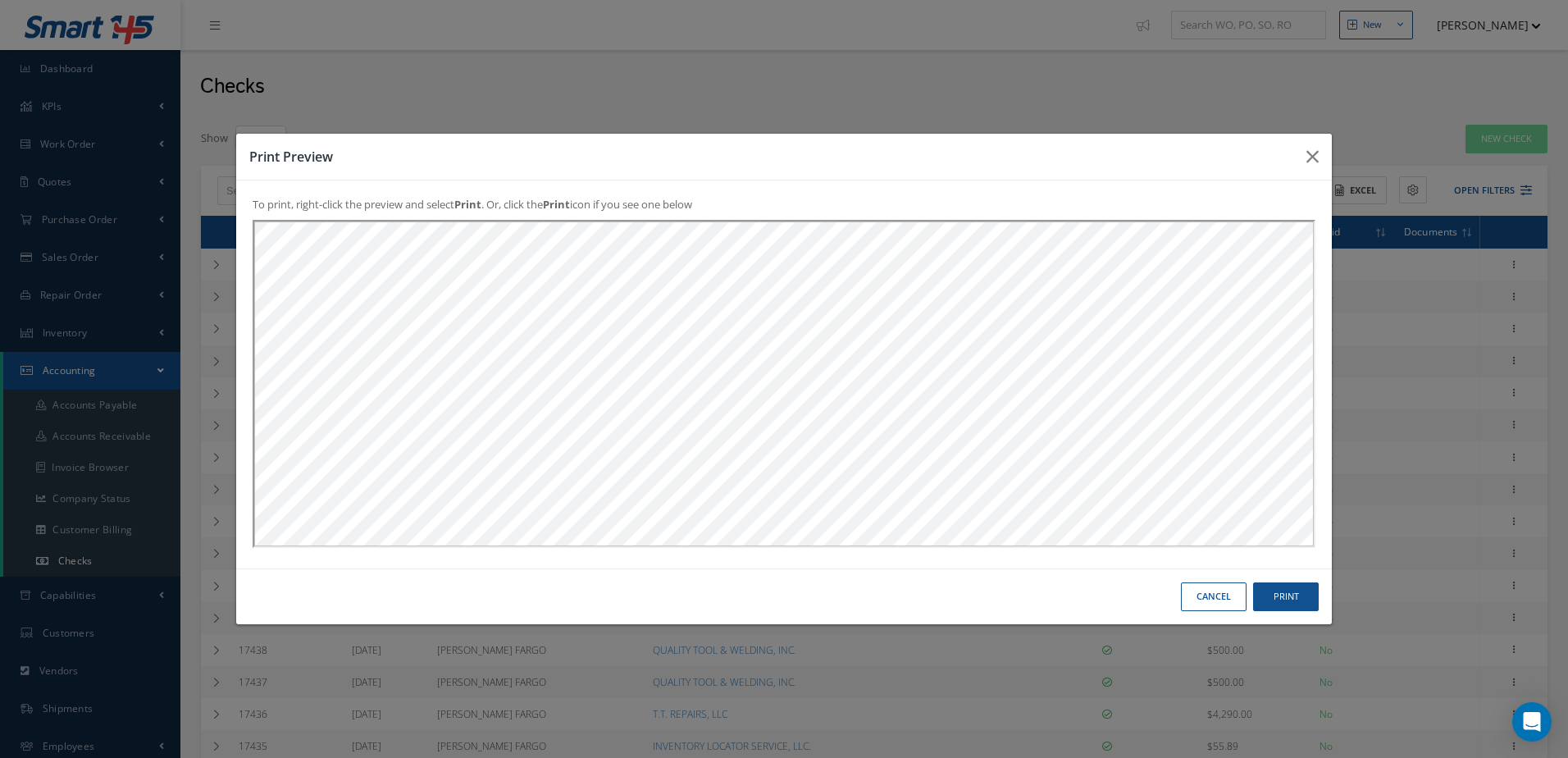
click at [1207, 597] on button "Cancel" at bounding box center [1213, 596] width 65 height 29
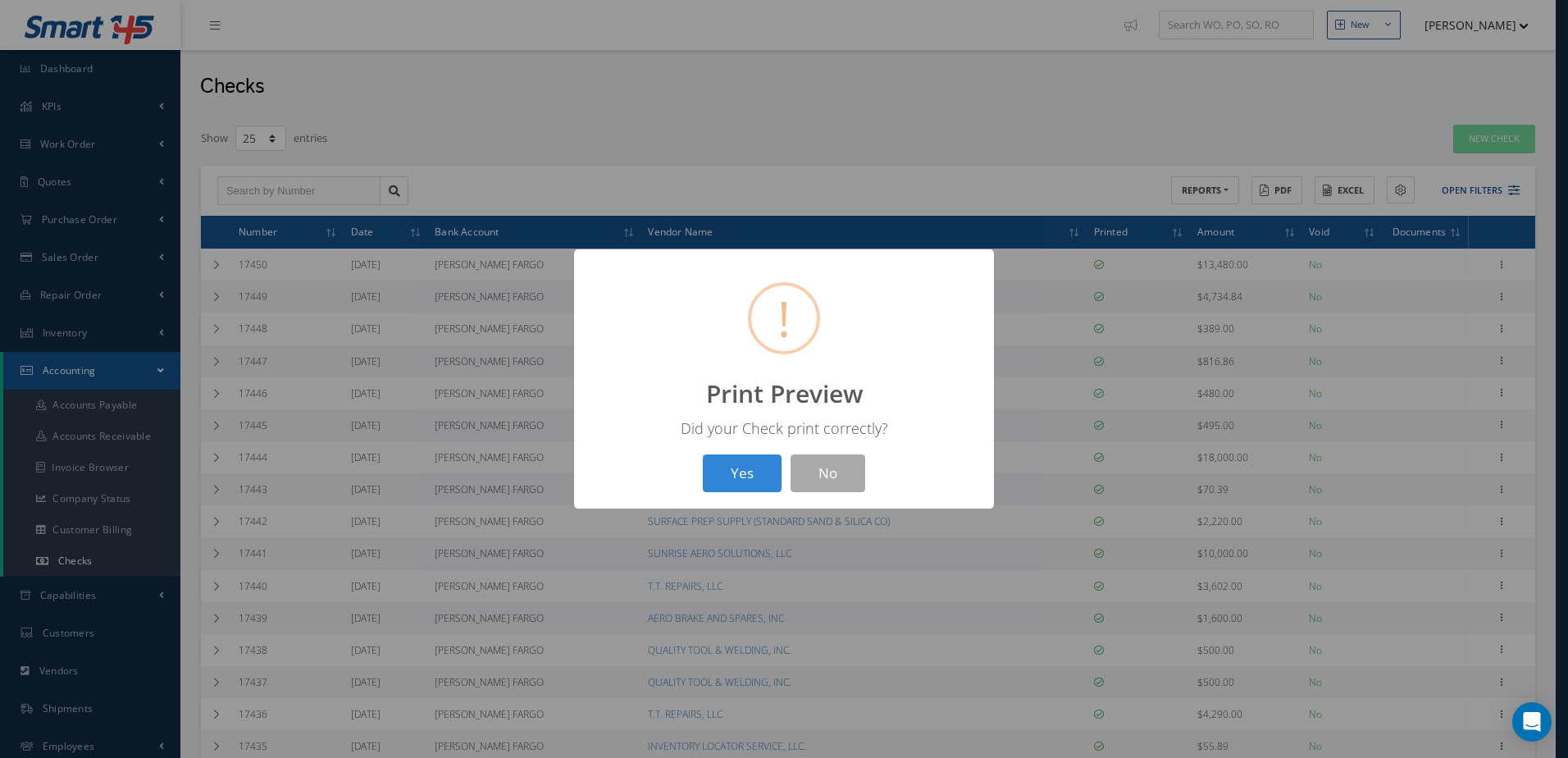
click at [732, 495] on div "? ! i Print Preview × Did your Check print correctly? Yes No" at bounding box center [784, 379] width 420 height 260
click at [732, 479] on button "Yes" at bounding box center [742, 474] width 78 height 38
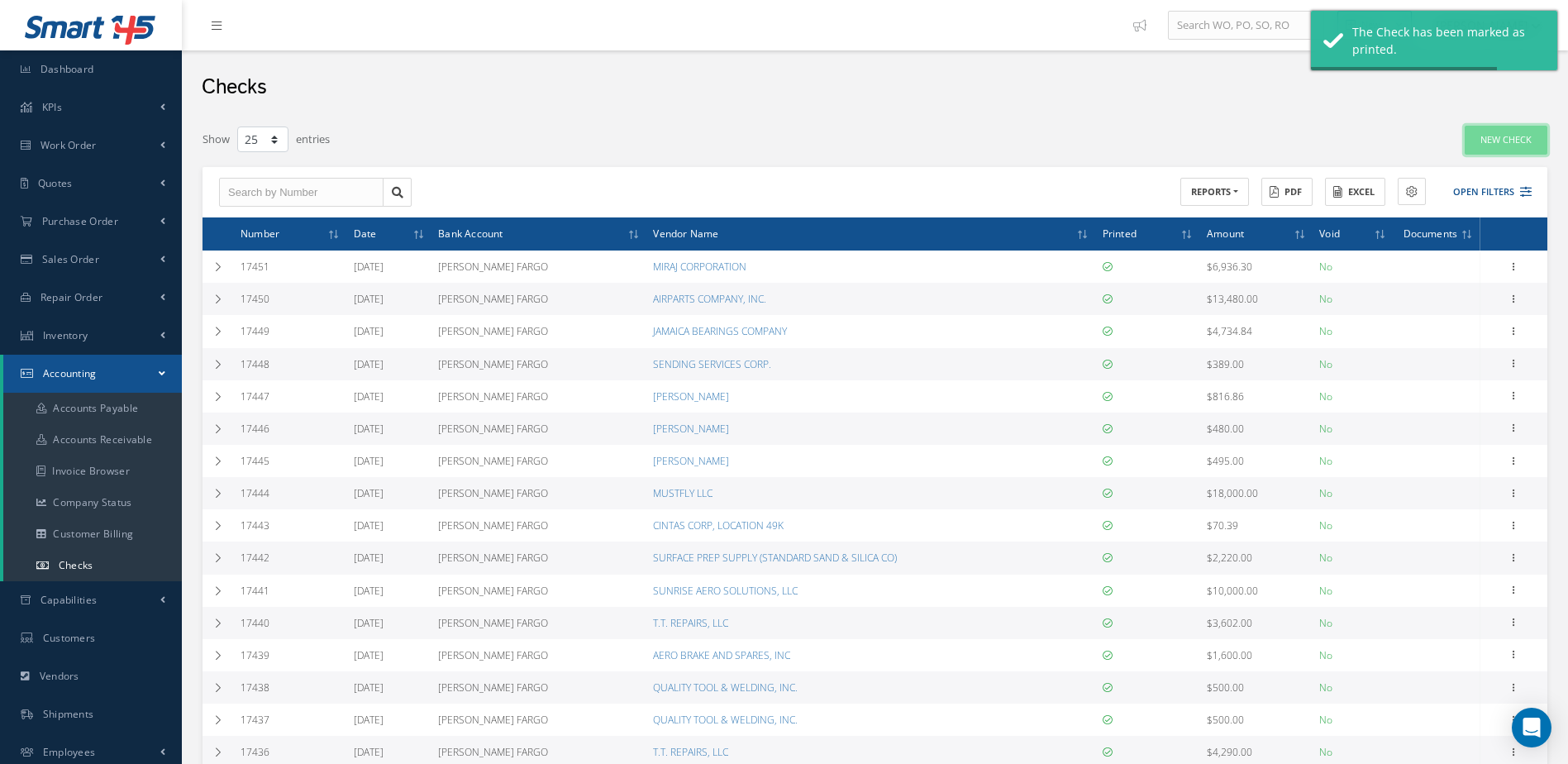
click at [1500, 142] on link "New Check" at bounding box center [1506, 140] width 83 height 29
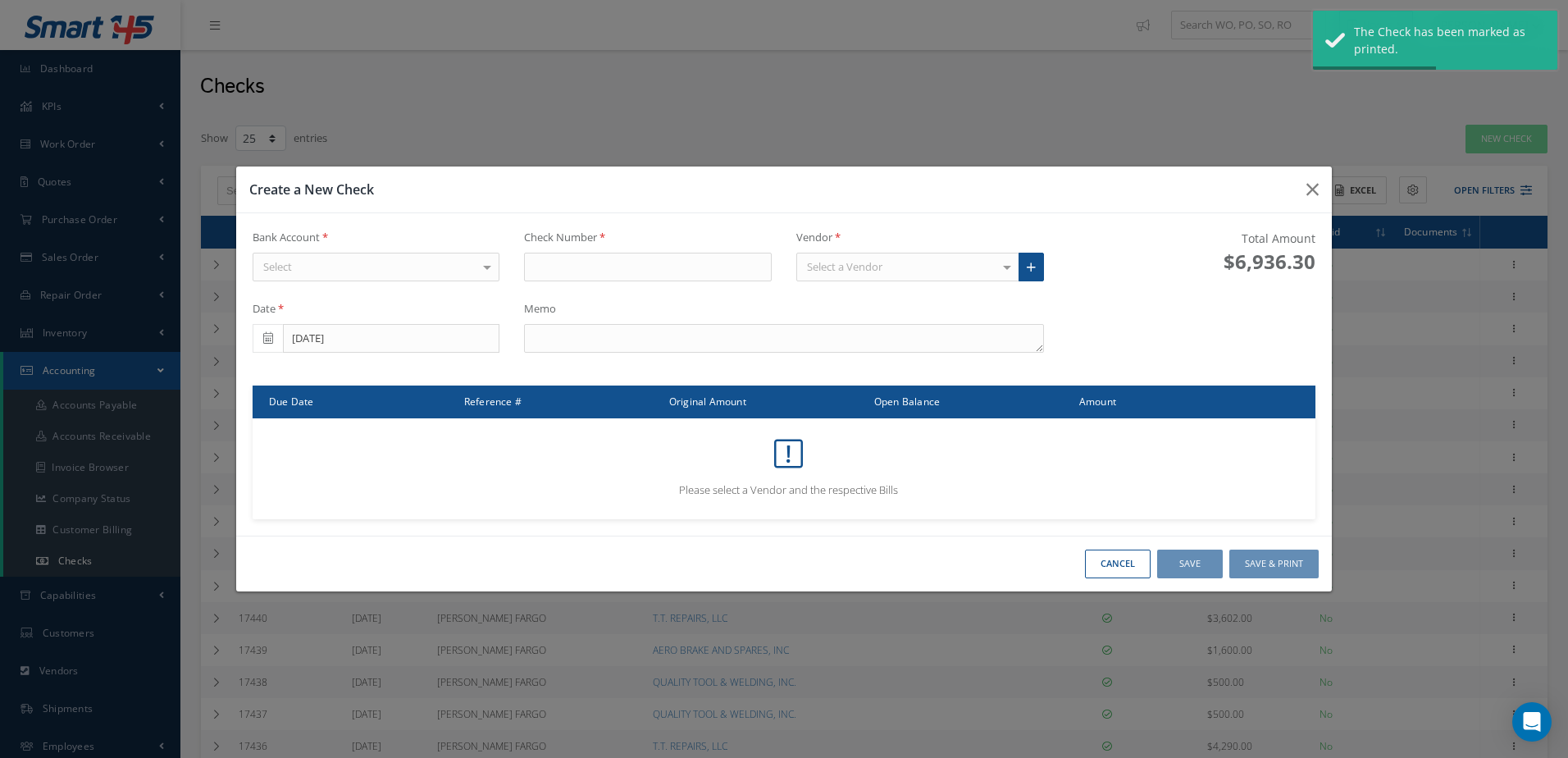
click at [450, 268] on div "Select" at bounding box center [376, 267] width 247 height 30
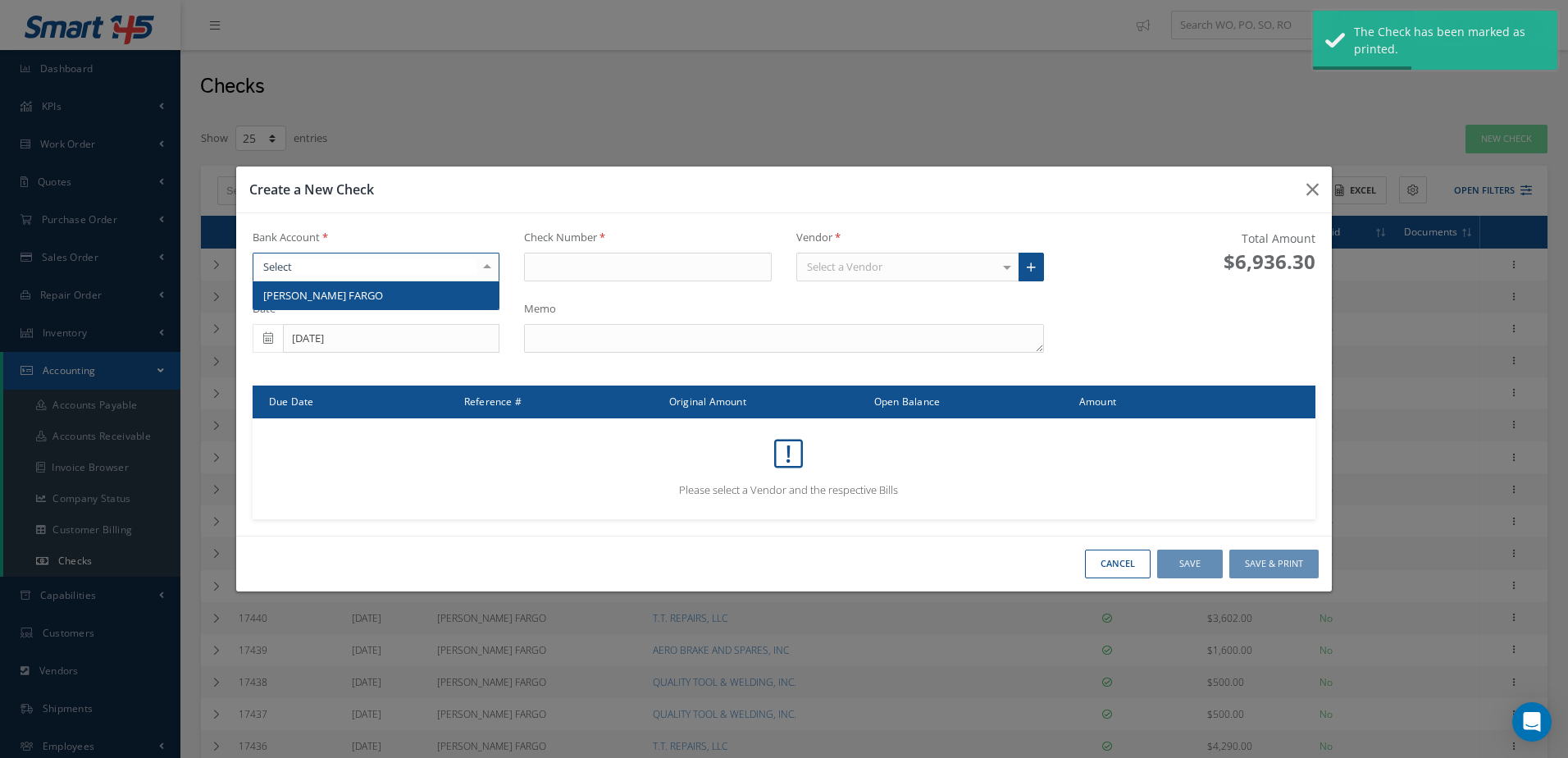
click at [451, 297] on span "[PERSON_NAME] FARGO" at bounding box center [376, 295] width 246 height 28
type input "17452"
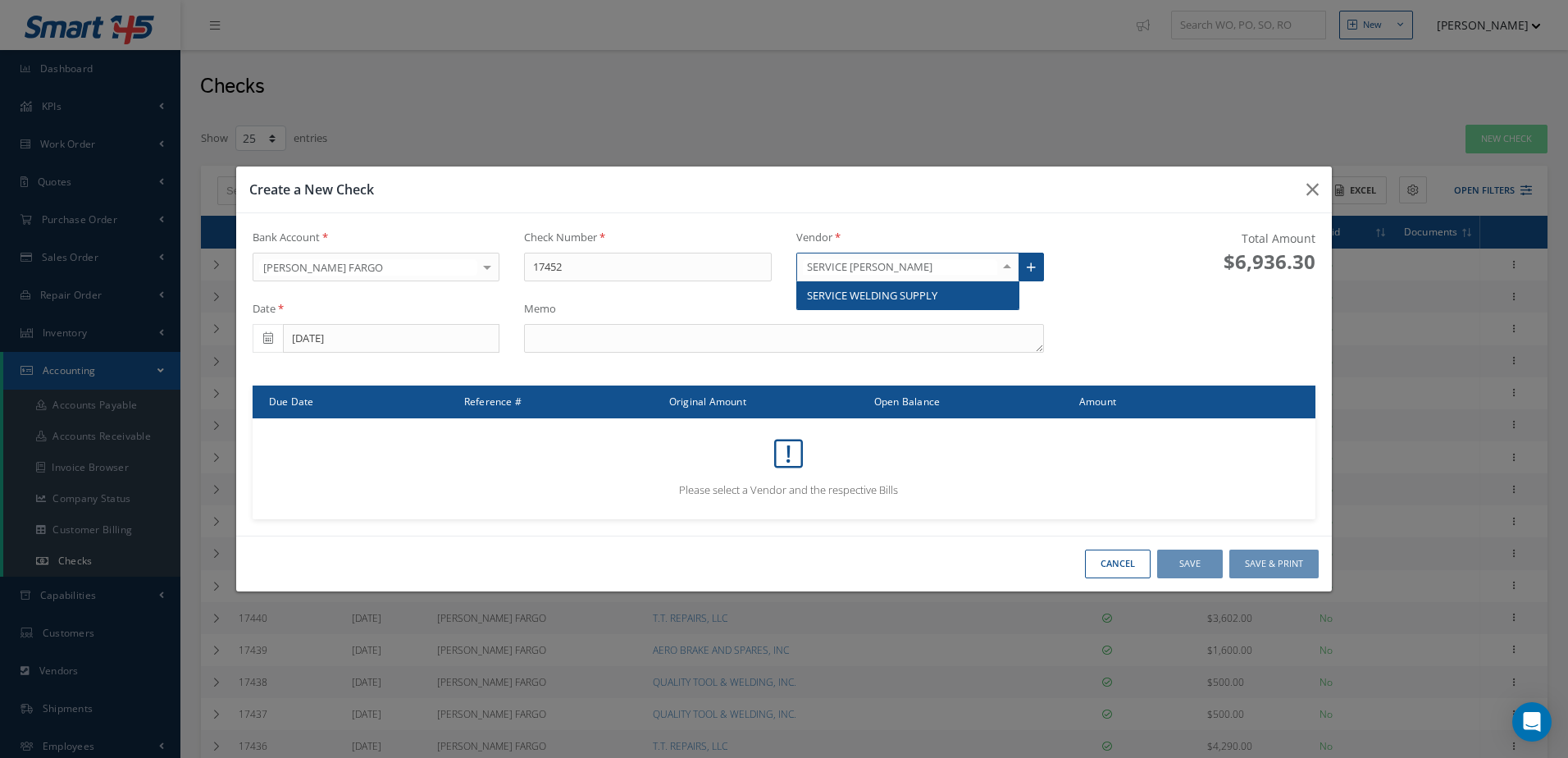
type input "SERVICE WELDING"
click at [861, 287] on span "SERVICE WELDING SUPPLY" at bounding box center [908, 295] width 221 height 28
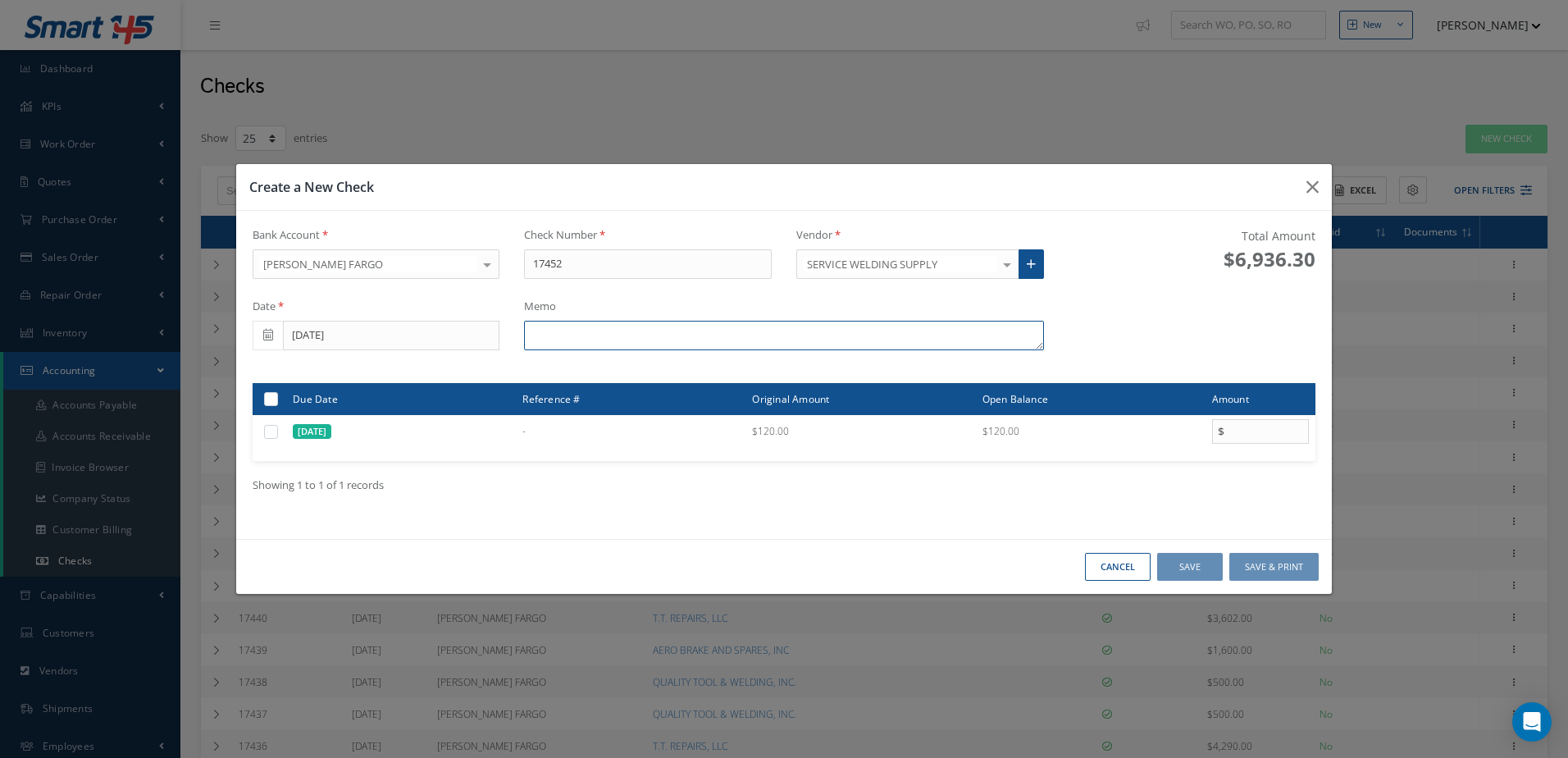
click at [657, 340] on textarea at bounding box center [784, 335] width 519 height 30
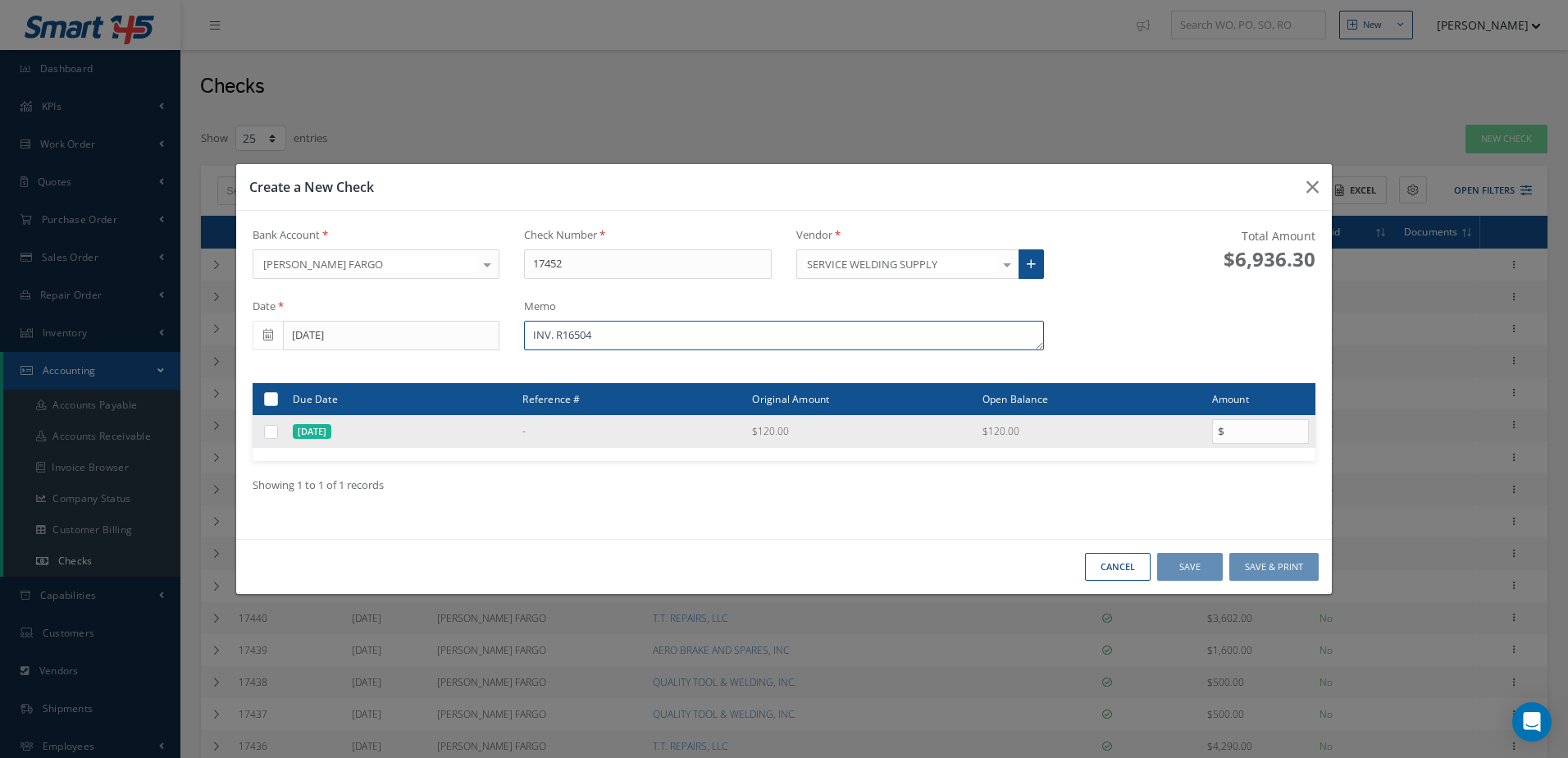
type textarea "INV. R16504"
click at [277, 427] on label at bounding box center [277, 431] width 0 height 14
click at [268, 427] on input "checkbox" at bounding box center [272, 432] width 10 height 10
checkbox input "true"
type input "120.00"
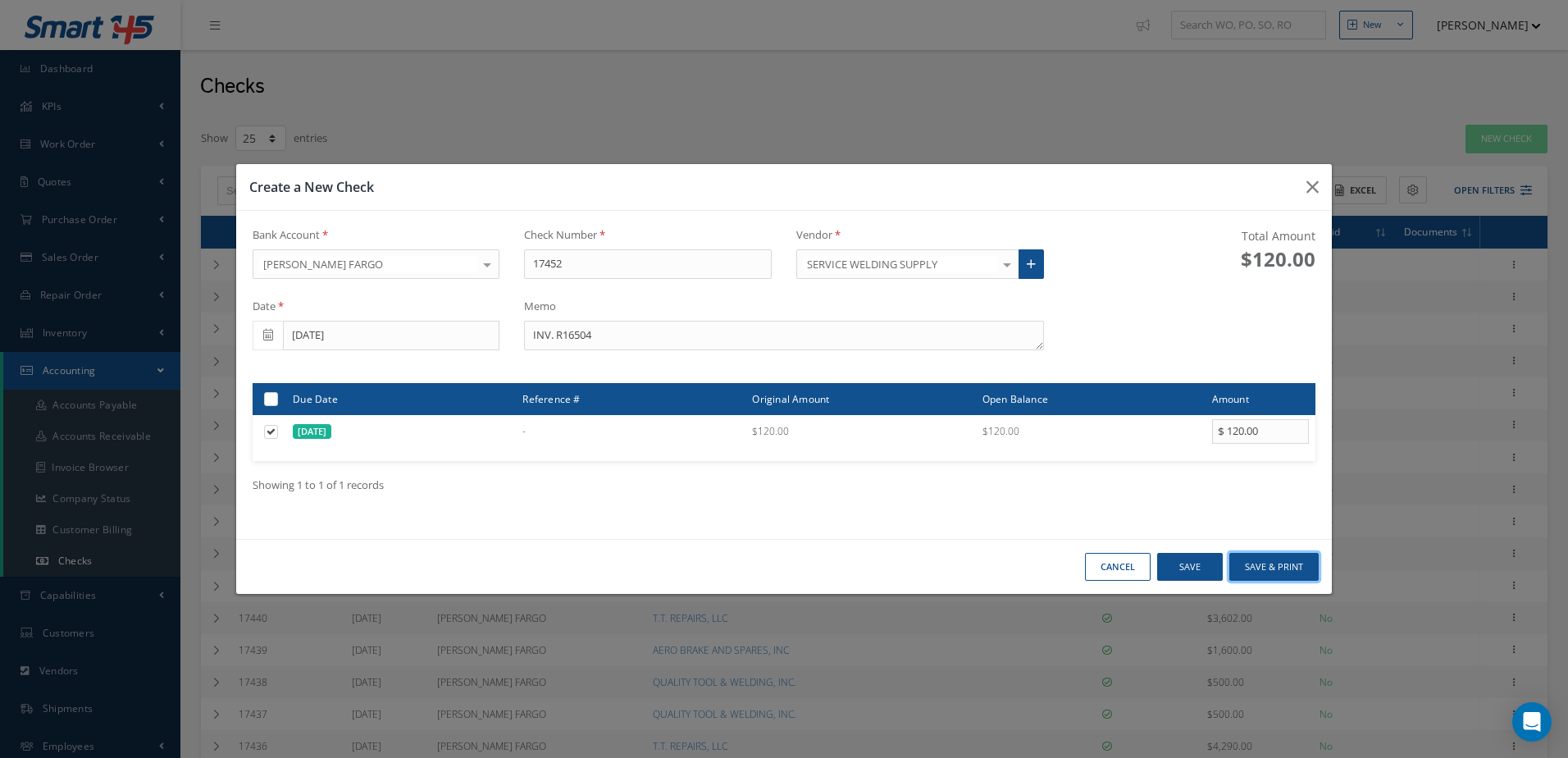
click at [1292, 565] on button "Save & Print" at bounding box center [1274, 567] width 90 height 29
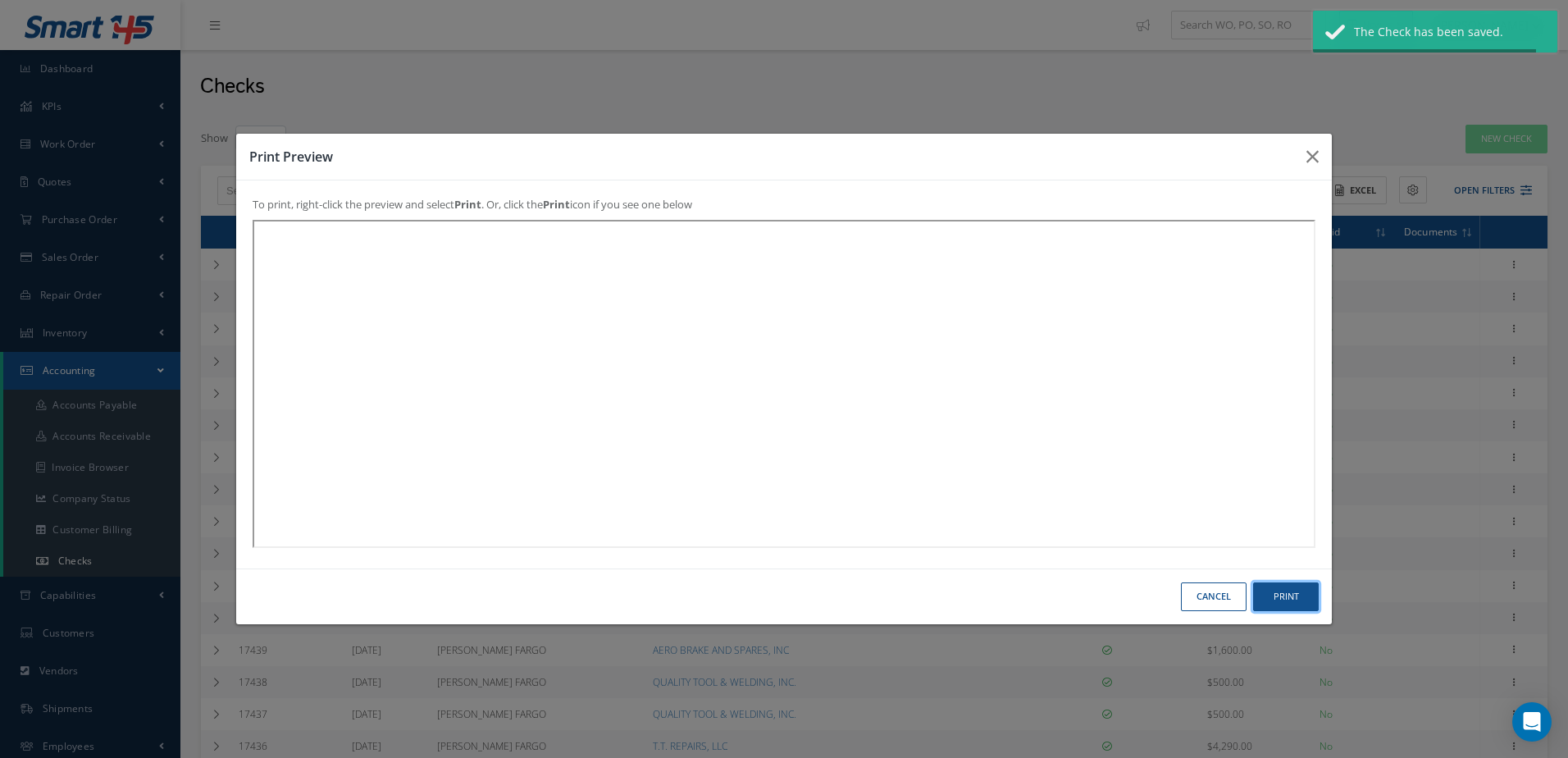
click at [1284, 594] on button "Print" at bounding box center [1285, 596] width 65 height 29
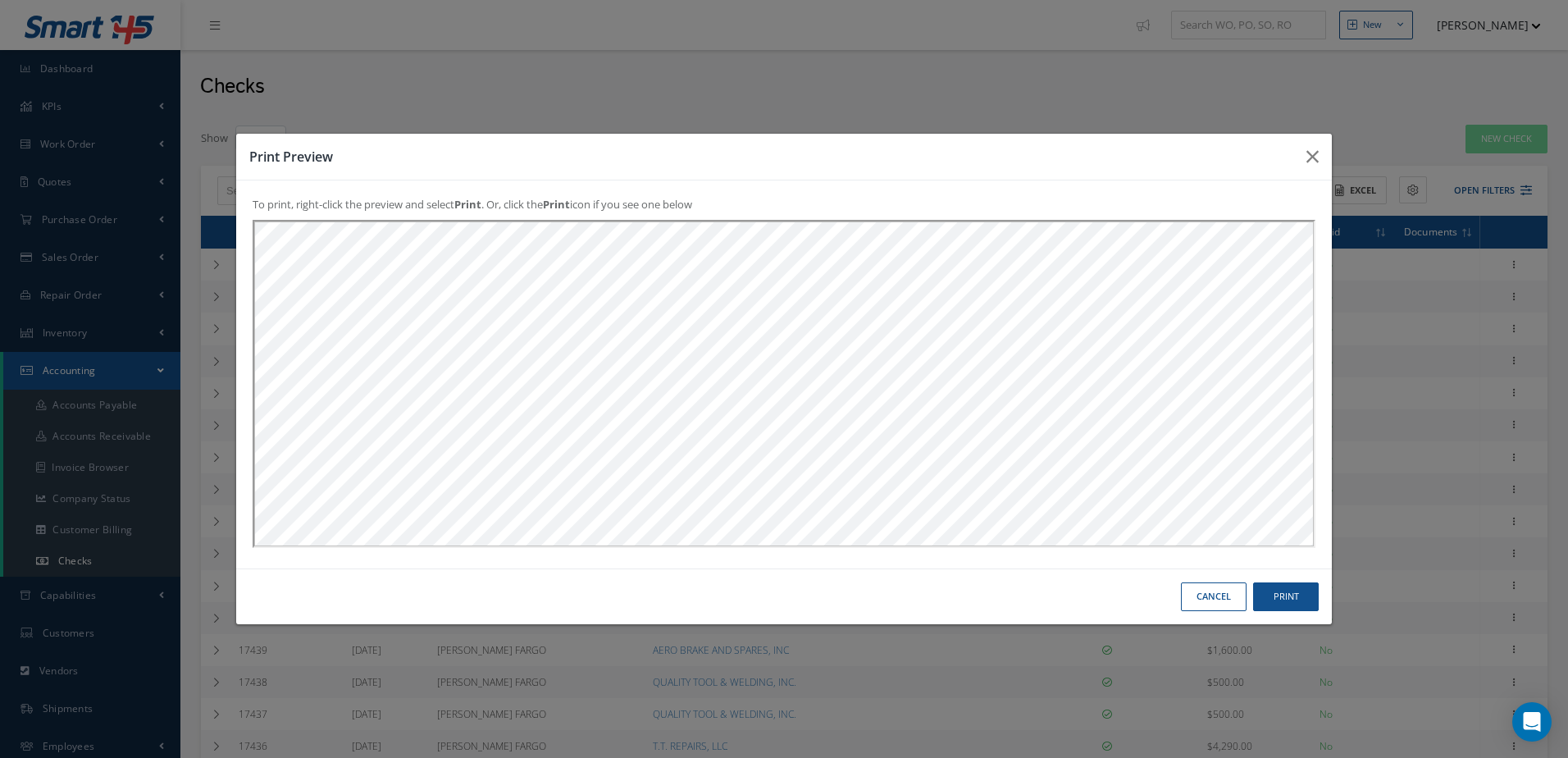
click at [1225, 599] on button "Cancel" at bounding box center [1213, 596] width 65 height 29
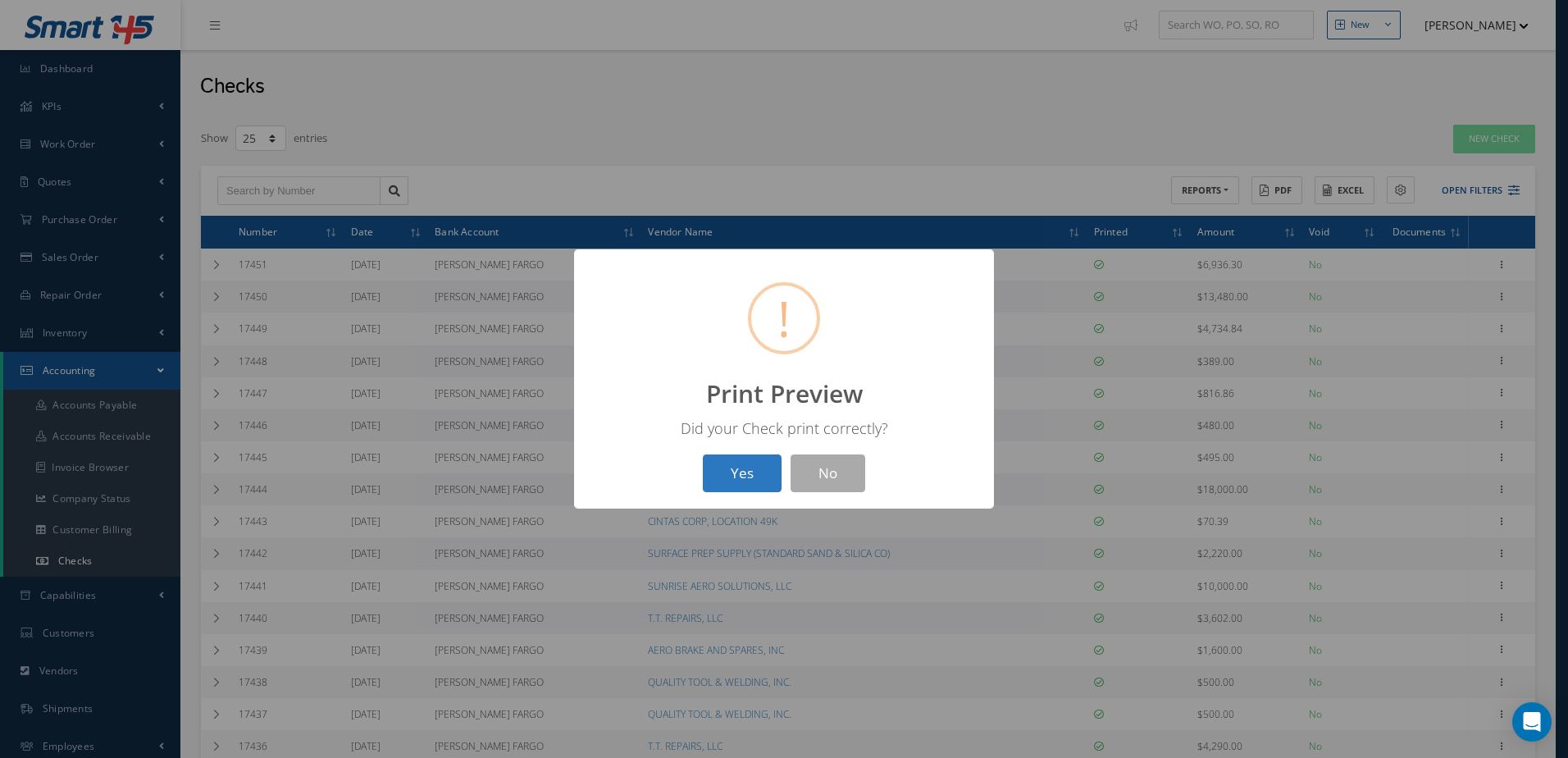
click at [745, 477] on button "Yes" at bounding box center [742, 474] width 78 height 38
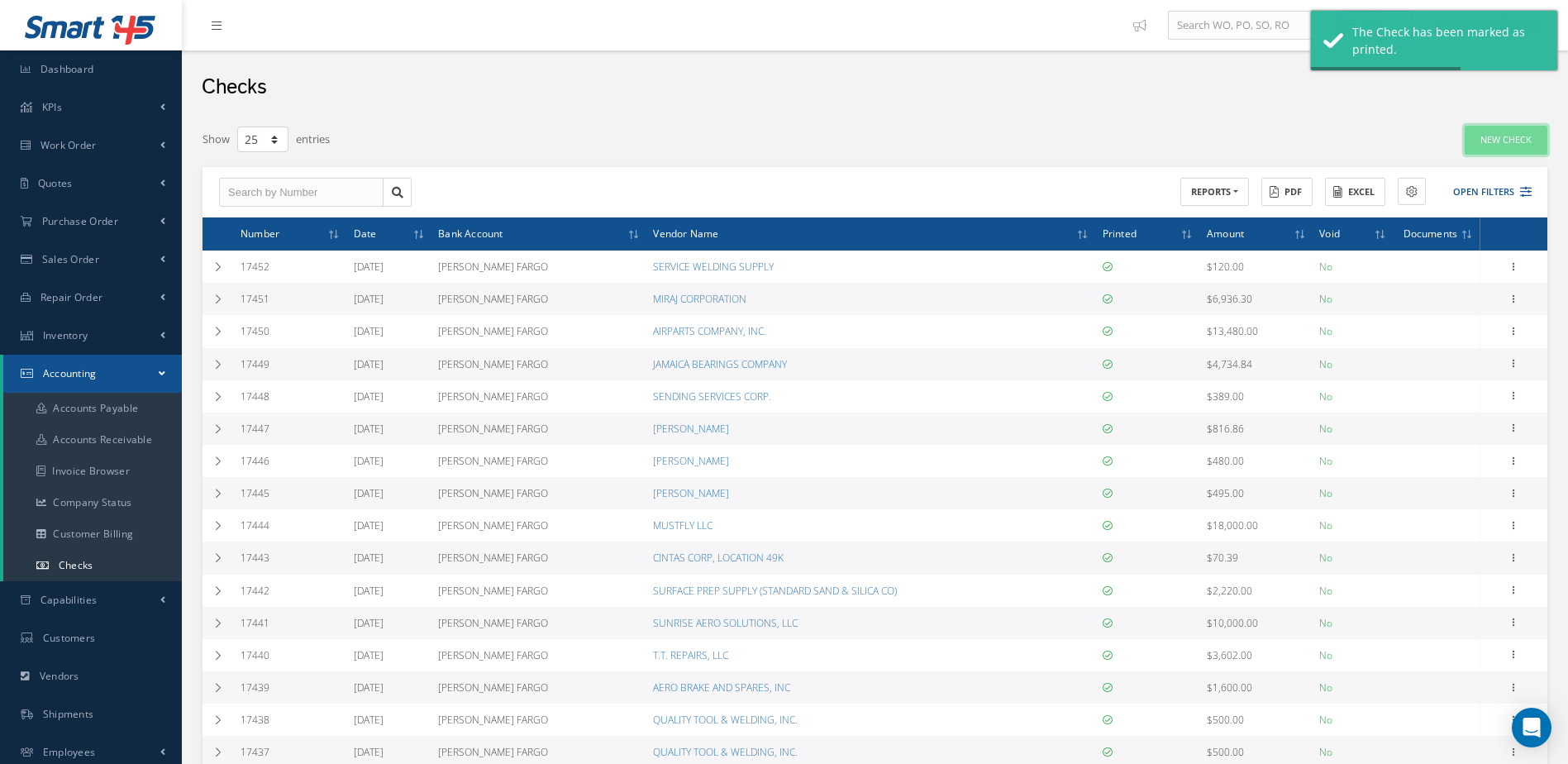
click at [1508, 141] on link "New Check" at bounding box center [1506, 140] width 83 height 29
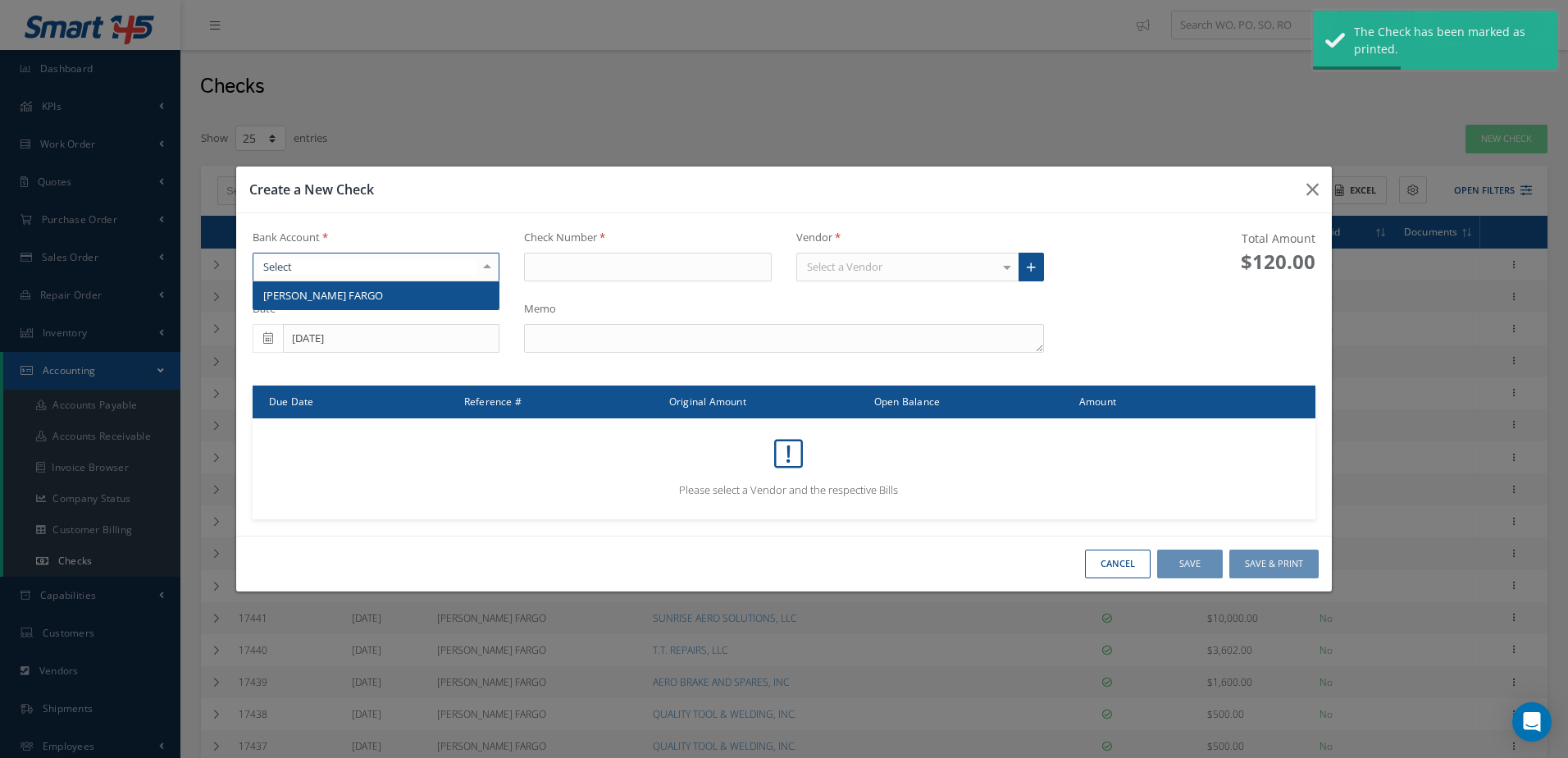
click at [415, 271] on div at bounding box center [376, 267] width 247 height 30
click at [422, 306] on span "[PERSON_NAME] FARGO" at bounding box center [376, 295] width 246 height 28
type input "17453"
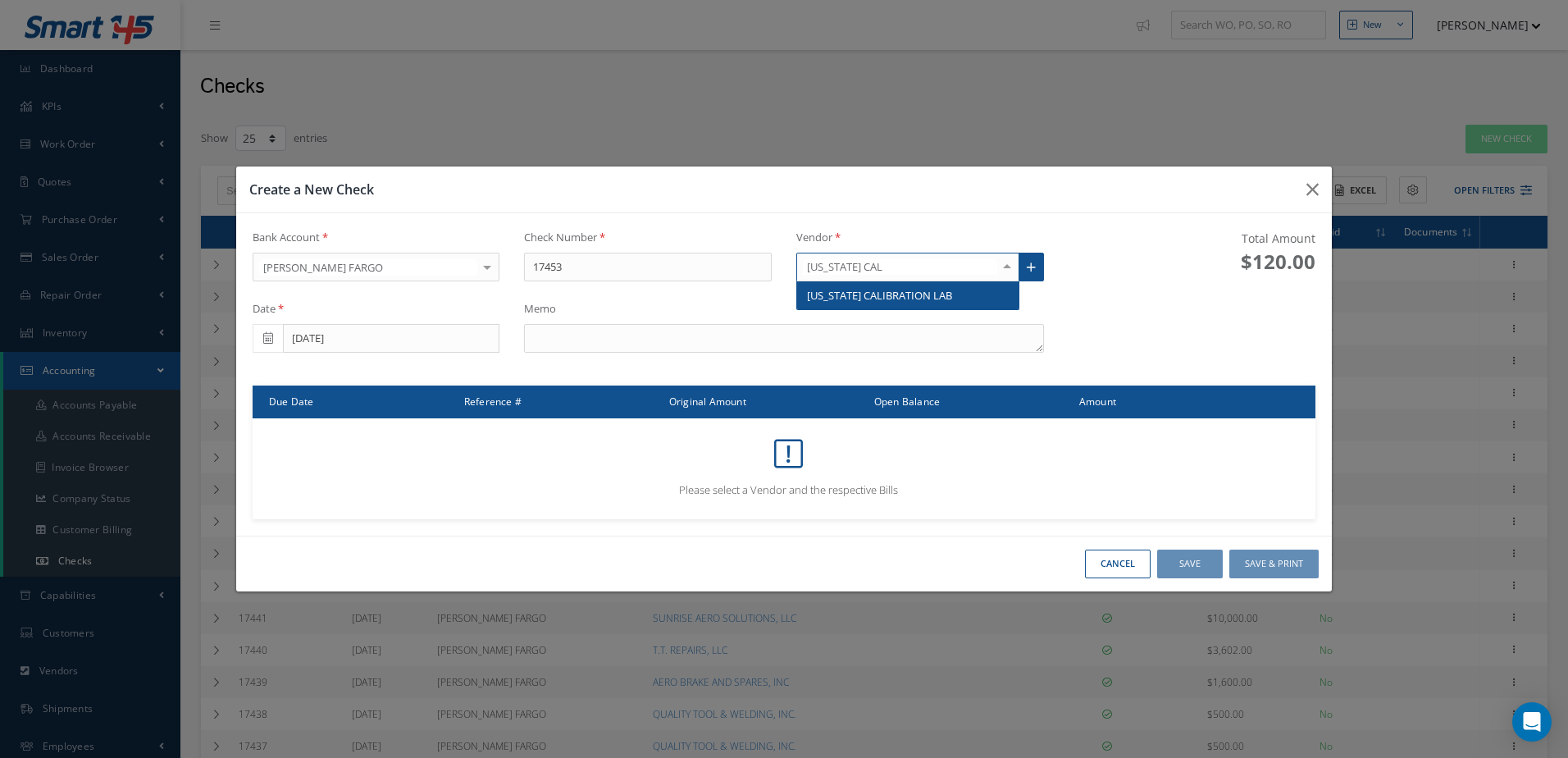
type input "[US_STATE] [GEOGRAPHIC_DATA]"
click at [822, 285] on span "[US_STATE] CALIBRATION LAB" at bounding box center [908, 295] width 221 height 28
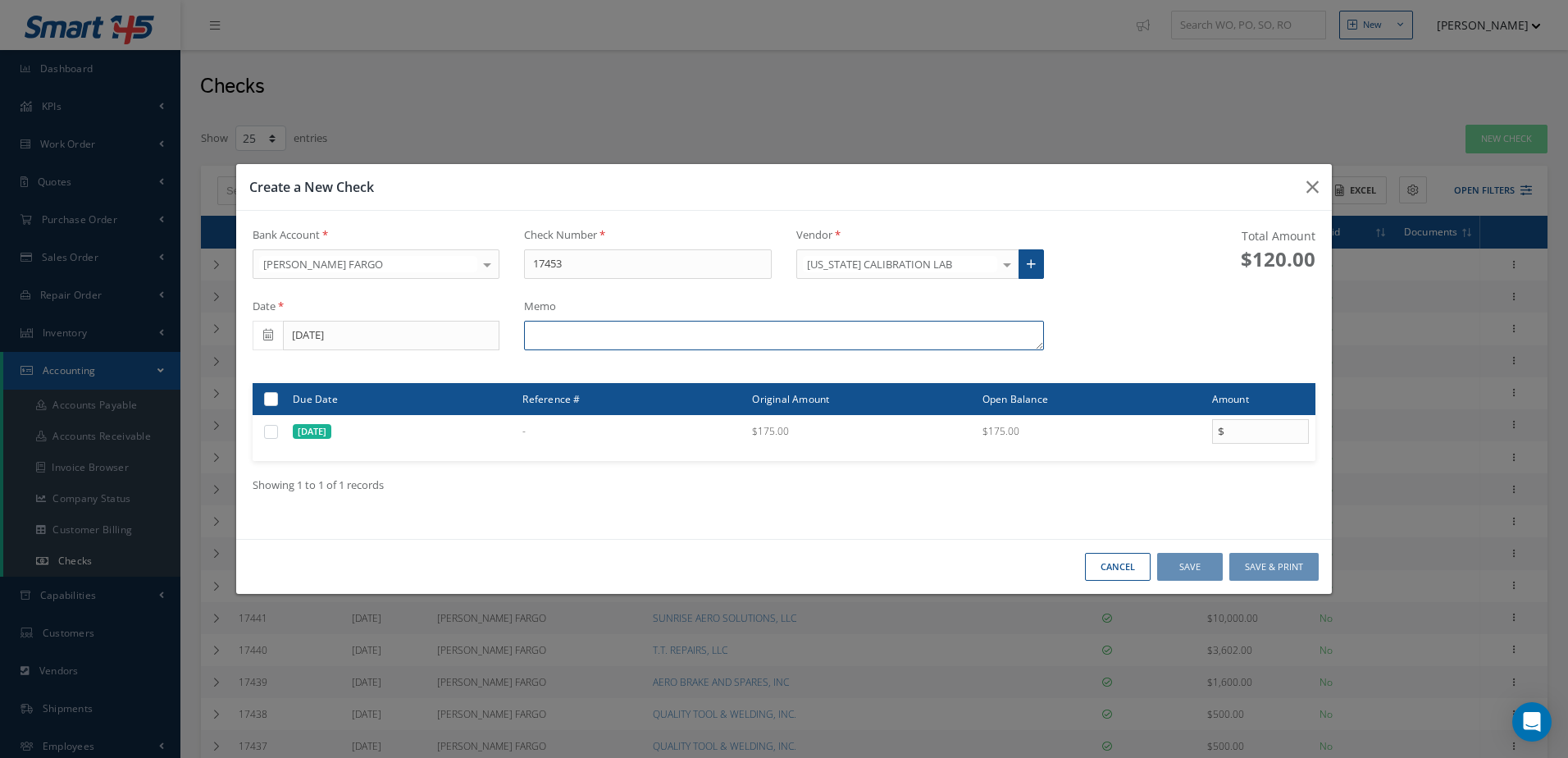
click at [727, 338] on textarea at bounding box center [784, 335] width 519 height 30
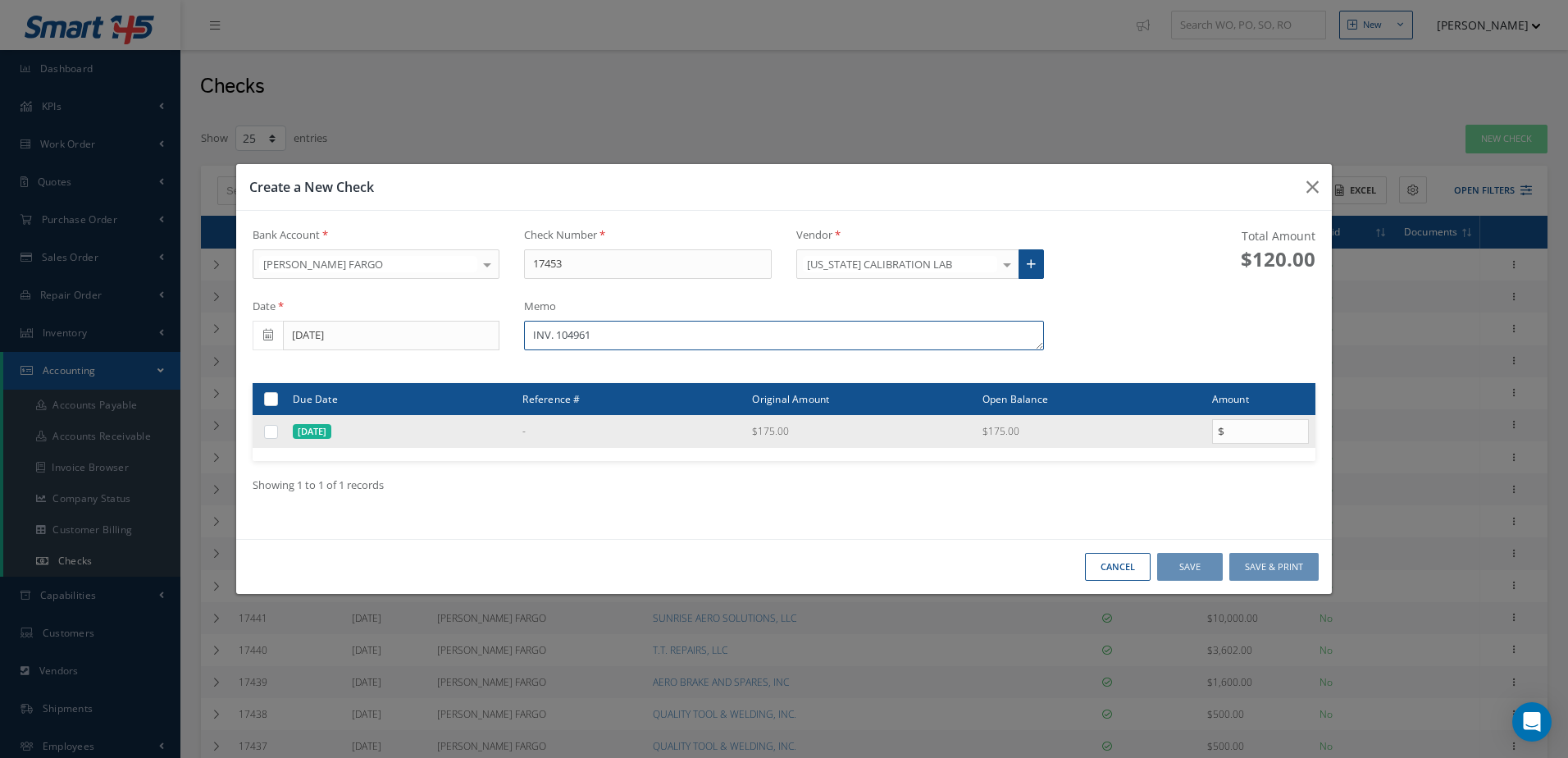
type textarea "INV. 104961"
click at [277, 430] on label at bounding box center [277, 431] width 0 height 14
click at [272, 430] on input "checkbox" at bounding box center [272, 432] width 10 height 10
checkbox input "true"
type input "175.00"
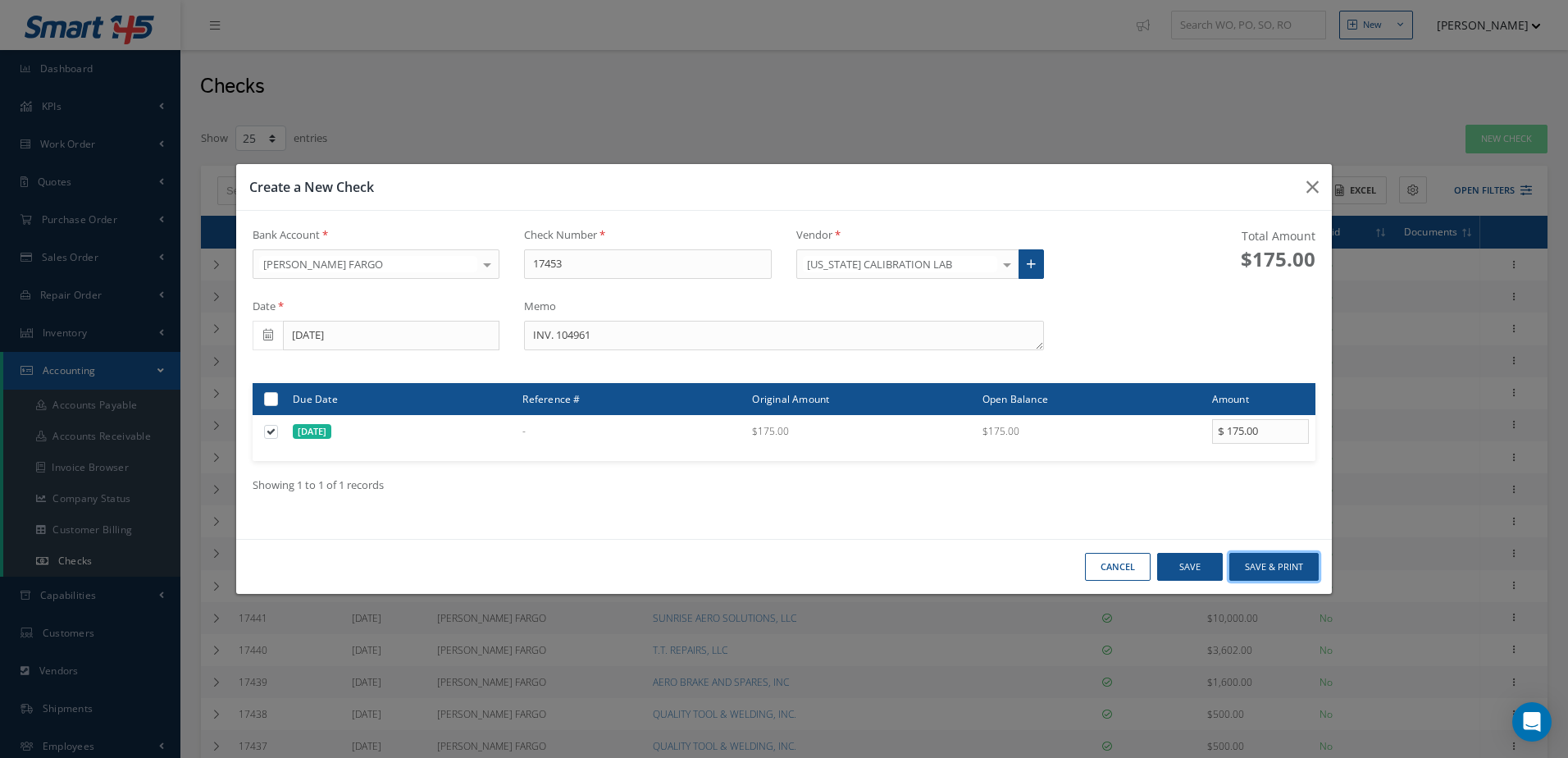
click at [1240, 567] on button "Save & Print" at bounding box center [1274, 567] width 90 height 29
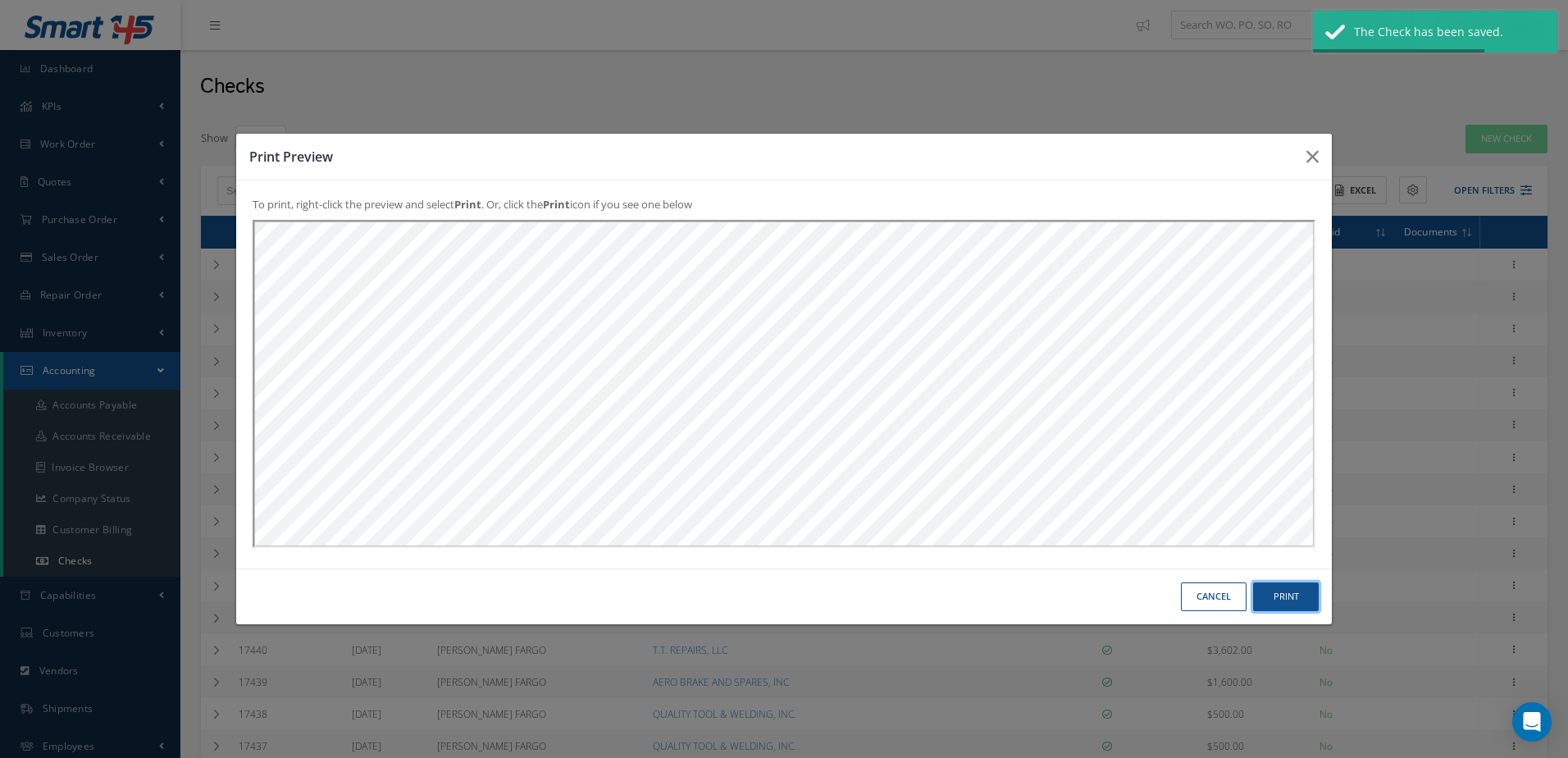
click at [1294, 596] on button "Print" at bounding box center [1285, 596] width 65 height 29
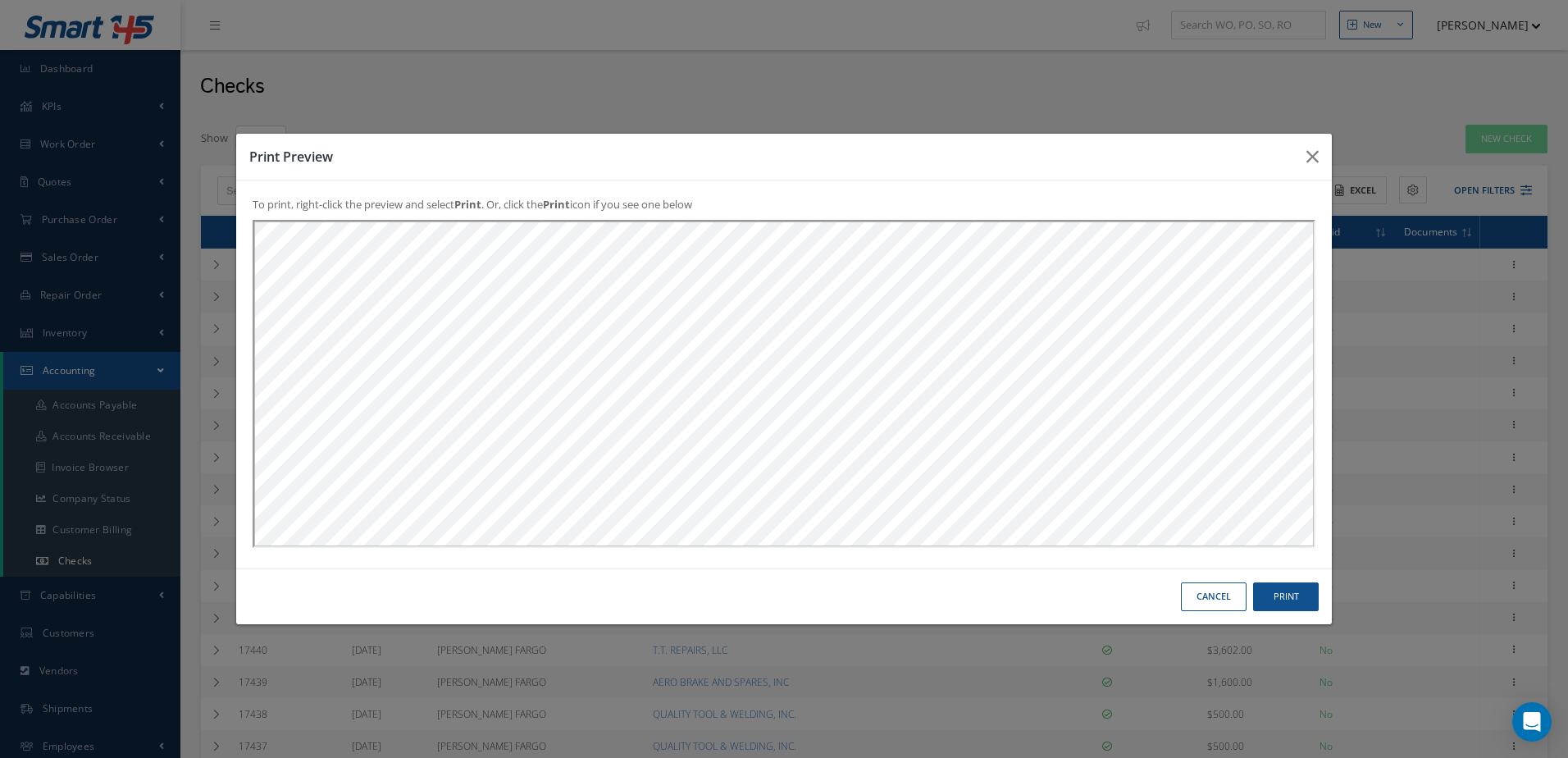
click at [1200, 597] on button "Cancel" at bounding box center [1213, 596] width 65 height 29
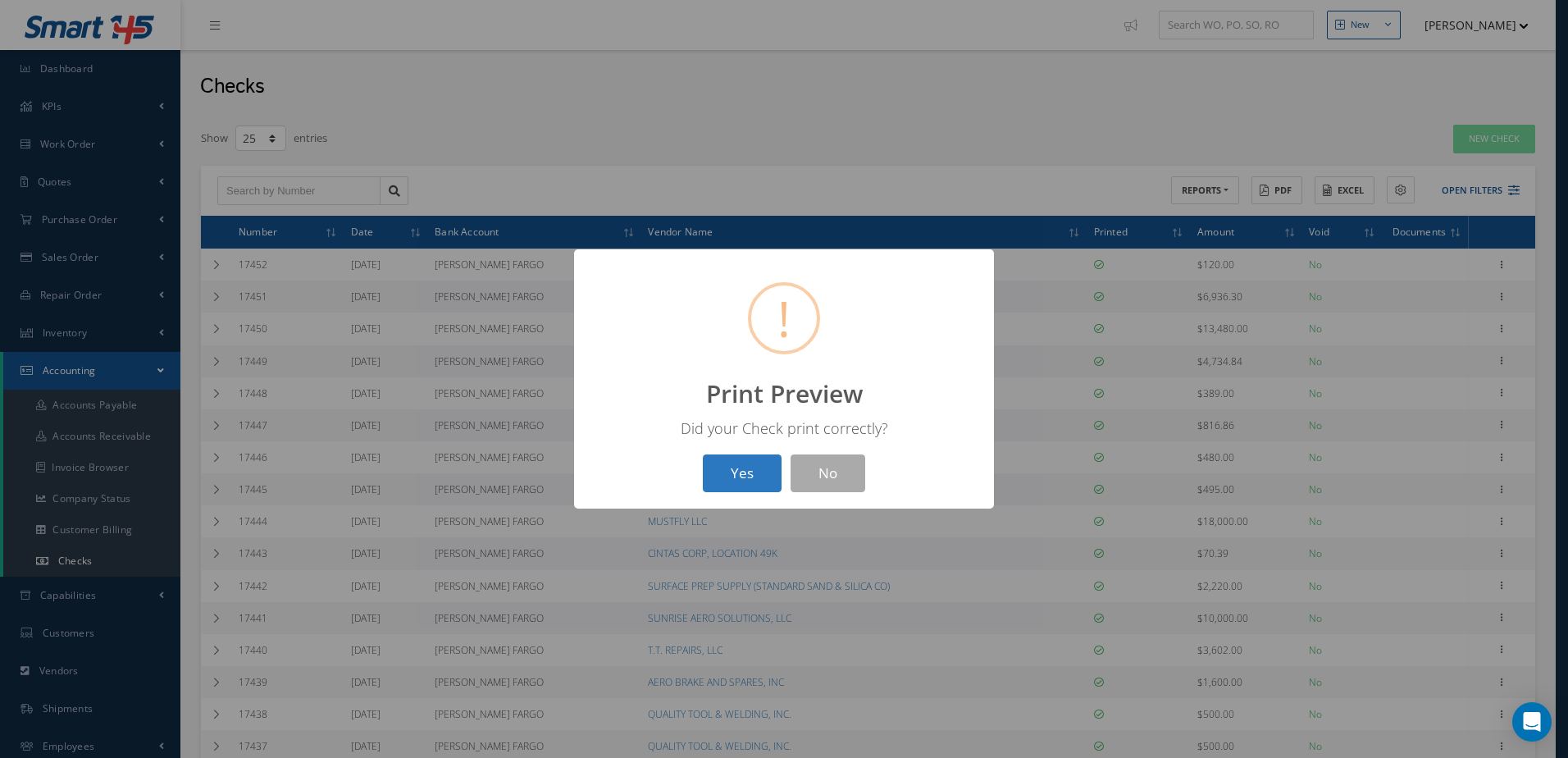
click at [748, 475] on button "Yes" at bounding box center [742, 474] width 78 height 38
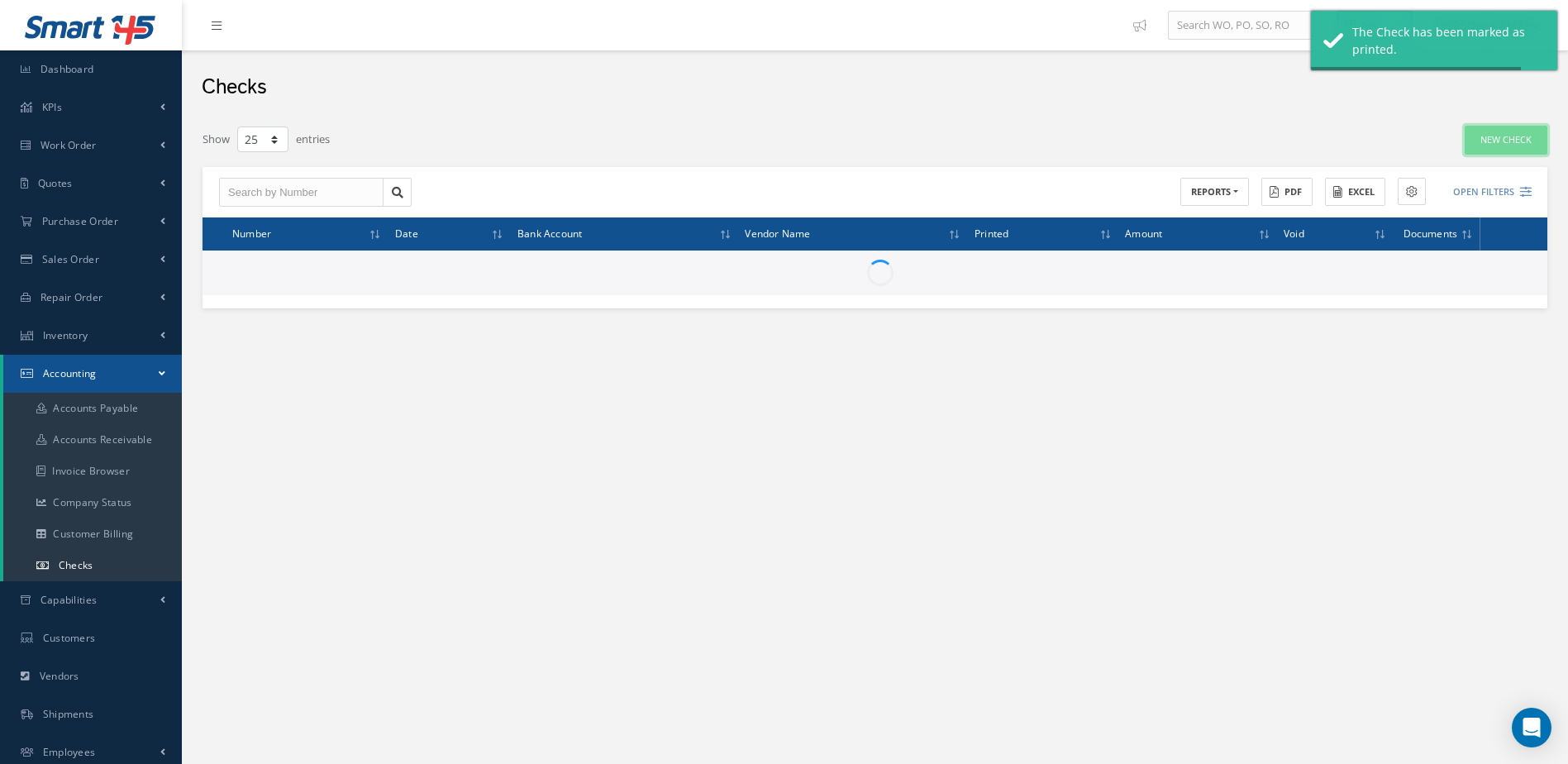
click at [1500, 134] on link "New Check" at bounding box center [1506, 140] width 83 height 29
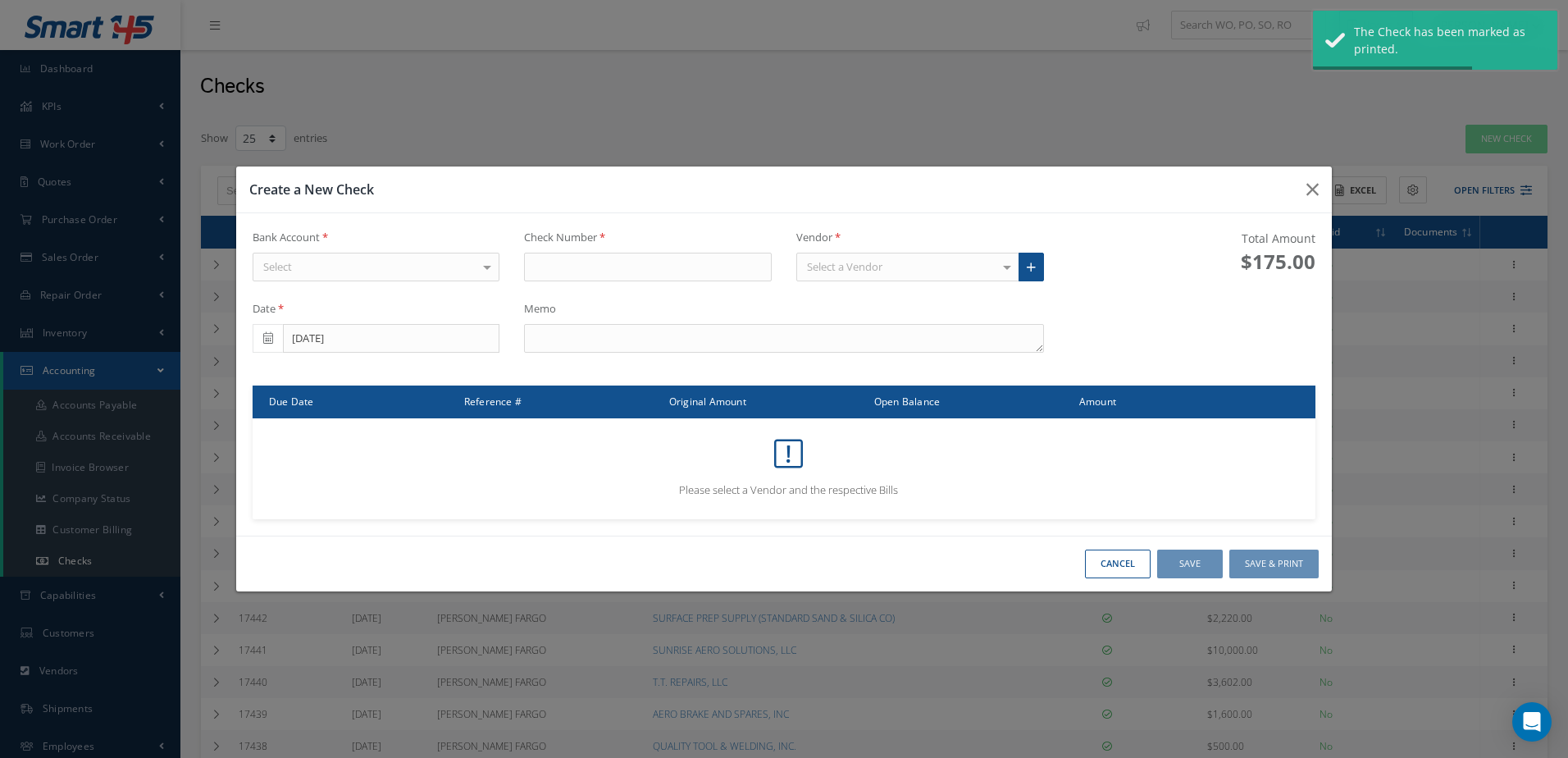
click at [443, 275] on div "Select" at bounding box center [376, 267] width 247 height 30
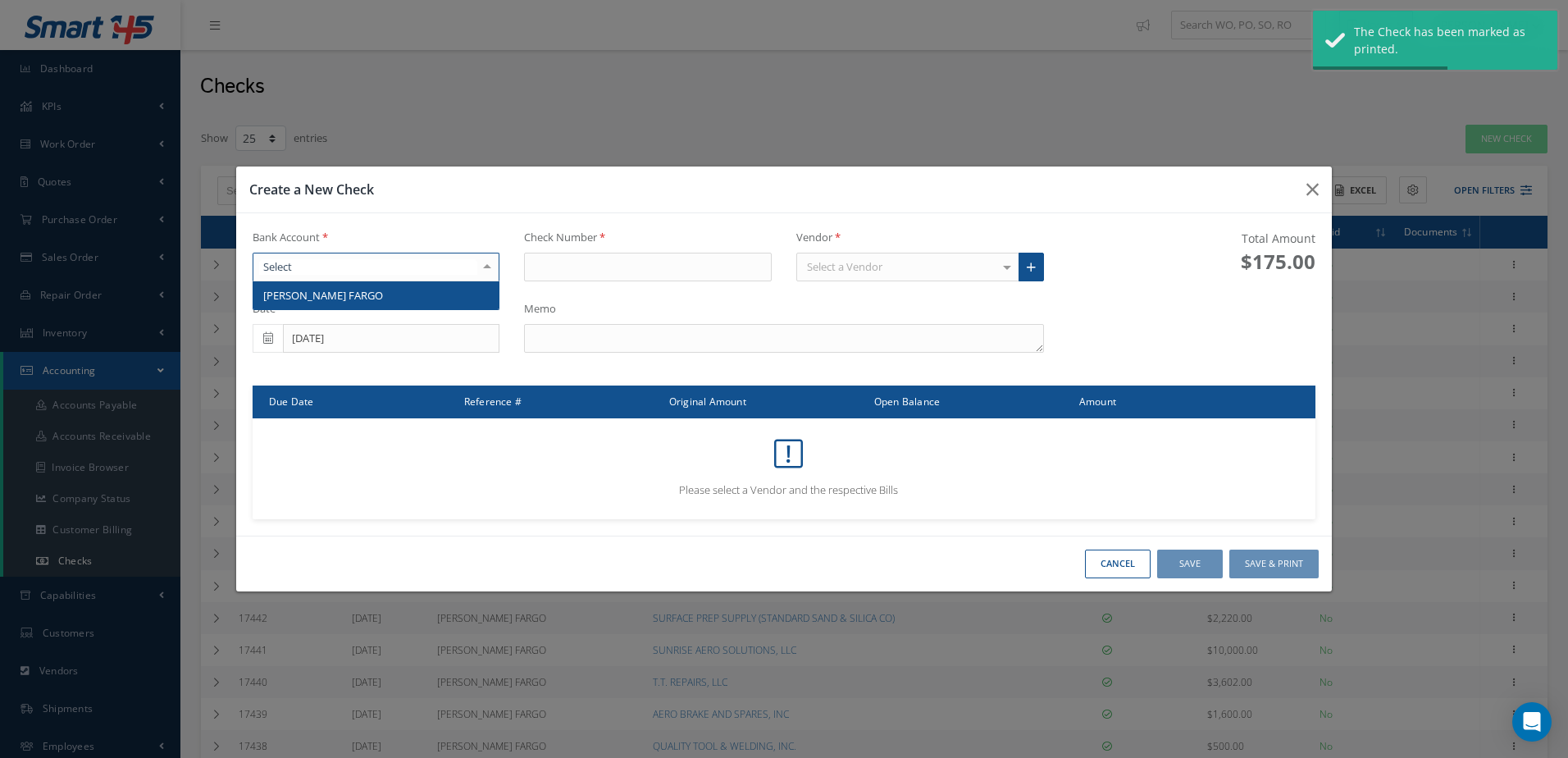
click at [443, 290] on span "[PERSON_NAME] FARGO" at bounding box center [376, 295] width 246 height 28
type input "17454"
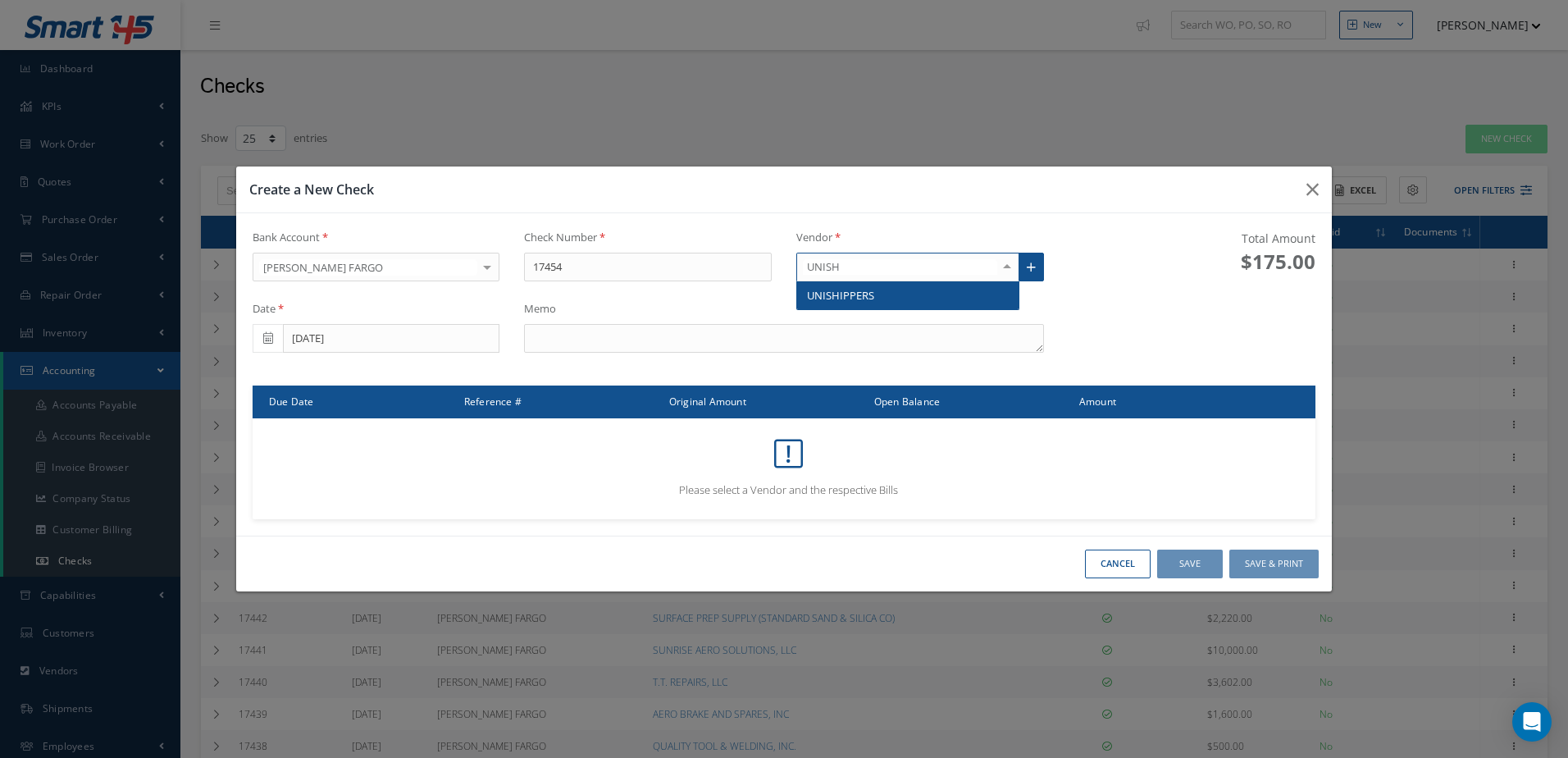
type input "UNISHI"
click at [843, 292] on span "UNISHIPPERS" at bounding box center [840, 294] width 67 height 15
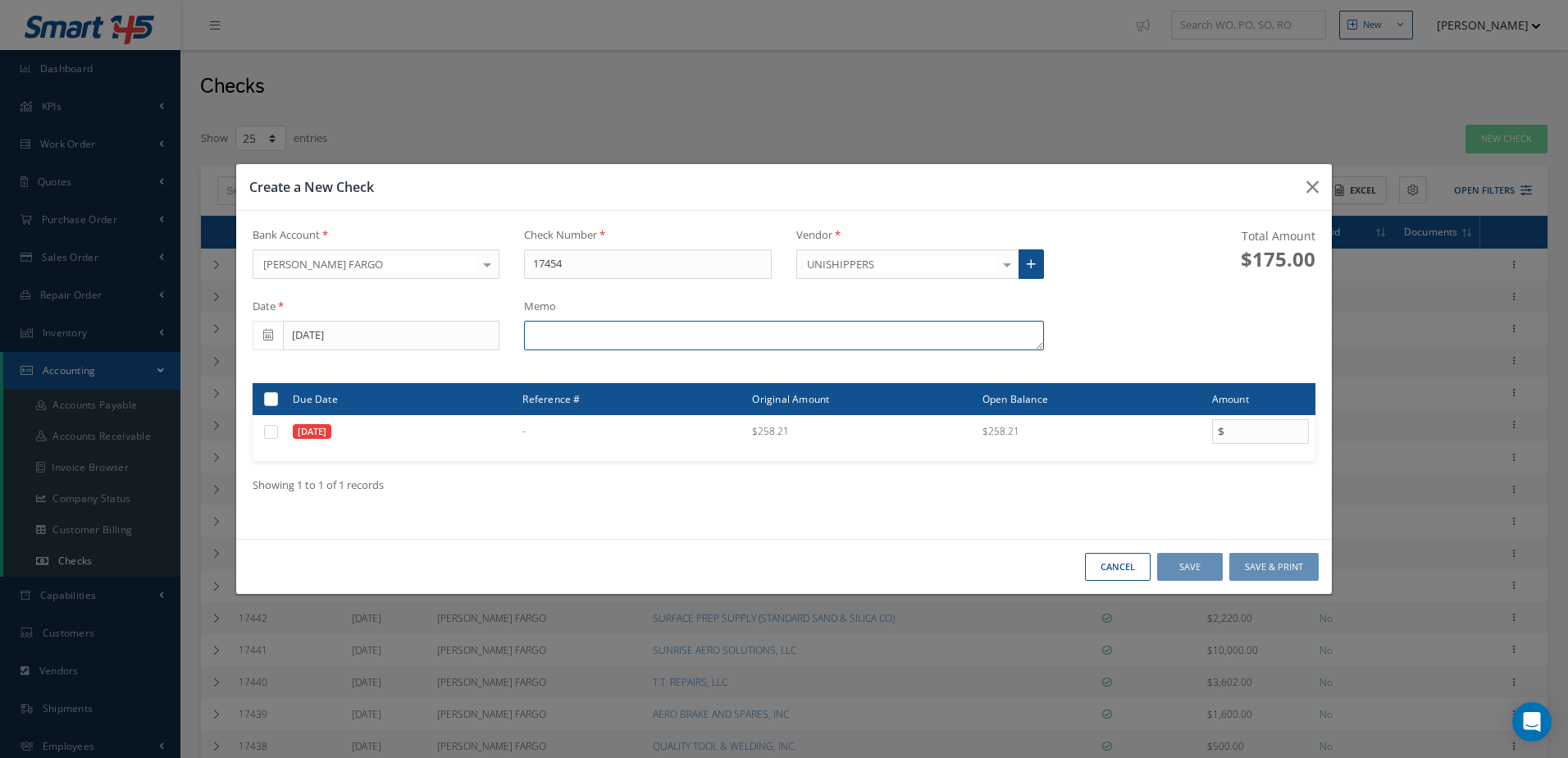
click at [617, 335] on textarea at bounding box center [784, 335] width 519 height 30
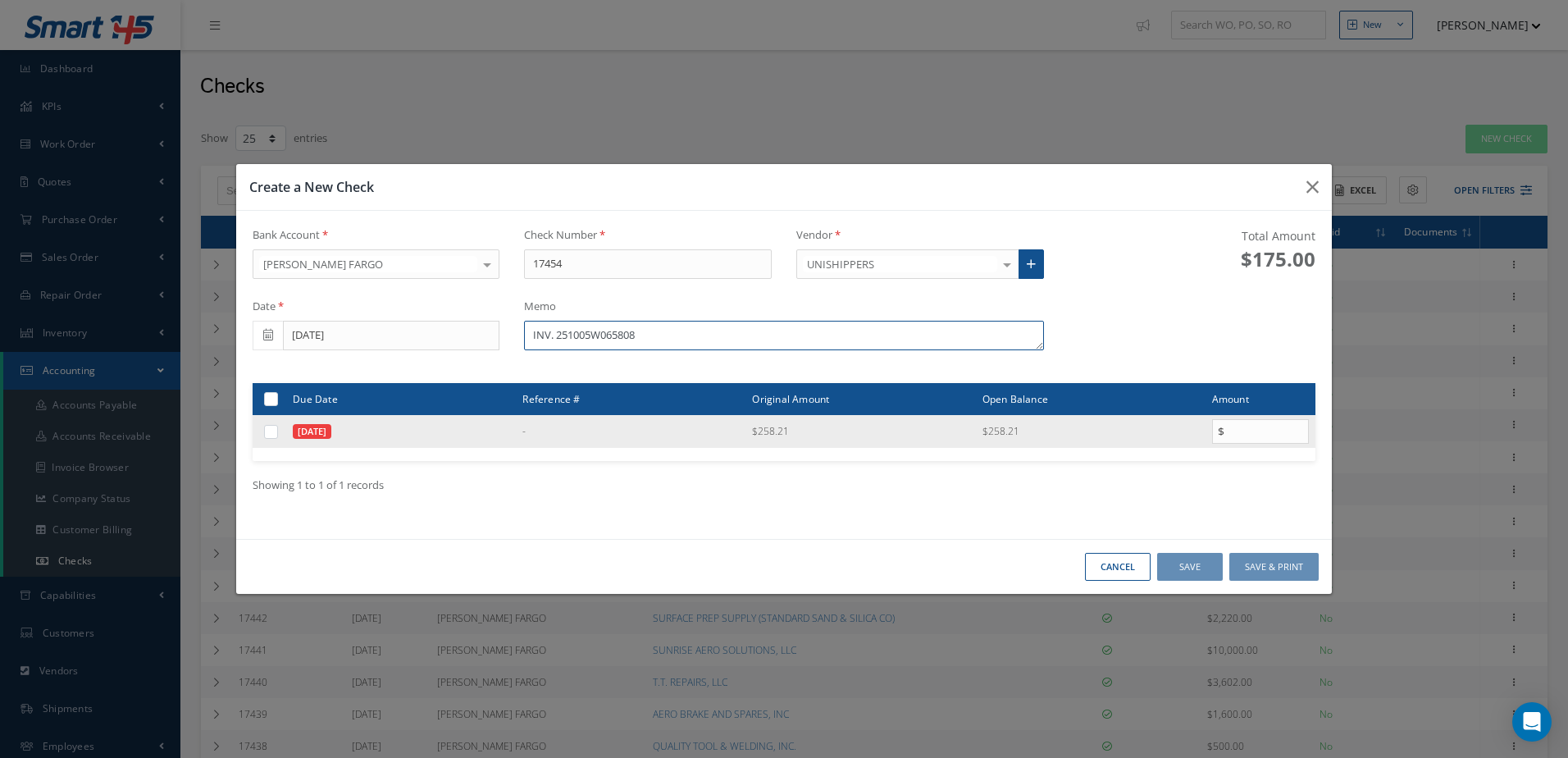
type textarea "INV. 251005W065808"
click at [277, 435] on label at bounding box center [277, 431] width 0 height 14
click at [273, 435] on input "checkbox" at bounding box center [272, 432] width 10 height 10
checkbox input "true"
type input "258.21"
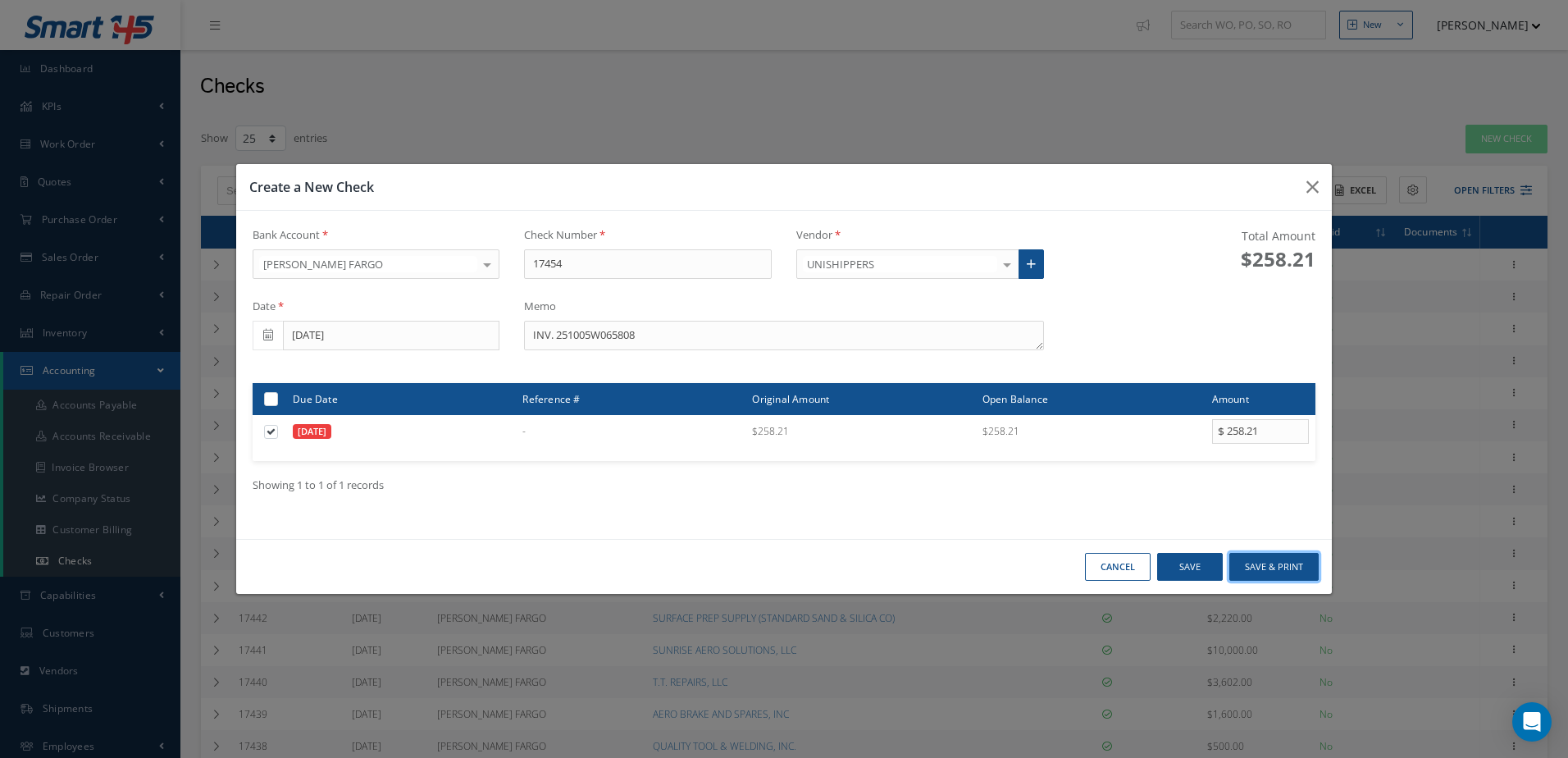
click at [1267, 567] on button "Save & Print" at bounding box center [1274, 567] width 90 height 29
